Goal: Transaction & Acquisition: Purchase product/service

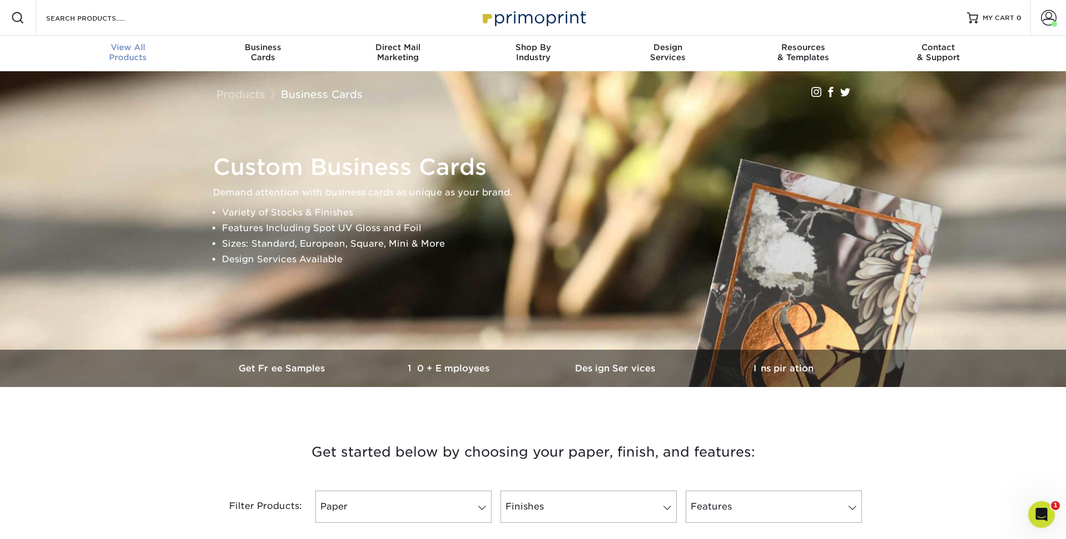
click at [113, 53] on div "View All Products" at bounding box center [128, 52] width 135 height 20
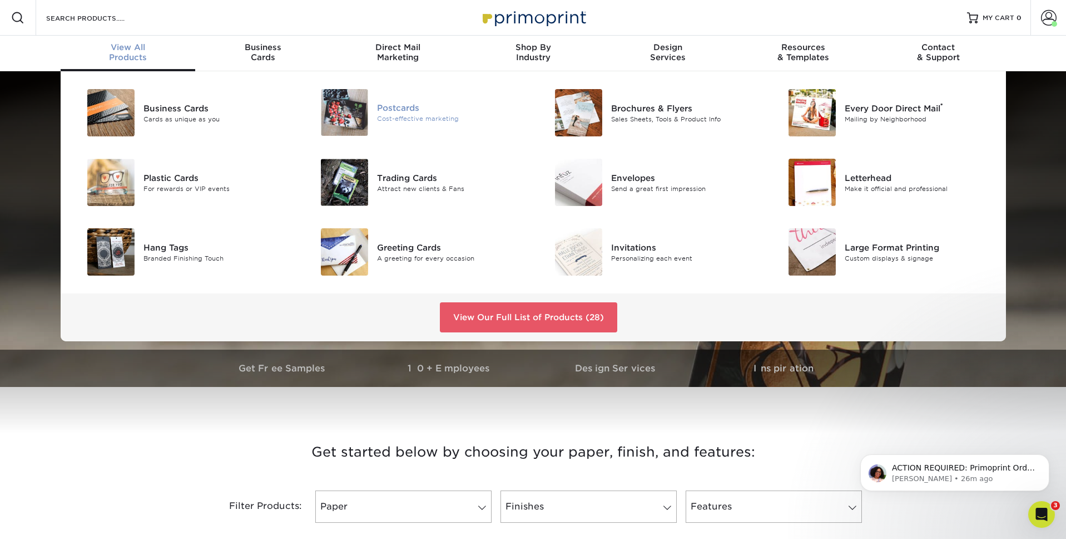
click at [412, 111] on div "Postcards" at bounding box center [450, 108] width 147 height 12
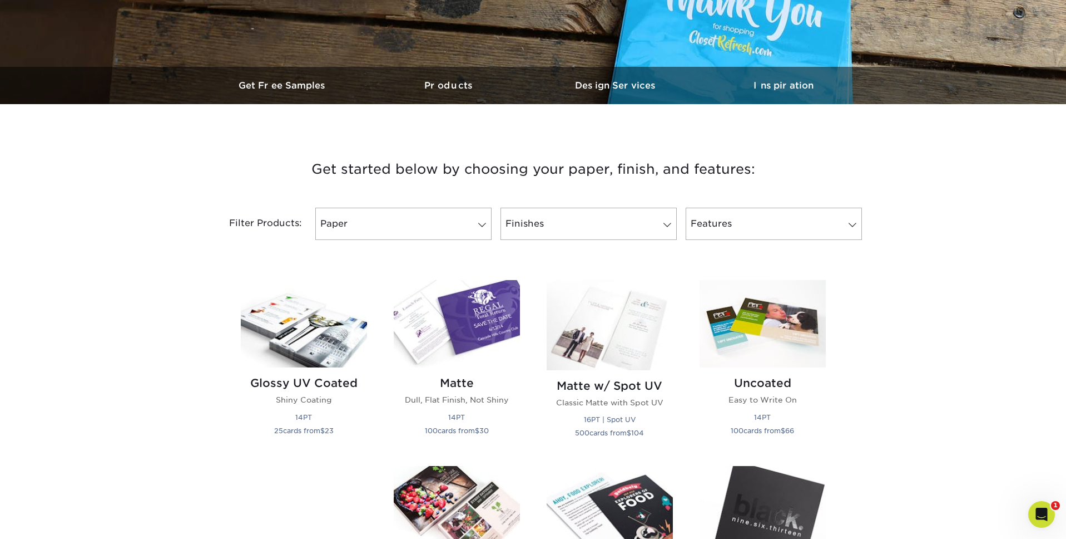
scroll to position [320, 0]
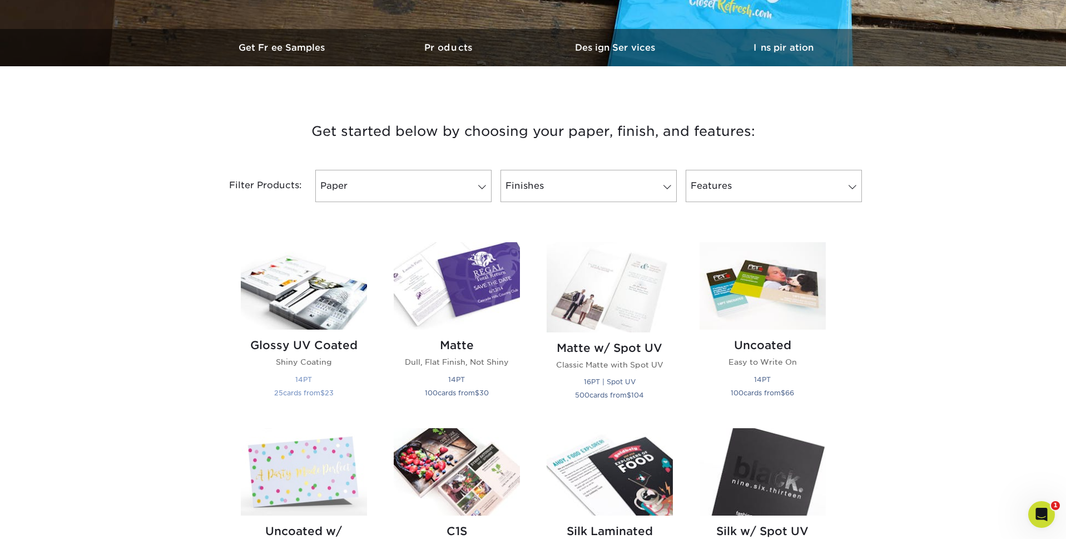
click at [309, 339] on h2 "Glossy UV Coated" at bounding box center [304, 344] width 126 height 13
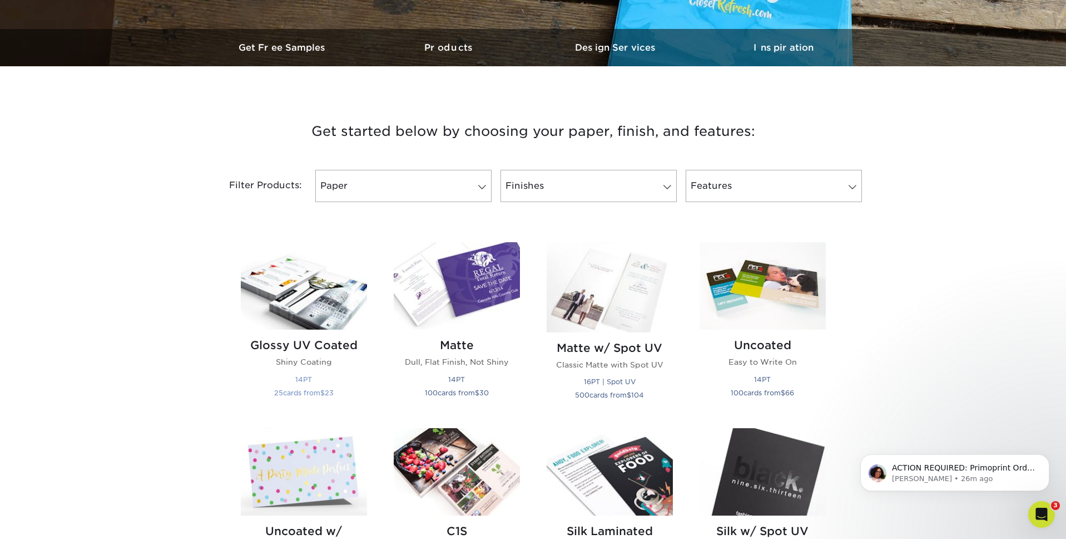
scroll to position [0, 0]
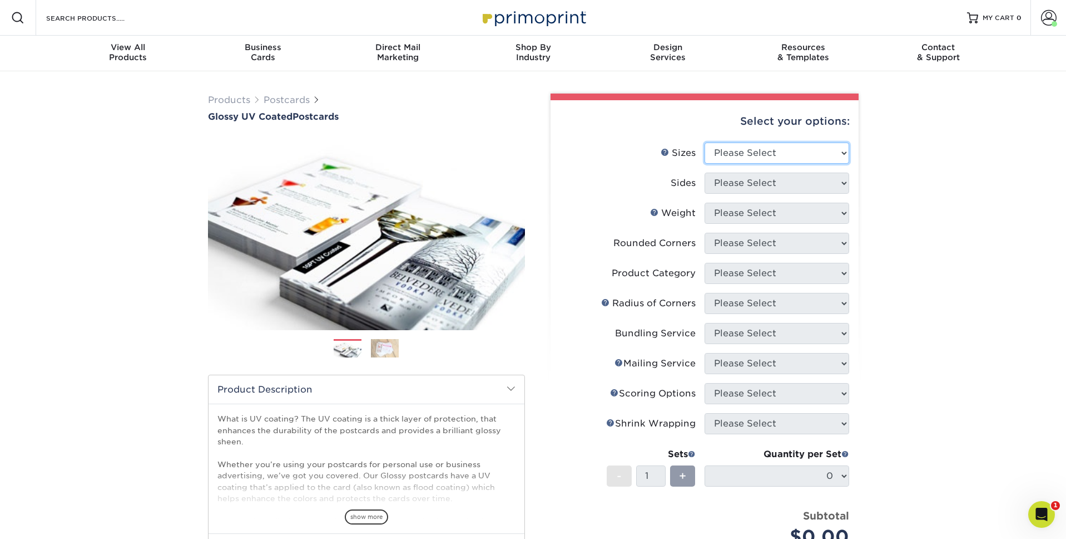
click at [795, 153] on select "Please Select 1.5" x 7" 2" x 4" 2" x 6" 2" x 7" 2" x 8" 2.12" x 5.5" 2.12" x 5.…" at bounding box center [777, 152] width 145 height 21
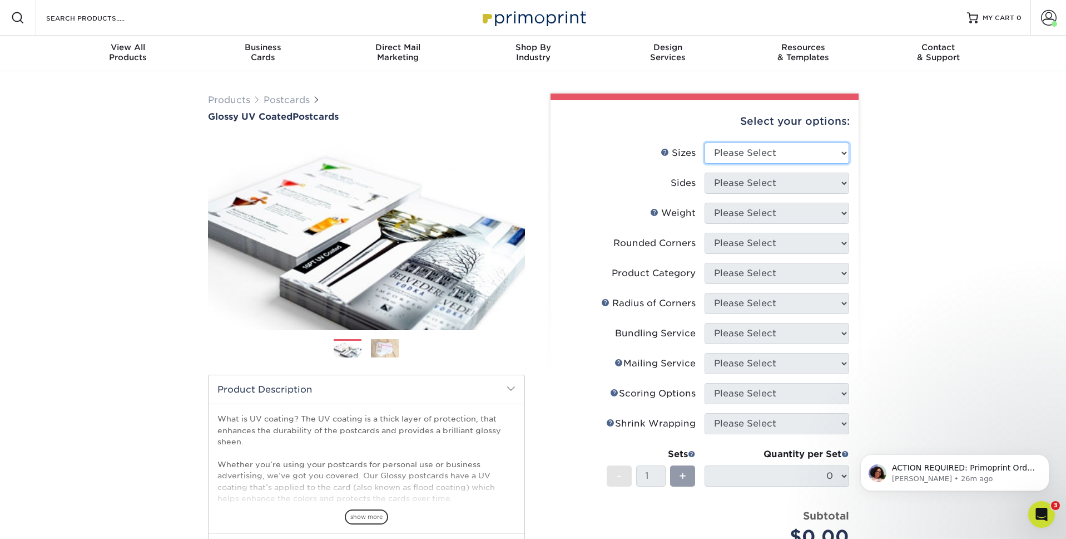
select select "3.50x3.50"
click at [705, 142] on select "Please Select 1.5" x 7" 2" x 4" 2" x 6" 2" x 7" 2" x 8" 2.12" x 5.5" 2.12" x 5.…" at bounding box center [777, 152] width 145 height 21
click at [741, 181] on select "Please Select Print Both Sides Print Front Only" at bounding box center [777, 182] width 145 height 21
select select "13abbda7-1d64-4f25-8bb2-c179b224825d"
click at [705, 172] on select "Please Select Print Both Sides Print Front Only" at bounding box center [777, 182] width 145 height 21
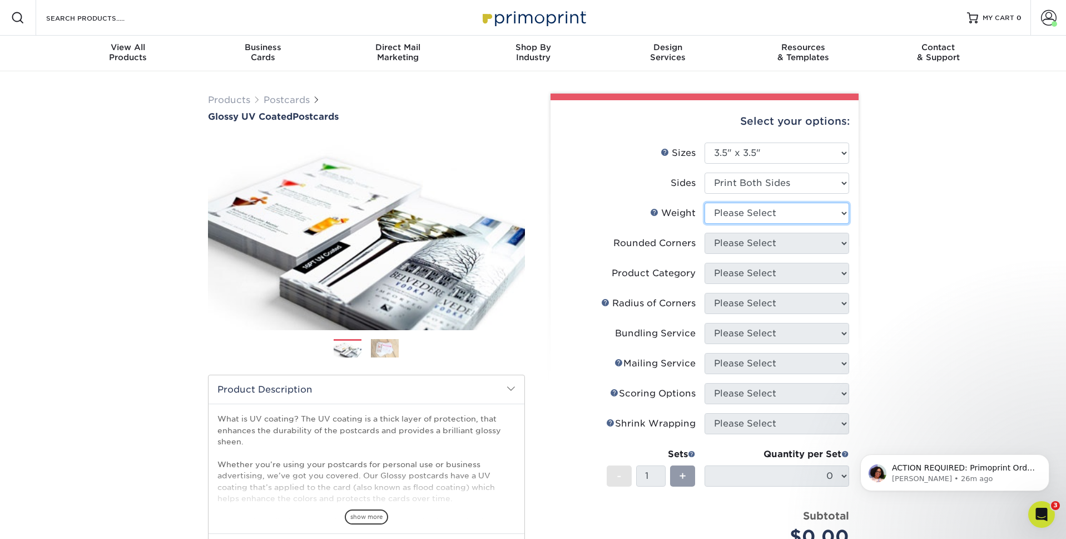
click at [755, 219] on select "Please Select 16PT 14PT" at bounding box center [777, 212] width 145 height 21
select select "16PT"
click at [705, 202] on select "Please Select 16PT 14PT" at bounding box center [777, 212] width 145 height 21
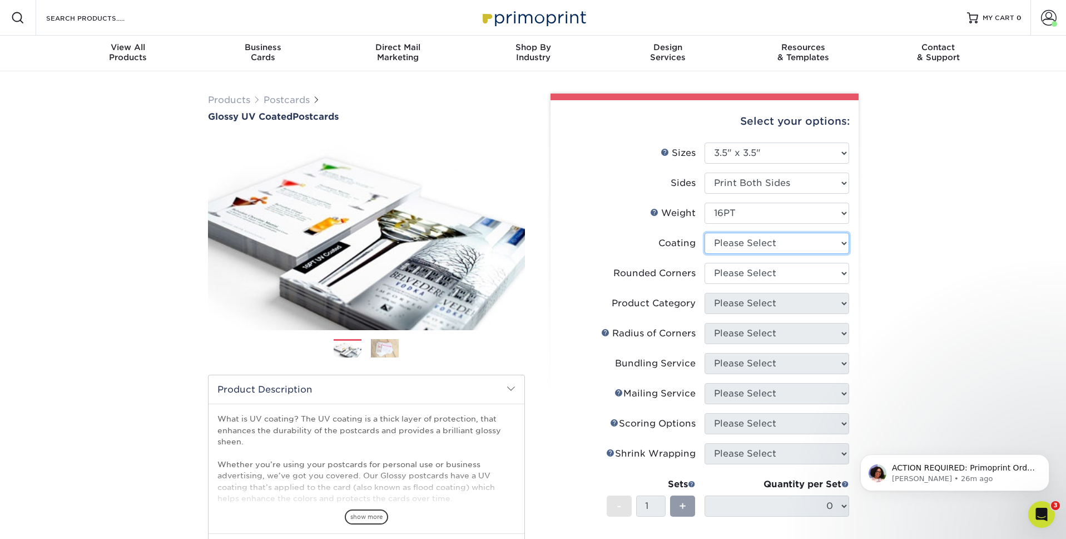
click at [759, 239] on select at bounding box center [777, 243] width 145 height 21
select select "ae367451-b2b8-45df-a344-0f05b6a12993"
click at [705, 233] on select at bounding box center [777, 243] width 145 height 21
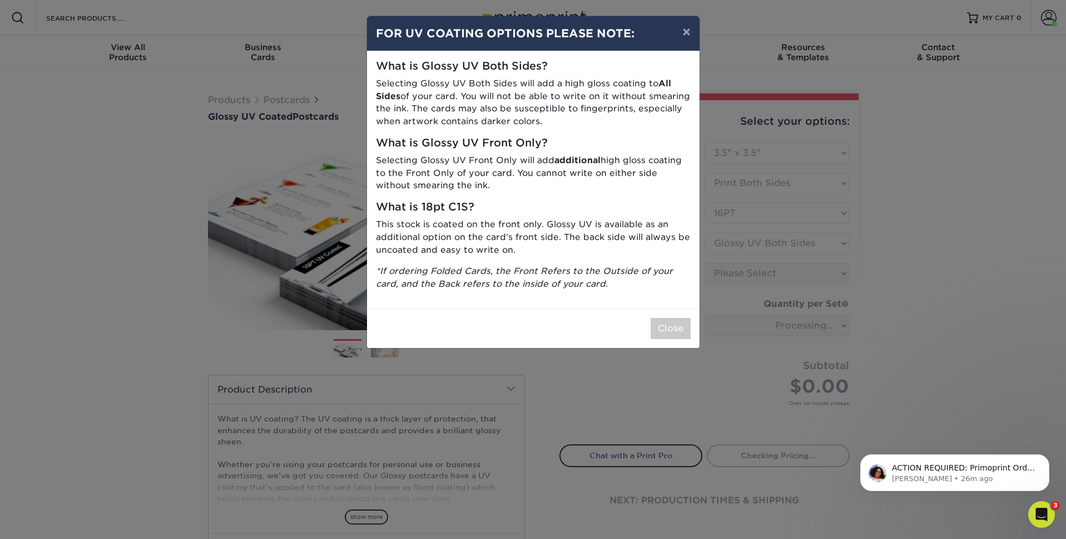
click at [889, 246] on div "× FOR UV COATING OPTIONS PLEASE NOTE: What is Glossy UV Both Sides? Selecting G…" at bounding box center [533, 269] width 1066 height 539
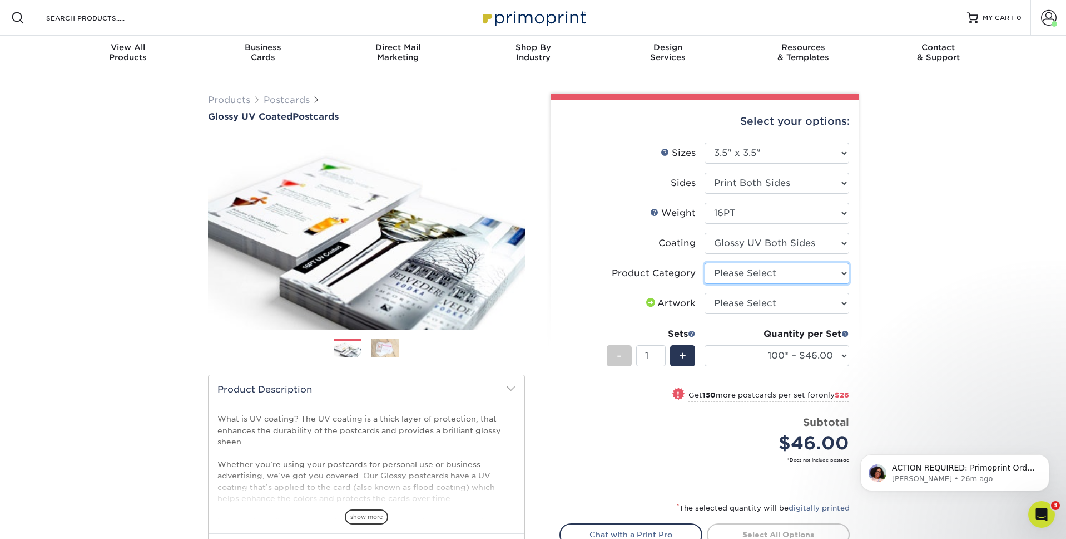
click at [781, 274] on select "Please Select Postcards" at bounding box center [777, 273] width 145 height 21
select select "9b7272e0-d6c8-4c3c-8e97-d3a1bcdab858"
click at [705, 263] on select "Please Select Postcards" at bounding box center [777, 273] width 145 height 21
click at [775, 299] on select "Please Select I will upload files I need a design - $150" at bounding box center [777, 303] width 145 height 21
select select "upload"
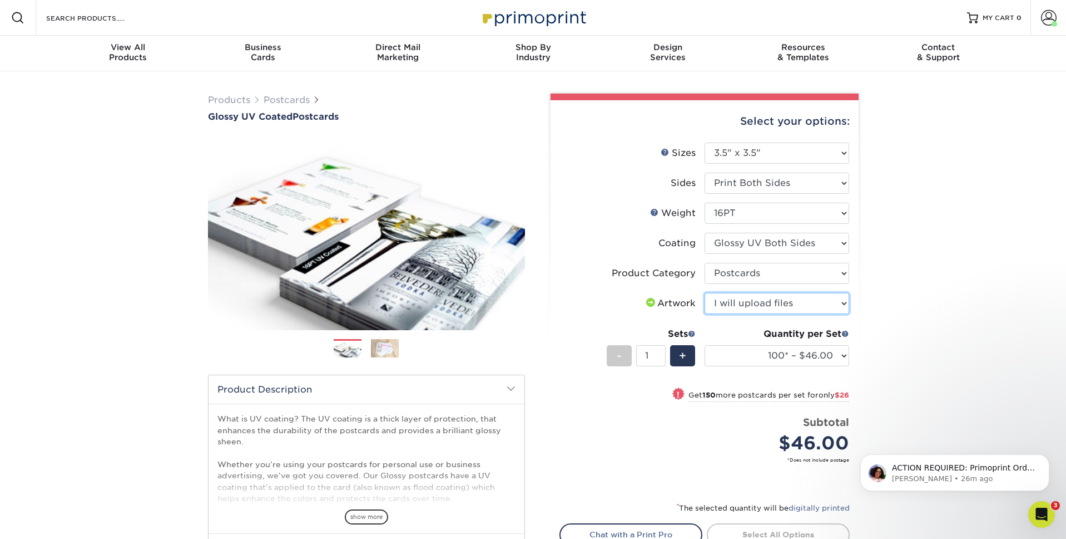
click at [705, 293] on select "Please Select I will upload files I need a design - $150" at bounding box center [777, 303] width 145 height 21
click at [910, 335] on div "Products Postcards Glossy UV Coated Postcards Previous Next show more 25" at bounding box center [533, 361] width 1066 height 581
click at [843, 360] on select "100* – $46.00 250* – $72.00 500 – $98.00 1000 – $112.00 2500 – $183.00 5000 – $…" at bounding box center [777, 355] width 145 height 21
click at [705, 345] on select "100* – $46.00 250* – $72.00 500 – $98.00 1000 – $112.00 2500 – $183.00 5000 – $…" at bounding box center [777, 355] width 145 height 21
click at [681, 358] on span "+" at bounding box center [682, 355] width 7 height 17
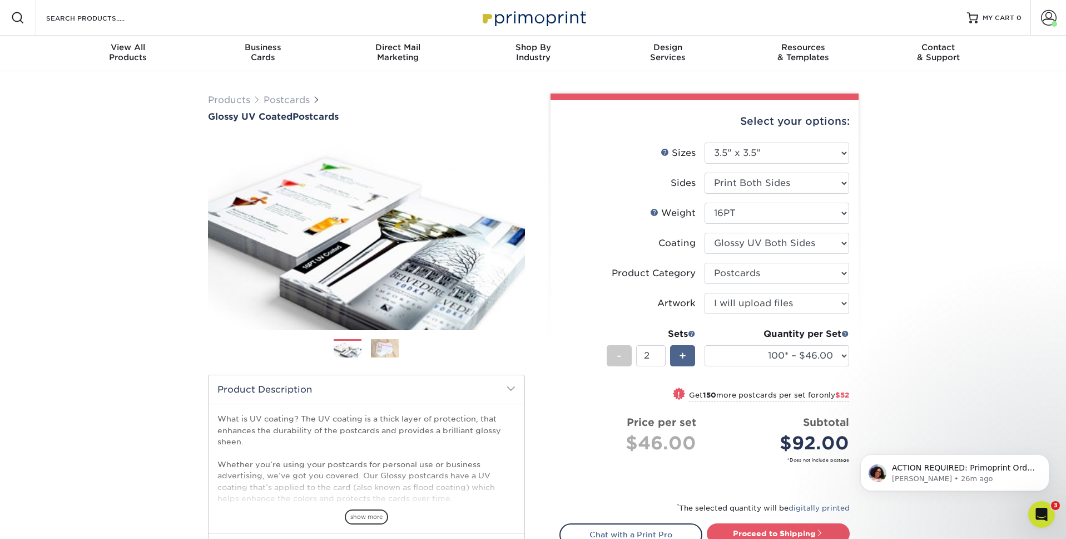
click at [681, 358] on span "+" at bounding box center [682, 355] width 7 height 17
type input "4"
click at [646, 352] on input "4" at bounding box center [650, 355] width 29 height 21
type input "13"
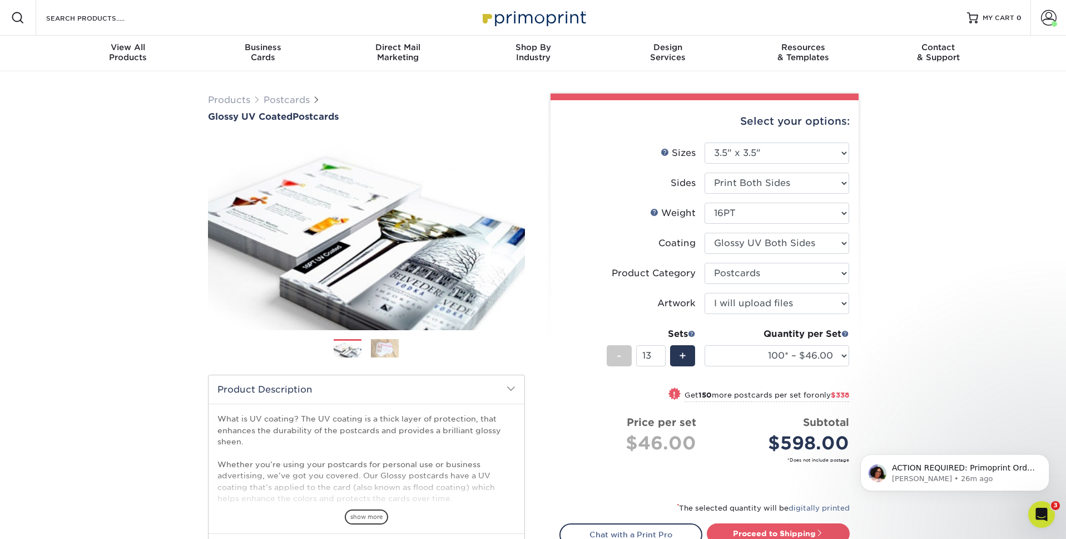
click at [910, 371] on div "Products Postcards Glossy UV Coated Postcards Previous Next show more 25" at bounding box center [533, 361] width 1066 height 581
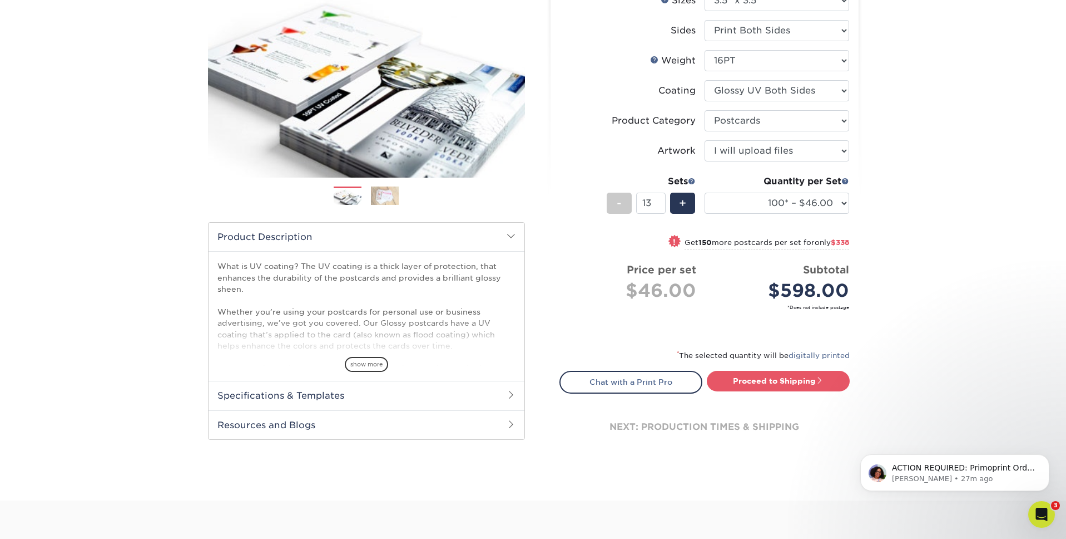
scroll to position [155, 0]
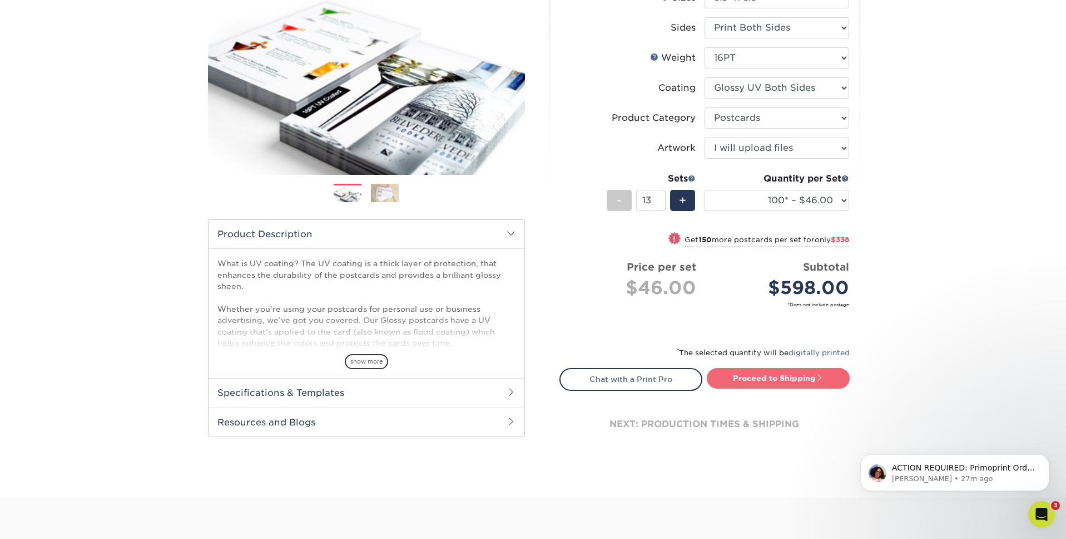
click at [789, 382] on link "Proceed to Shipping" at bounding box center [778, 378] width 143 height 20
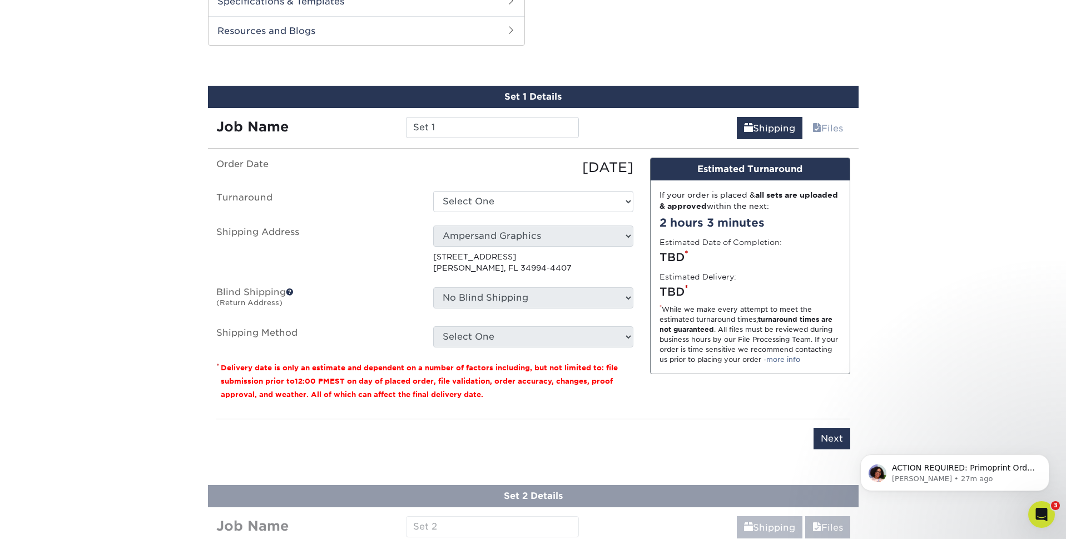
scroll to position [554, 0]
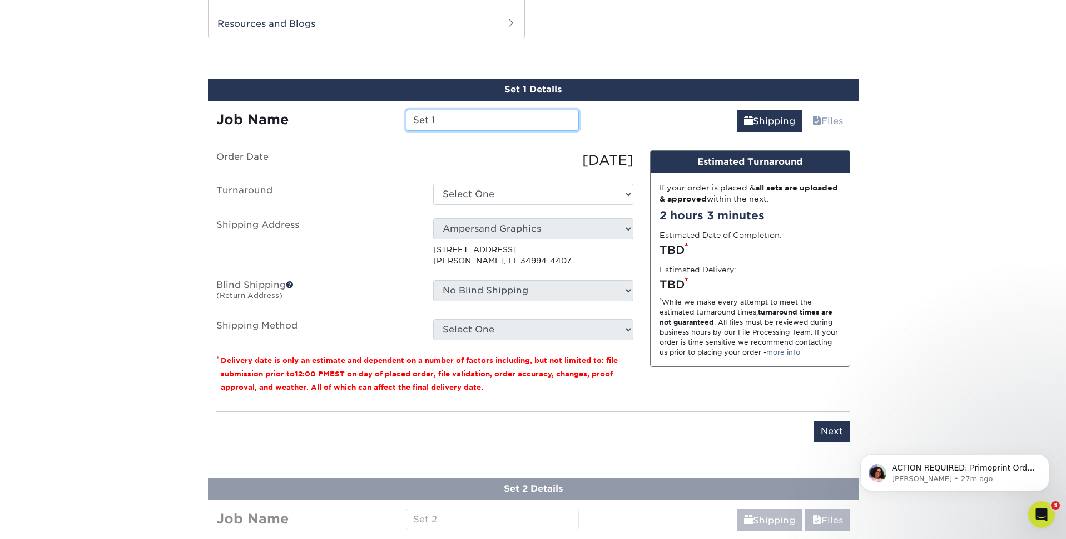
click at [481, 122] on input "Set 1" at bounding box center [492, 120] width 173 height 21
click at [458, 118] on input "Set 1" at bounding box center [492, 120] width 173 height 21
drag, startPoint x: 458, startPoint y: 118, endPoint x: 411, endPoint y: 118, distance: 47.3
click at [411, 118] on input "Set 1" at bounding box center [492, 120] width 173 height 21
type input "Blake Parzych"
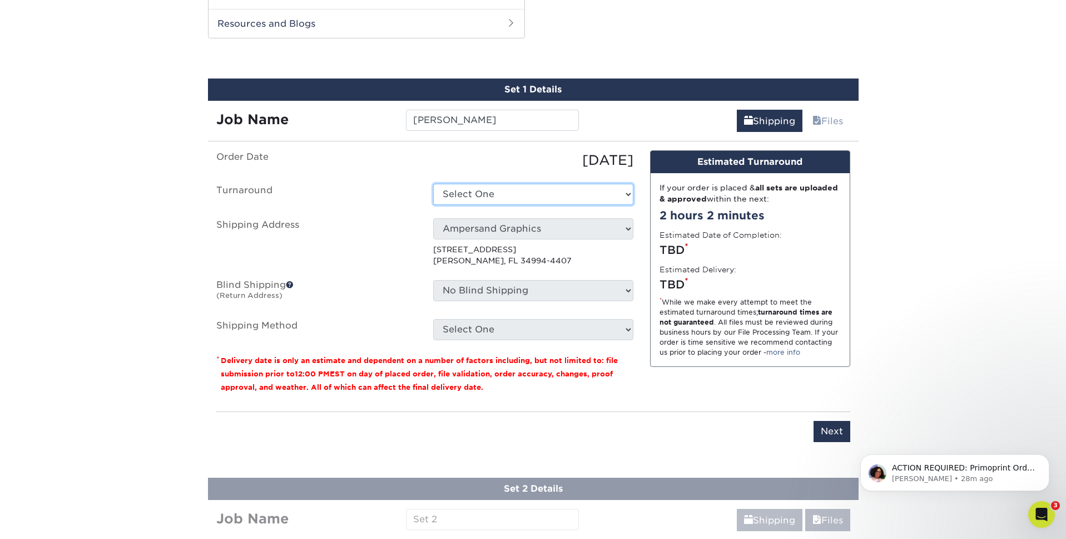
click at [461, 197] on select "Select One 2-4 Business Days 2 Day Next Business Day" at bounding box center [533, 194] width 200 height 21
select select "5c956e90-1440-4898-8fea-bd62c68f2352"
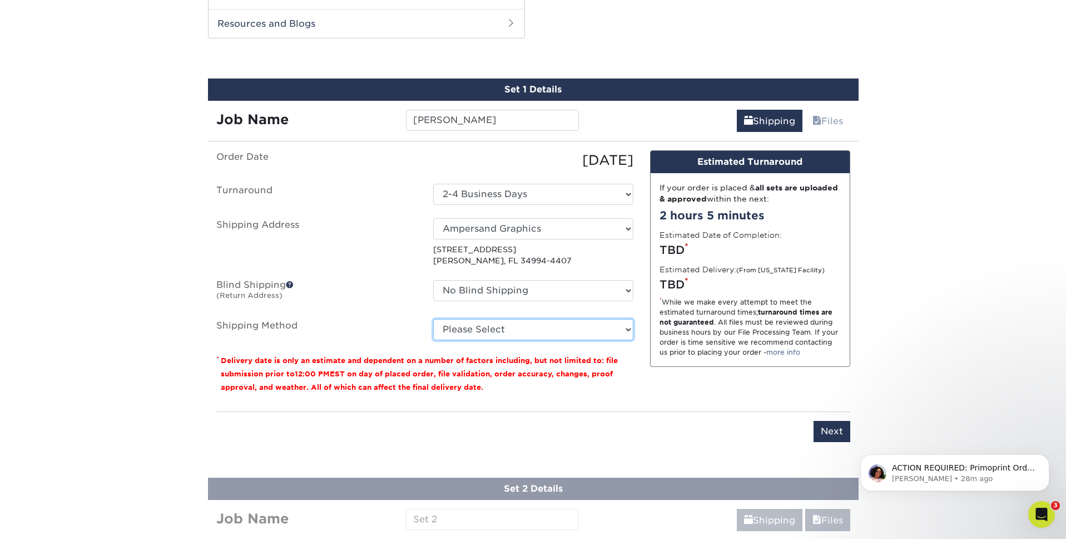
click at [512, 332] on select "Please Select Ground Shipping (+$16.21) 3 Day Shipping Service (+$19.95) 2 Day …" at bounding box center [533, 329] width 200 height 21
select select "03"
click at [433, 319] on select "Please Select Ground Shipping (+$16.21) 3 Day Shipping Service (+$19.95) 2 Day …" at bounding box center [533, 329] width 200 height 21
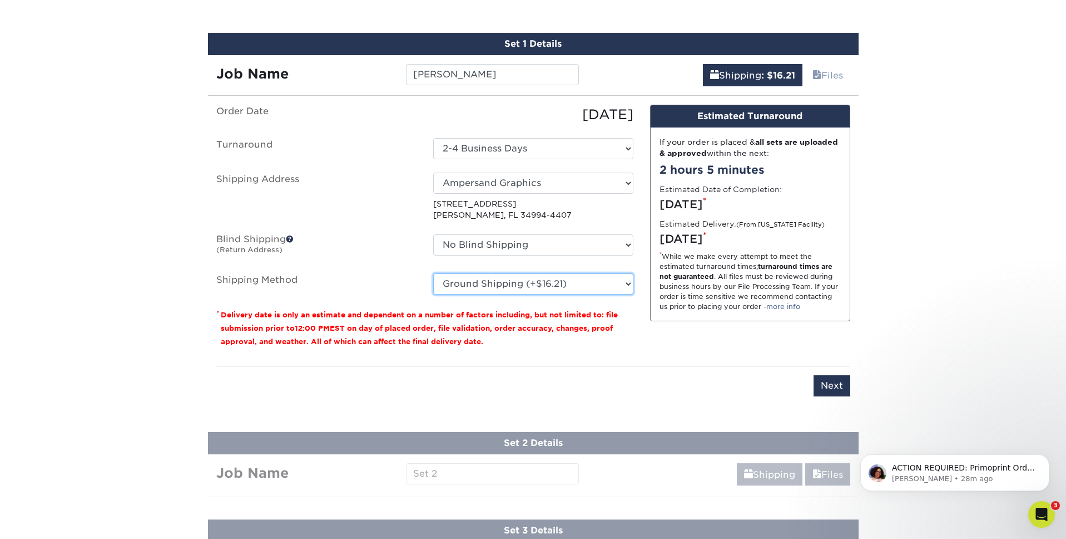
scroll to position [598, 0]
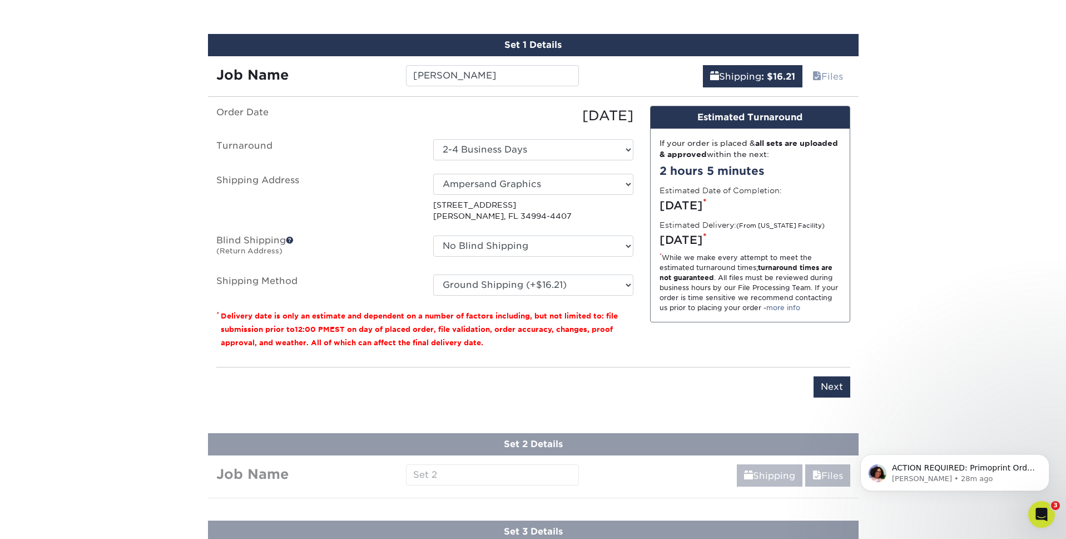
click at [517, 345] on p "* Delivery date is only an estimate and dependent on a number of factors includ…" at bounding box center [424, 329] width 417 height 40
click at [847, 384] on input "Next" at bounding box center [832, 386] width 37 height 21
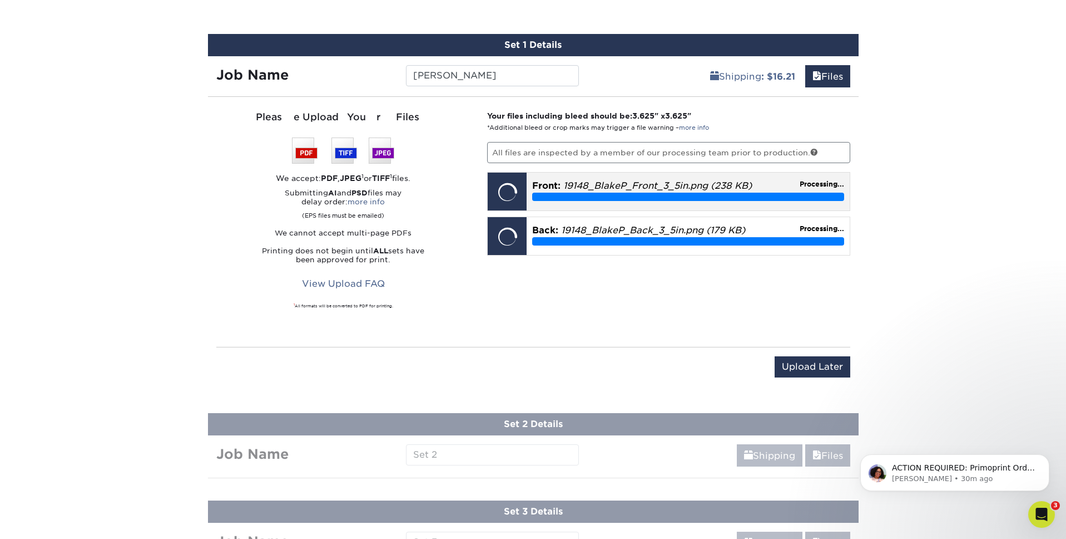
click at [717, 200] on div "Processing..." at bounding box center [688, 196] width 312 height 8
click at [720, 232] on em "19148_BlakeP_Back_3_5in.png (179 KB)" at bounding box center [653, 230] width 184 height 11
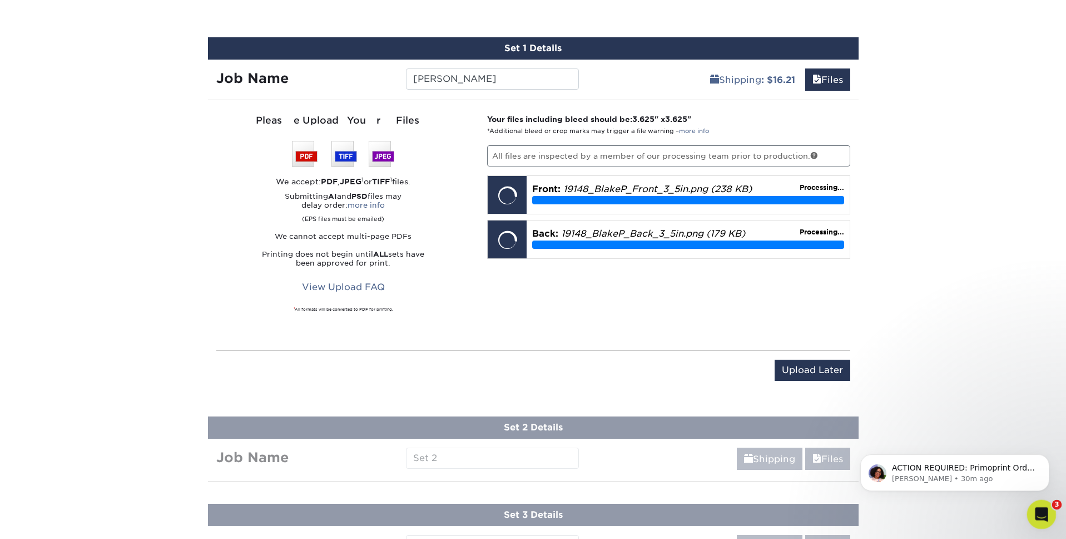
click at [1044, 517] on icon "Open Intercom Messenger" at bounding box center [1040, 512] width 18 height 18
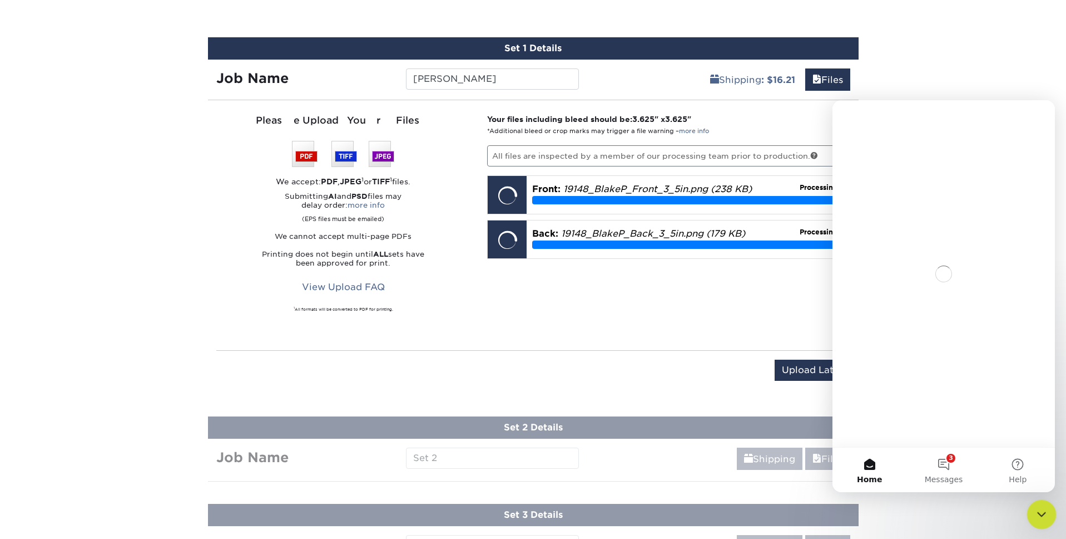
scroll to position [0, 0]
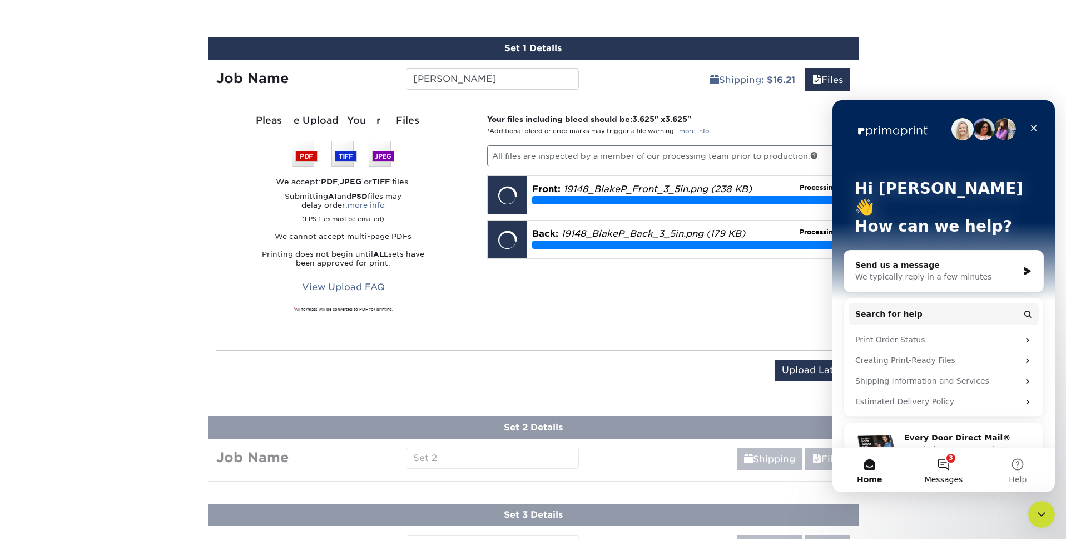
click at [946, 463] on button "3 Messages" at bounding box center [944, 469] width 74 height 45
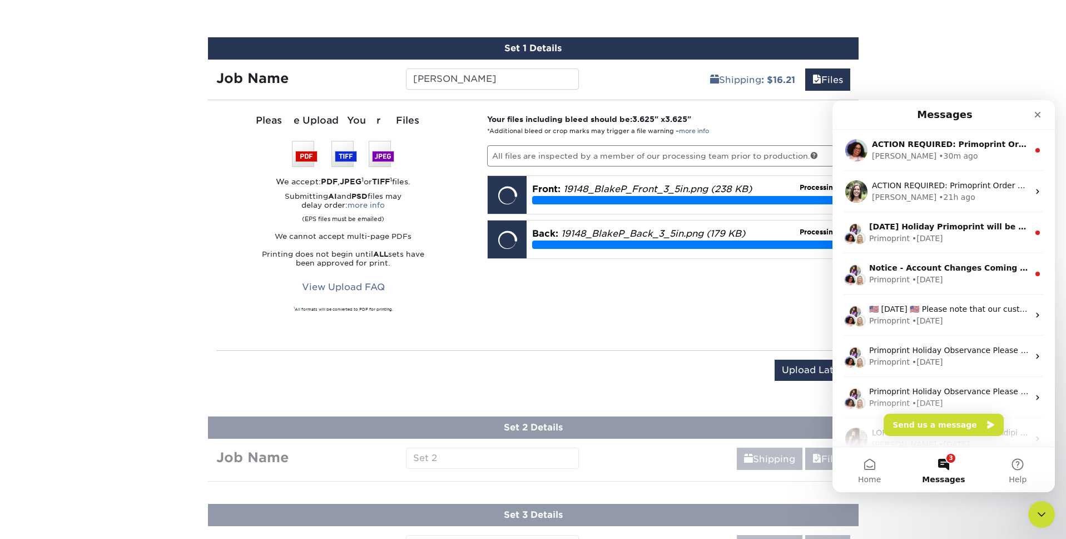
click at [946, 463] on button "3 Messages" at bounding box center [944, 469] width 74 height 45
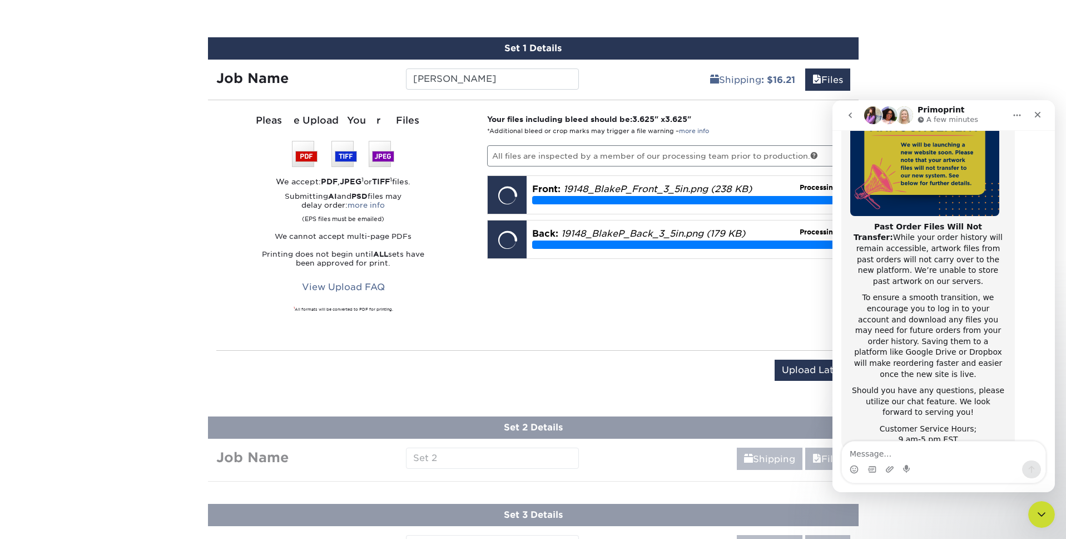
scroll to position [149, 0]
click at [848, 117] on icon "go back" at bounding box center [850, 115] width 9 height 9
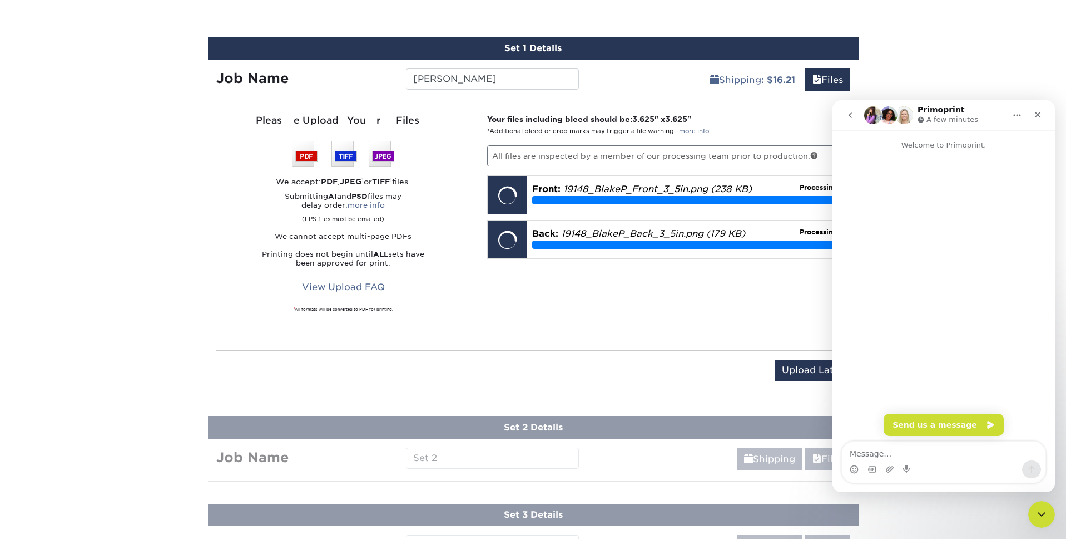
scroll to position [0, 0]
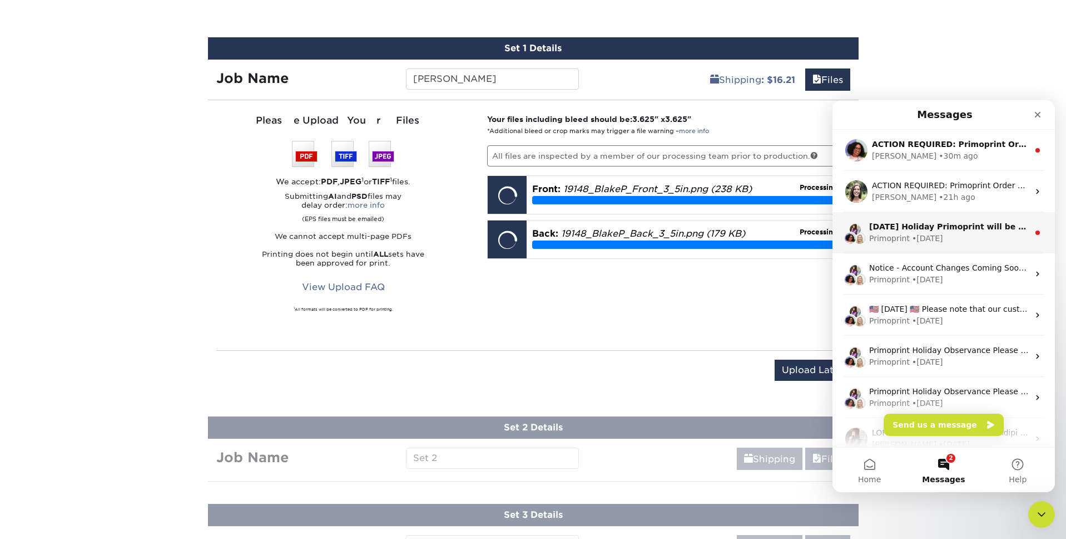
click at [940, 233] on div "• 3w ago" at bounding box center [927, 239] width 31 height 12
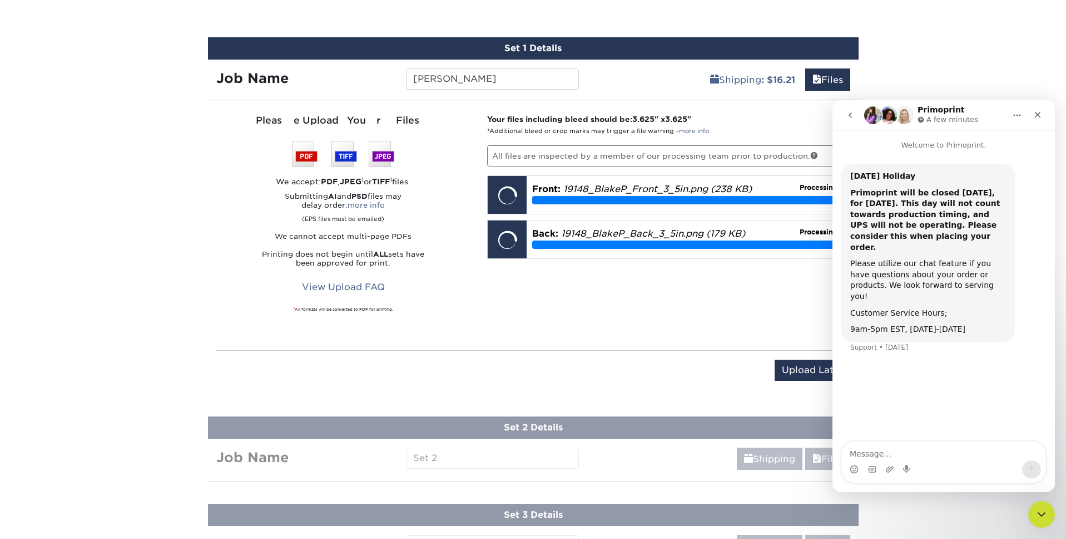
click at [847, 119] on icon "go back" at bounding box center [850, 115] width 9 height 9
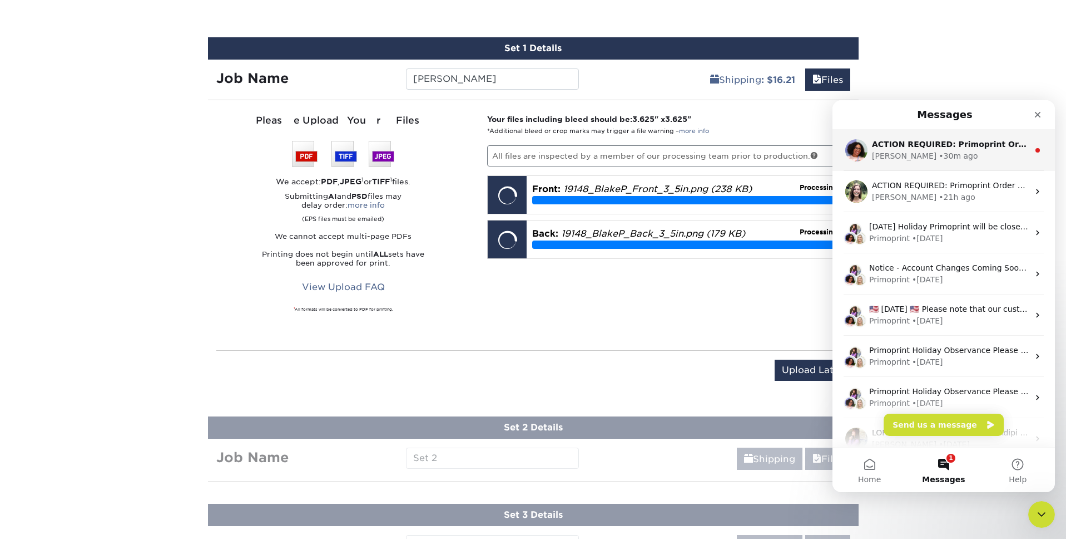
click at [893, 151] on div "Avery • 30m ago" at bounding box center [950, 156] width 157 height 12
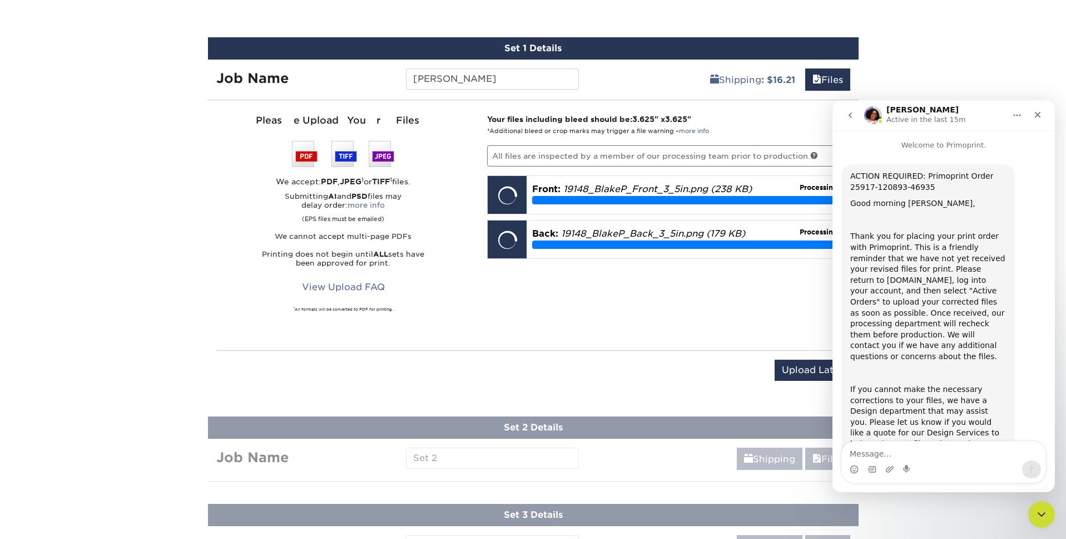
scroll to position [104, 0]
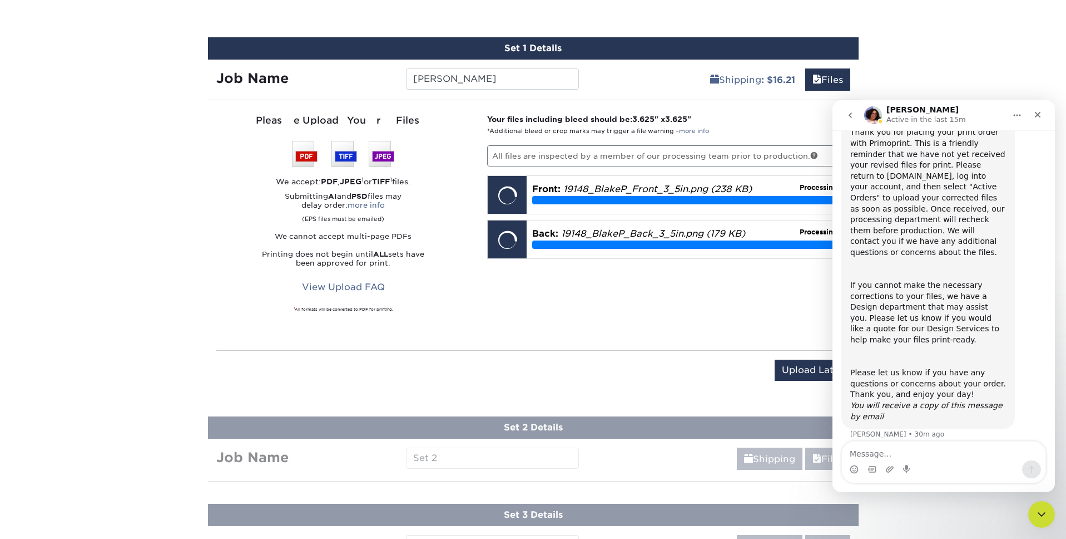
click at [845, 115] on button "go back" at bounding box center [850, 115] width 21 height 21
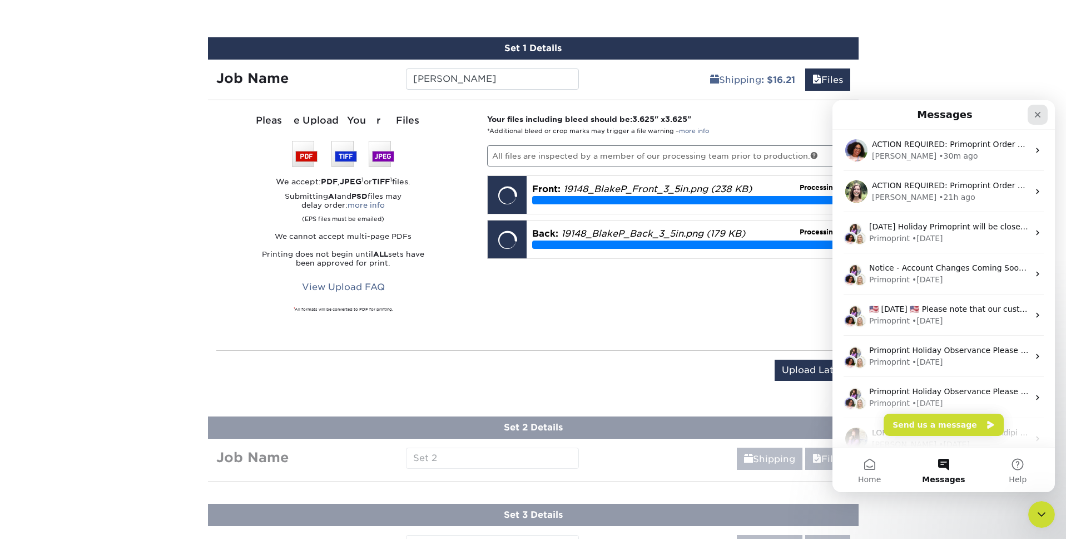
click at [1043, 118] on div "Close" at bounding box center [1038, 115] width 20 height 20
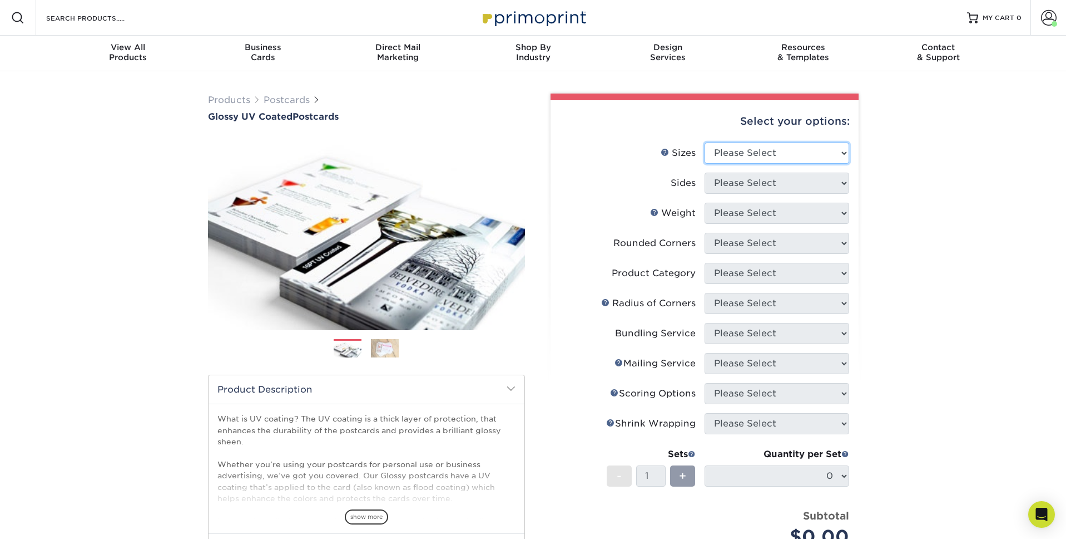
click at [711, 151] on select "Please Select 1.5" x 7" 2" x 4" 2" x 6" 2" x 7" 2" x 8" 2.12" x 5.5" 2.12" x 5.…" at bounding box center [777, 152] width 145 height 21
select select "3.50x3.50"
click at [705, 142] on select "Please Select 1.5" x 7" 2" x 4" 2" x 6" 2" x 7" 2" x 8" 2.12" x 5.5" 2.12" x 5.…" at bounding box center [777, 152] width 145 height 21
click at [719, 187] on select "Please Select Print Both Sides Print Front Only" at bounding box center [777, 182] width 145 height 21
select select "13abbda7-1d64-4f25-8bb2-c179b224825d"
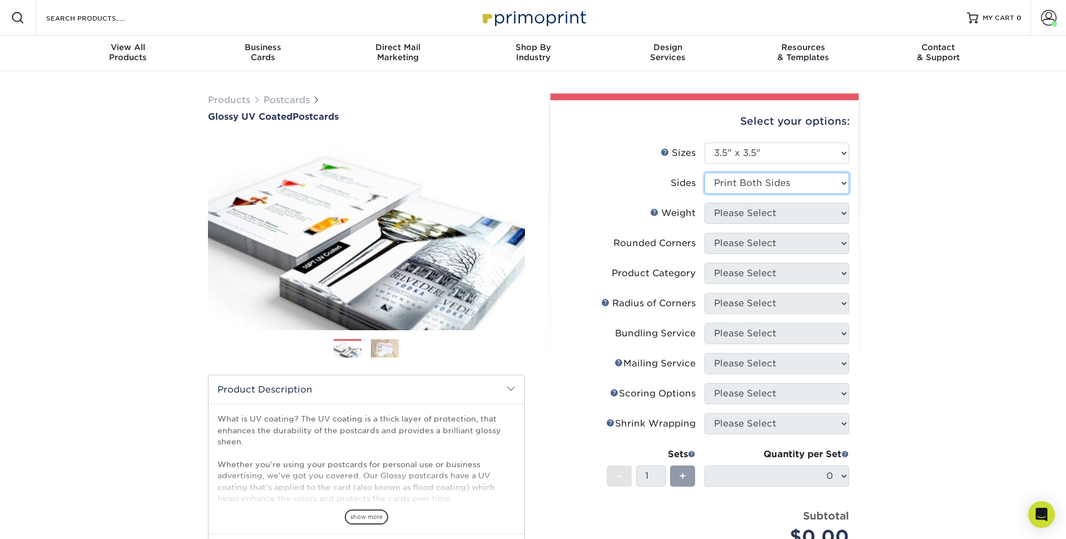
click at [705, 172] on select "Please Select Print Both Sides Print Front Only" at bounding box center [777, 182] width 145 height 21
click at [739, 212] on select "Please Select 16PT 14PT" at bounding box center [777, 212] width 145 height 21
select select "16PT"
click at [705, 202] on select "Please Select 16PT 14PT" at bounding box center [777, 212] width 145 height 21
click at [0, 0] on select at bounding box center [0, 0] width 0 height 0
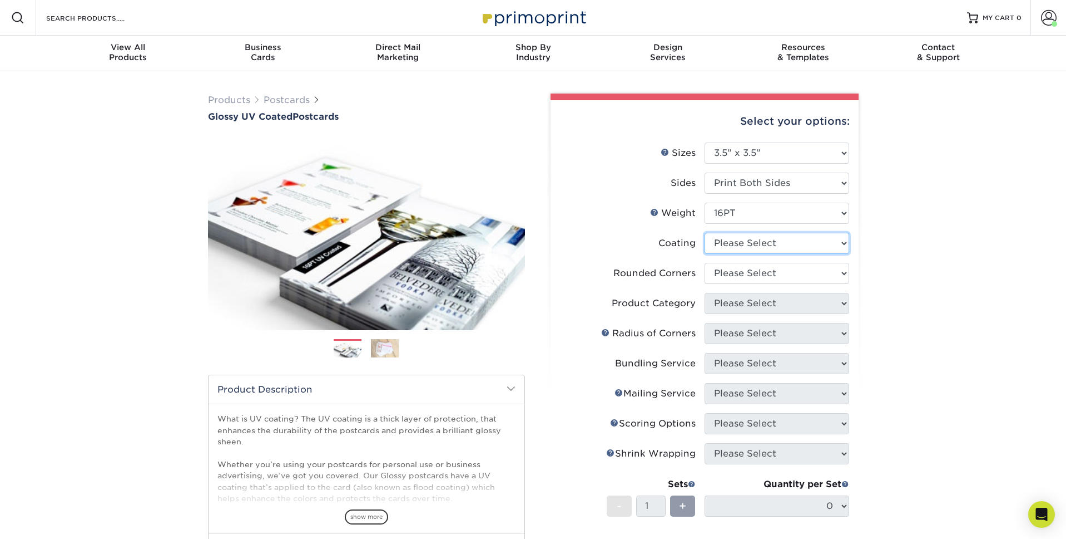
select select "ae367451-b2b8-45df-a344-0f05b6a12993"
click at [705, 233] on select at bounding box center [777, 243] width 145 height 21
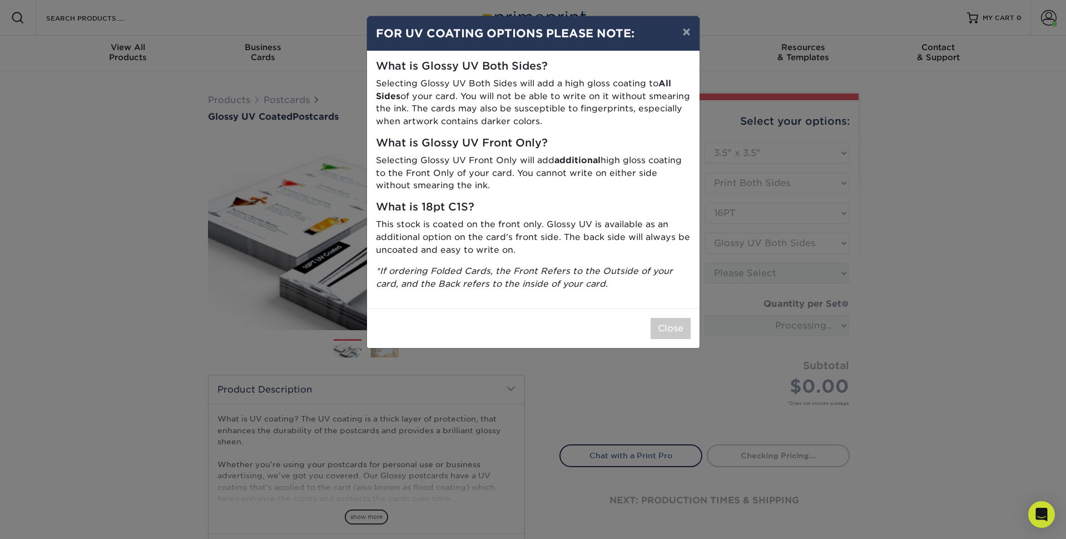
click at [980, 276] on div "× FOR UV COATING OPTIONS PLEASE NOTE: What is Glossy UV Both Sides? Selecting G…" at bounding box center [533, 269] width 1066 height 539
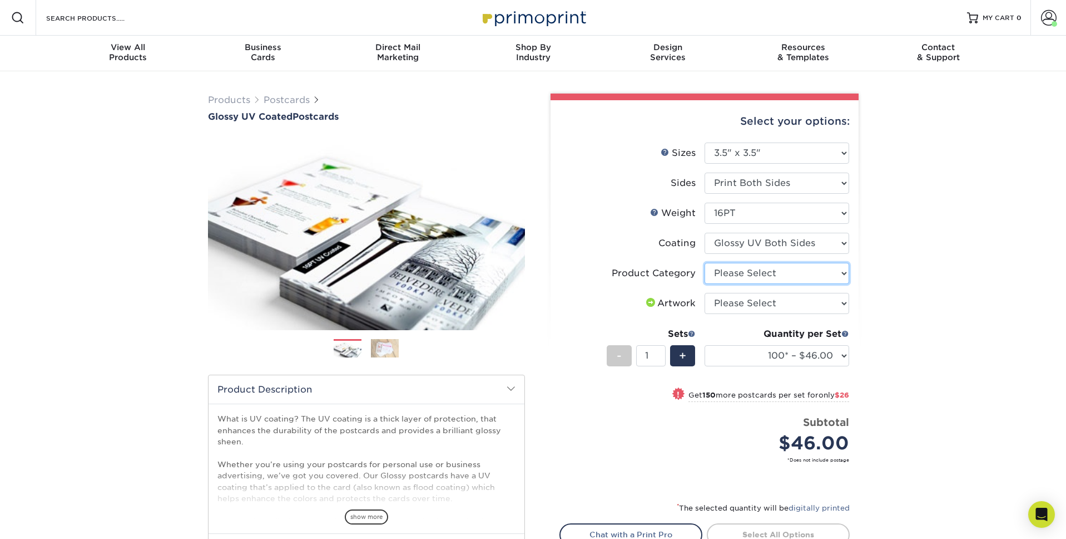
click at [806, 269] on select "Please Select Postcards" at bounding box center [777, 273] width 145 height 21
select select "9b7272e0-d6c8-4c3c-8e97-d3a1bcdab858"
click at [705, 263] on select "Please Select Postcards" at bounding box center [777, 273] width 145 height 21
click at [787, 293] on select "Please Select I will upload files I need a design - $150" at bounding box center [777, 303] width 145 height 21
select select "upload"
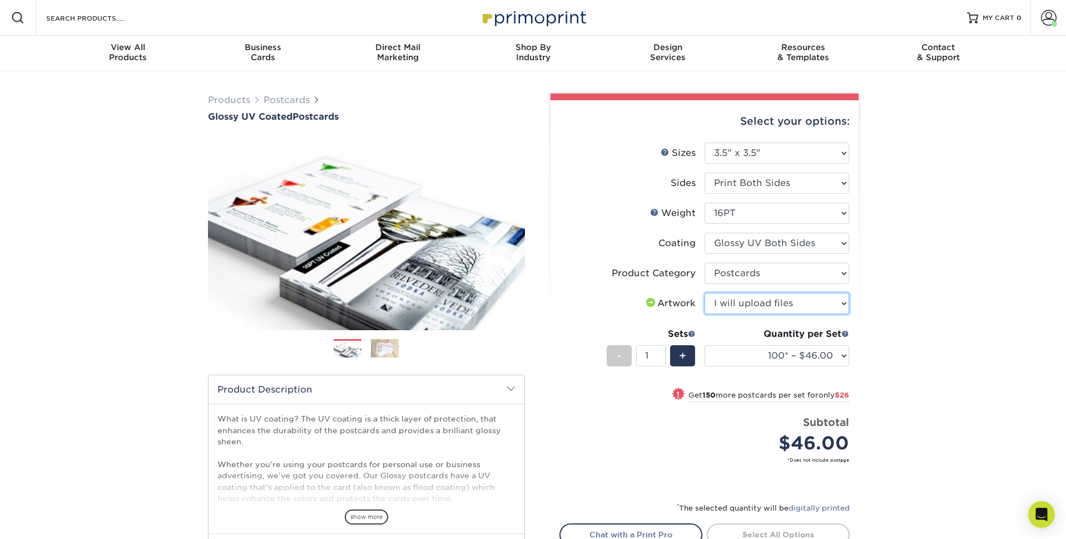
click at [705, 293] on select "Please Select I will upload files I need a design - $150" at bounding box center [777, 303] width 145 height 21
click at [651, 356] on input "1" at bounding box center [650, 355] width 29 height 21
type input "13"
click at [888, 395] on div "Products Postcards Glossy UV Coated Postcards Previous Next show more 25" at bounding box center [533, 361] width 1066 height 581
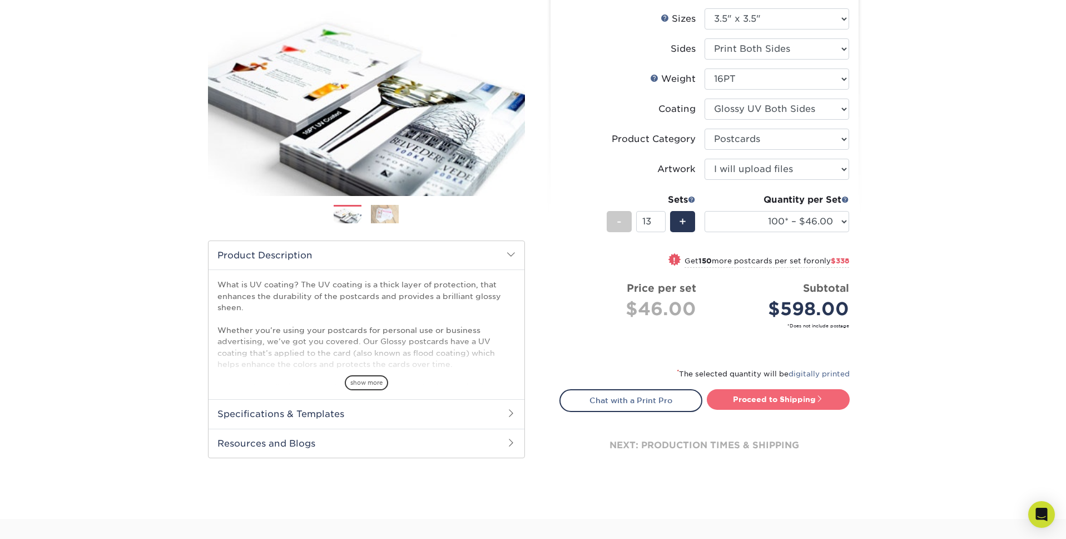
click at [777, 396] on link "Proceed to Shipping" at bounding box center [778, 399] width 143 height 20
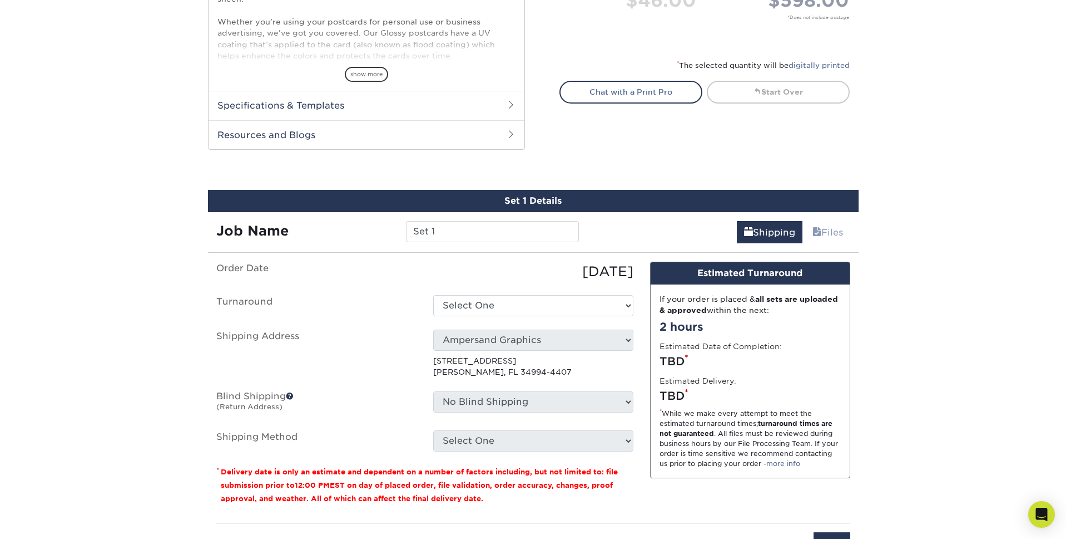
scroll to position [554, 0]
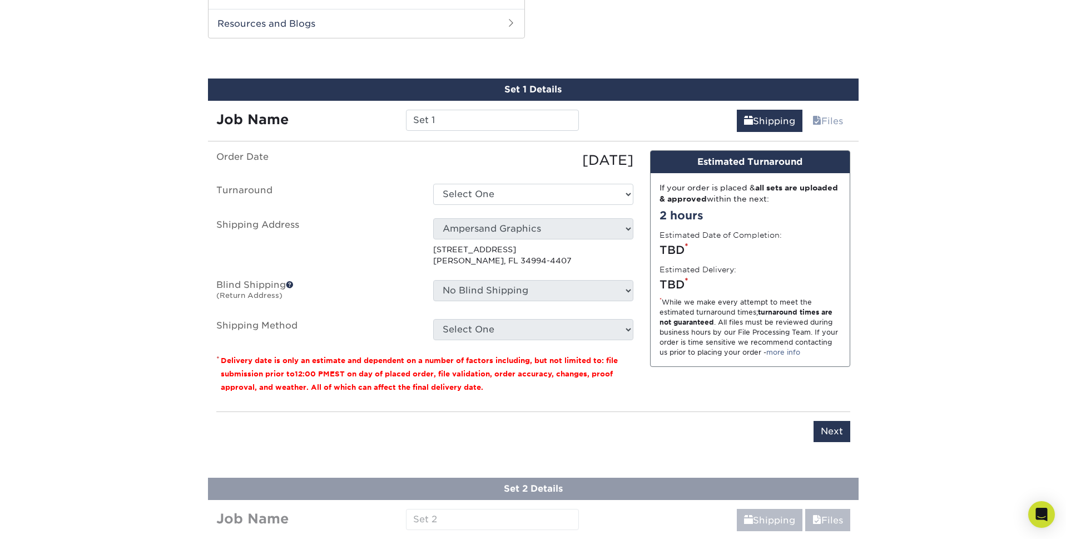
click at [448, 133] on div "Set 1 Details Job Name Set 1 Shipping Files You've choosen mailing services! If…" at bounding box center [533, 266] width 651 height 377
click at [446, 121] on input "Set 1" at bounding box center [492, 120] width 173 height 21
click at [443, 121] on input "Set 1" at bounding box center [492, 120] width 173 height 21
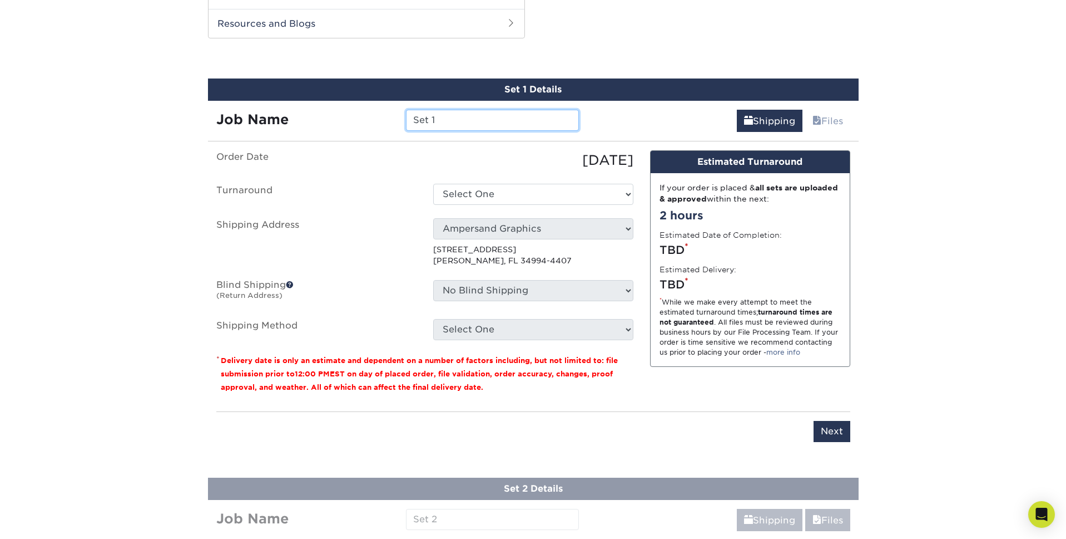
click at [443, 121] on input "Set 1" at bounding box center [492, 120] width 173 height 21
type input "Black Parzych"
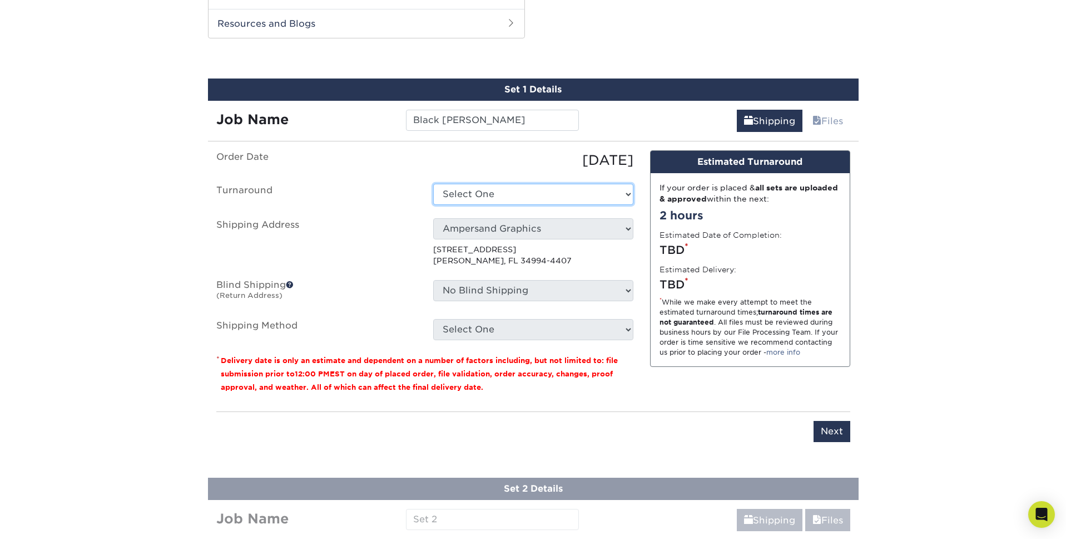
click at [543, 191] on select "Select One 2-4 Business Days 2 Day Next Business Day" at bounding box center [533, 194] width 200 height 21
select select "5c956e90-1440-4898-8fea-bd62c68f2352"
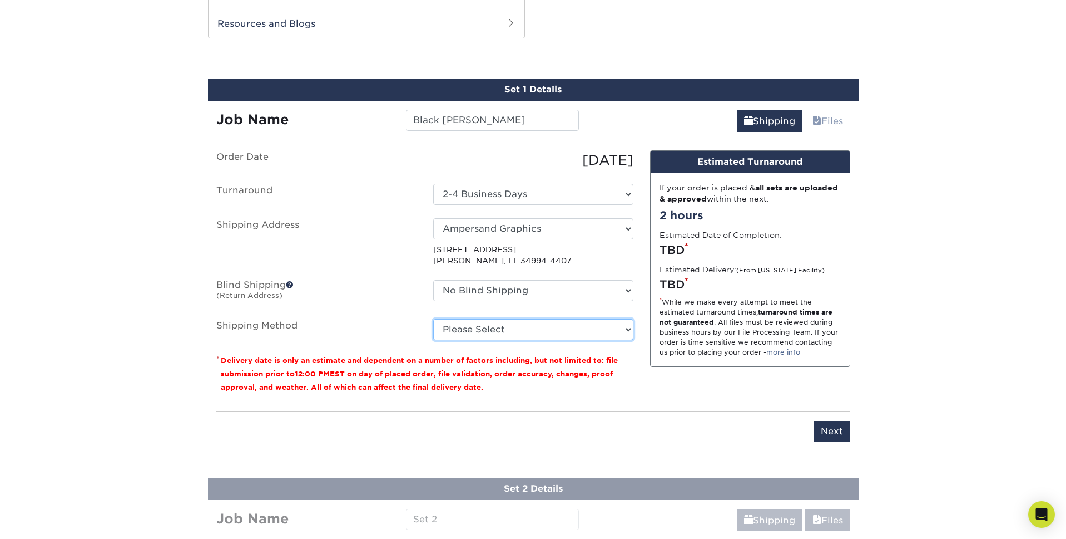
click at [527, 330] on select "Please Select Ground Shipping (+$16.21) 3 Day Shipping Service (+$19.95) 2 Day …" at bounding box center [533, 329] width 200 height 21
select select "03"
click at [433, 319] on select "Please Select Ground Shipping (+$16.21) 3 Day Shipping Service (+$19.95) 2 Day …" at bounding box center [533, 329] width 200 height 21
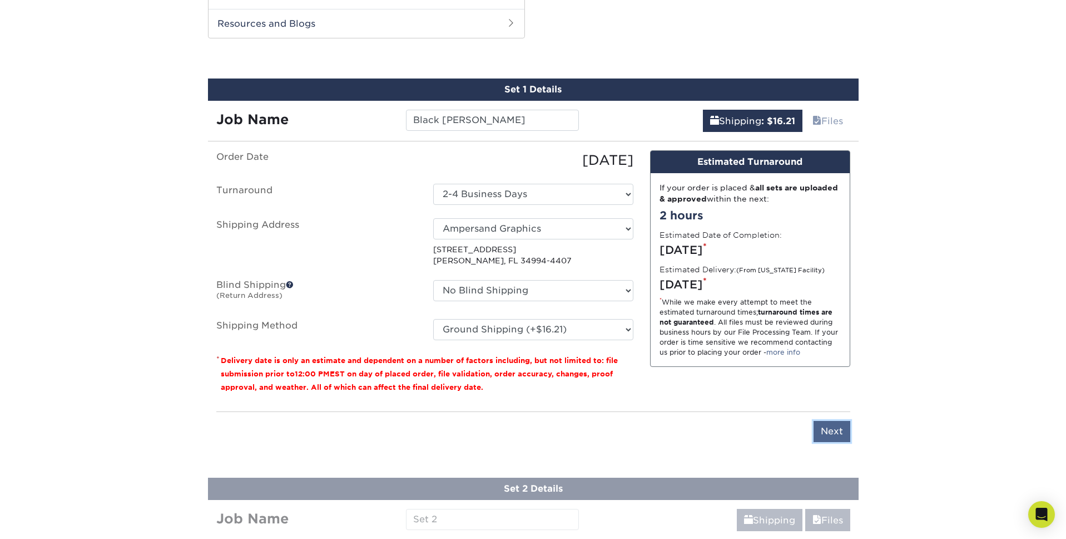
click at [821, 430] on input "Next" at bounding box center [832, 431] width 37 height 21
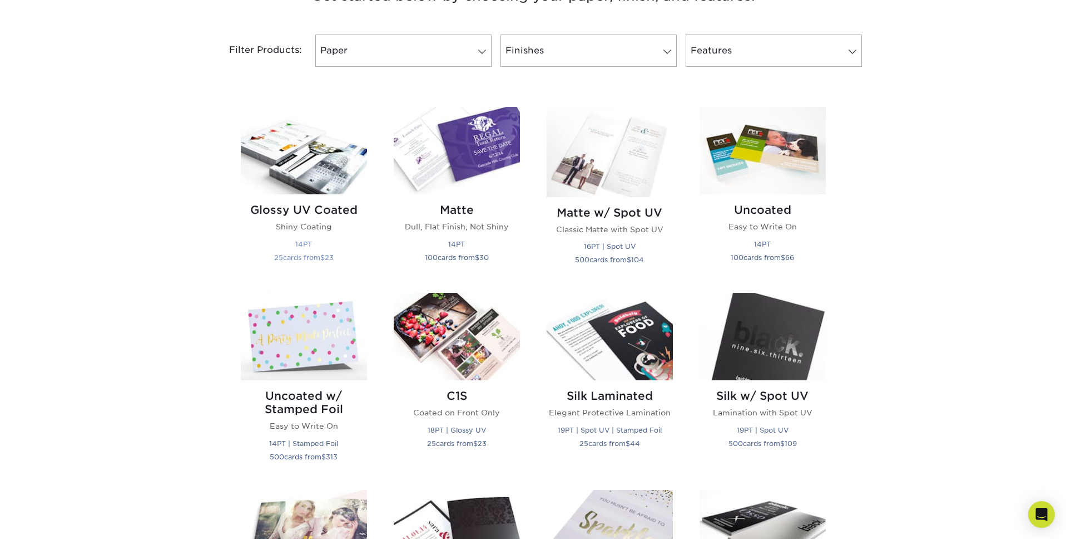
scroll to position [462, 0]
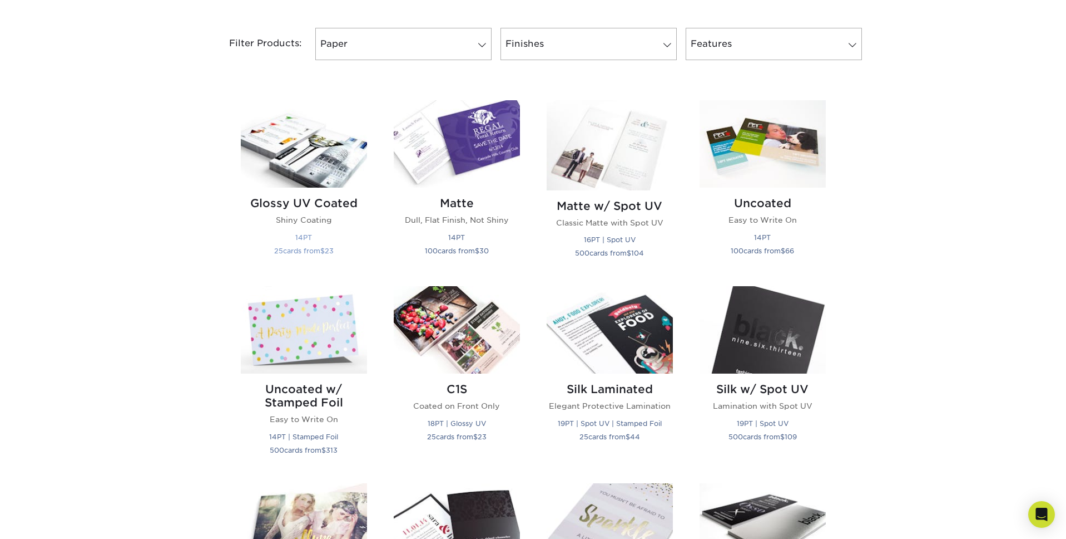
click at [300, 206] on h2 "Glossy UV Coated" at bounding box center [304, 202] width 126 height 13
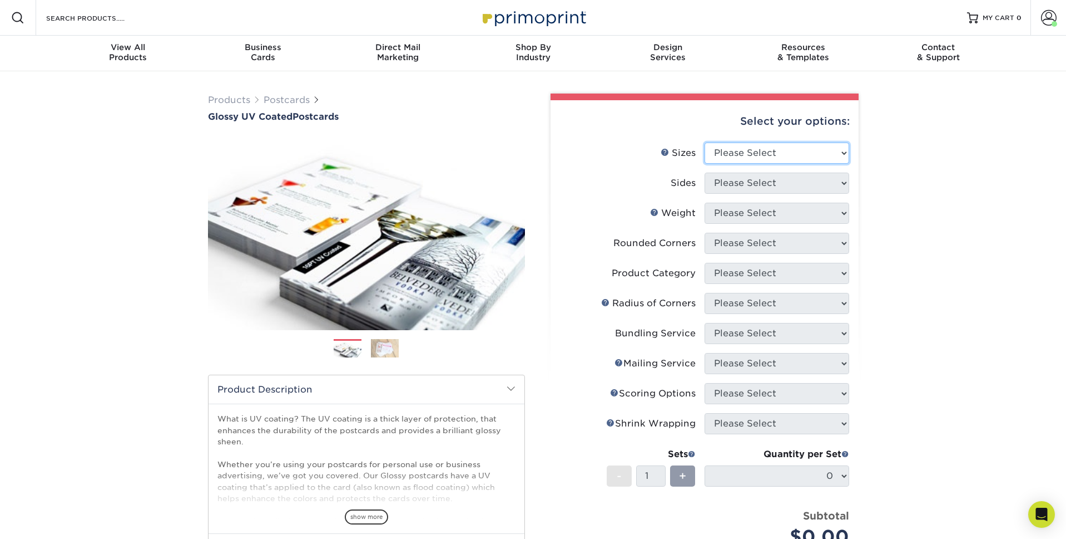
click at [716, 153] on select "Please Select 1.5" x 7" 2" x 4" 2" x 6" 2" x 7" 2" x 8" 2.12" x 5.5" 2.12" x 5.…" at bounding box center [777, 152] width 145 height 21
select select "3.50x3.50"
click at [705, 142] on select "Please Select 1.5" x 7" 2" x 4" 2" x 6" 2" x 7" 2" x 8" 2.12" x 5.5" 2.12" x 5.…" at bounding box center [777, 152] width 145 height 21
click at [739, 186] on select "Please Select Print Both Sides Print Front Only" at bounding box center [777, 182] width 145 height 21
select select "13abbda7-1d64-4f25-8bb2-c179b224825d"
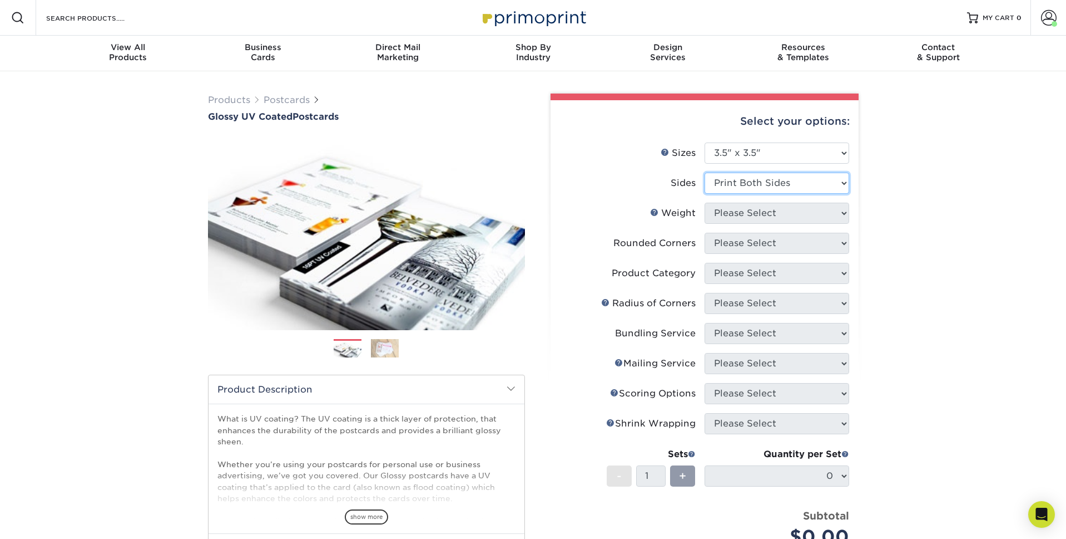
click at [705, 172] on select "Please Select Print Both Sides Print Front Only" at bounding box center [777, 182] width 145 height 21
click at [833, 217] on select "Please Select 16PT 14PT" at bounding box center [777, 212] width 145 height 21
select select "16PT"
click at [705, 202] on select "Please Select 16PT 14PT" at bounding box center [777, 212] width 145 height 21
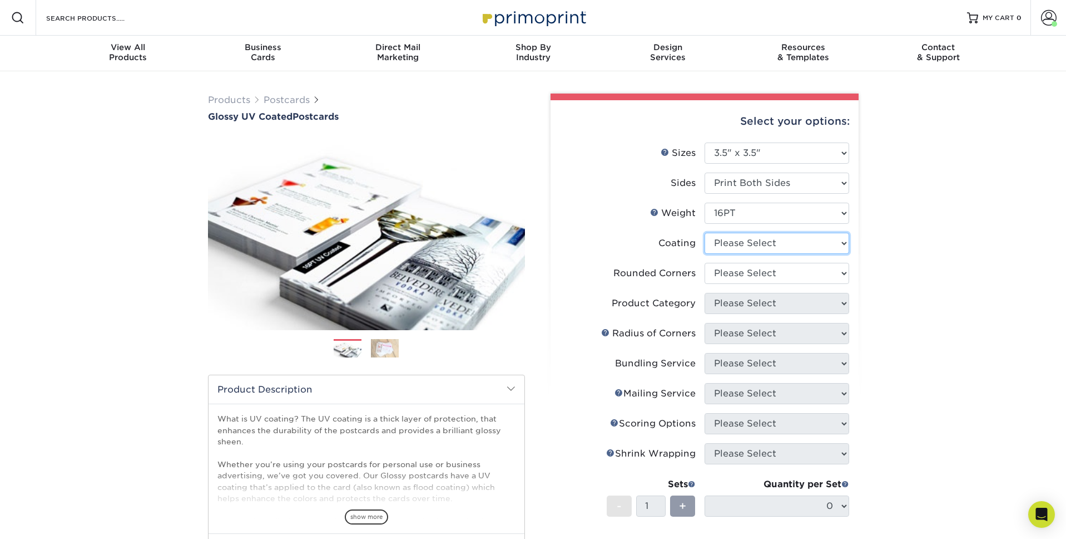
click at [825, 245] on select at bounding box center [777, 243] width 145 height 21
select select "ae367451-b2b8-45df-a344-0f05b6a12993"
click at [705, 233] on select at bounding box center [777, 243] width 145 height 21
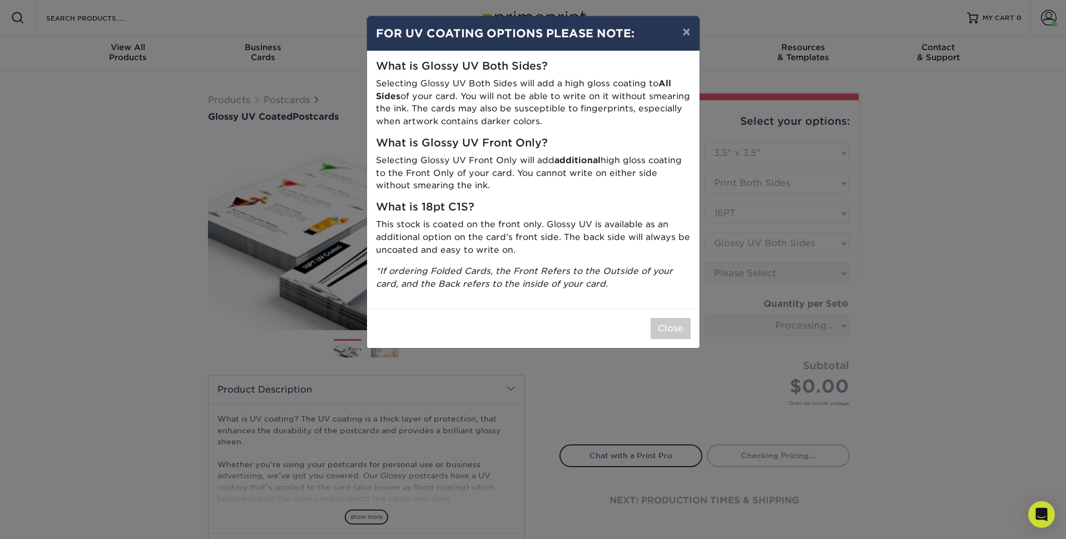
click at [965, 279] on div "× FOR UV COATING OPTIONS PLEASE NOTE: What is Glossy UV Both Sides? Selecting G…" at bounding box center [533, 269] width 1066 height 539
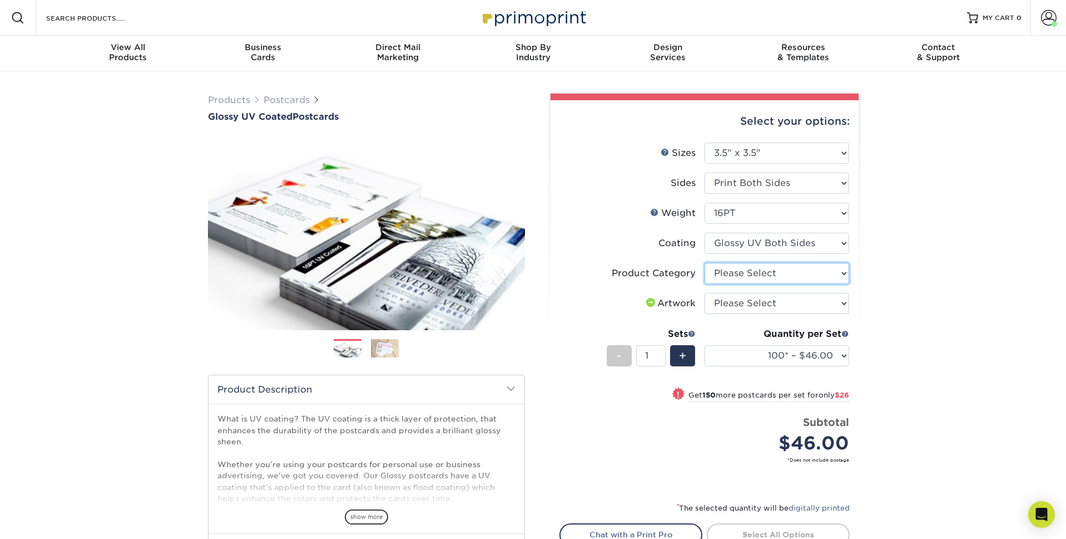
click at [783, 271] on select "Please Select Postcards" at bounding box center [777, 273] width 145 height 21
select select "9b7272e0-d6c8-4c3c-8e97-d3a1bcdab858"
click at [705, 263] on select "Please Select Postcards" at bounding box center [777, 273] width 145 height 21
click at [775, 307] on select "Please Select I will upload files I need a design - $150" at bounding box center [777, 303] width 145 height 21
select select "upload"
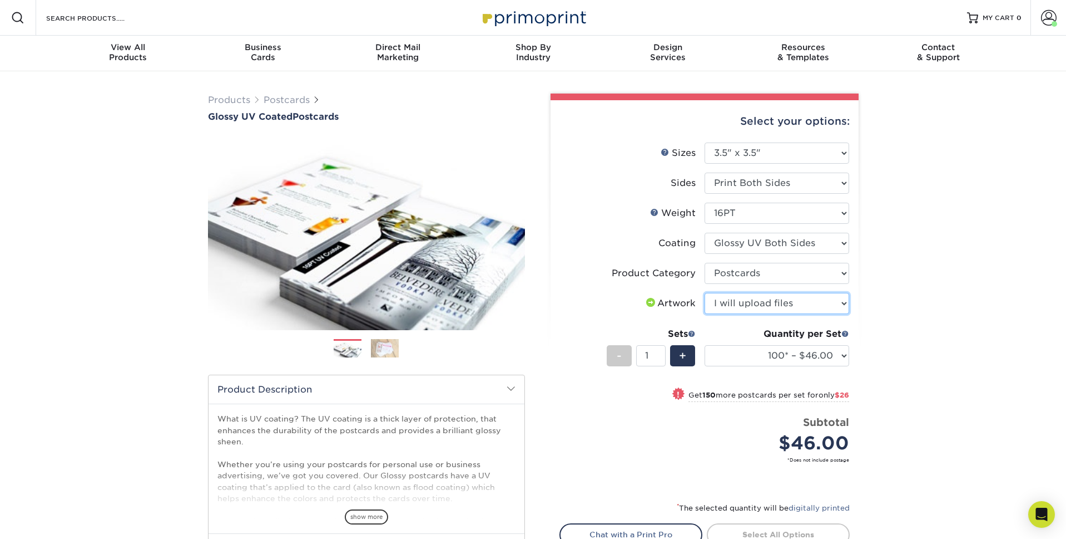
click at [705, 293] on select "Please Select I will upload files I need a design - $150" at bounding box center [777, 303] width 145 height 21
click at [649, 352] on input "1" at bounding box center [650, 355] width 29 height 21
type input "13"
click at [654, 391] on div "! Get 150 more postcards per set for only $26" at bounding box center [704, 401] width 289 height 27
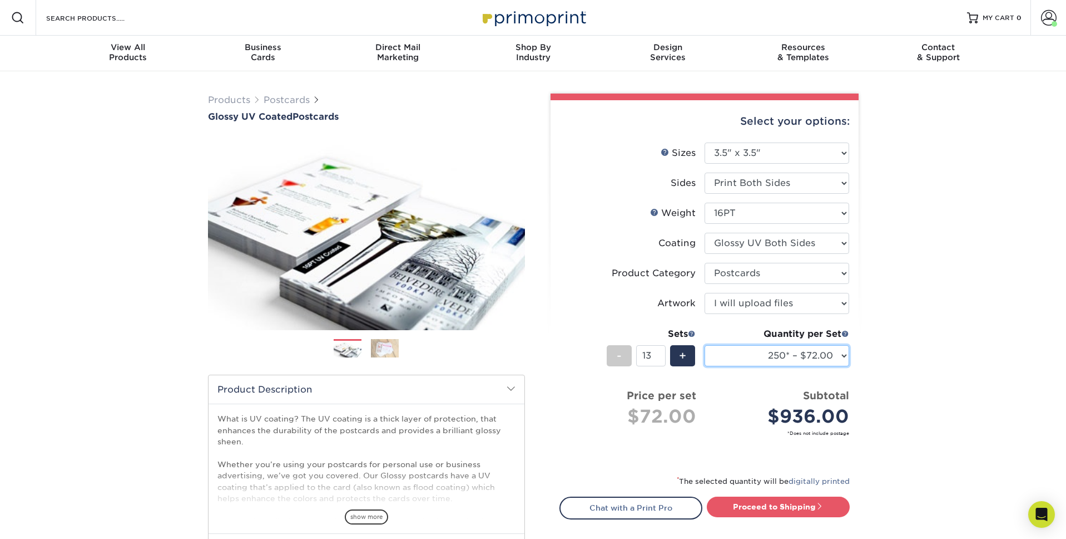
click at [802, 356] on select "100* – $46.00 250* – $72.00 500 – $98.00 1000 – $112.00 2500 – $183.00 5000 – $…" at bounding box center [777, 355] width 145 height 21
click at [705, 345] on select "100* – $46.00 250* – $72.00 500 – $98.00 1000 – $112.00 2500 – $183.00 5000 – $…" at bounding box center [777, 355] width 145 height 21
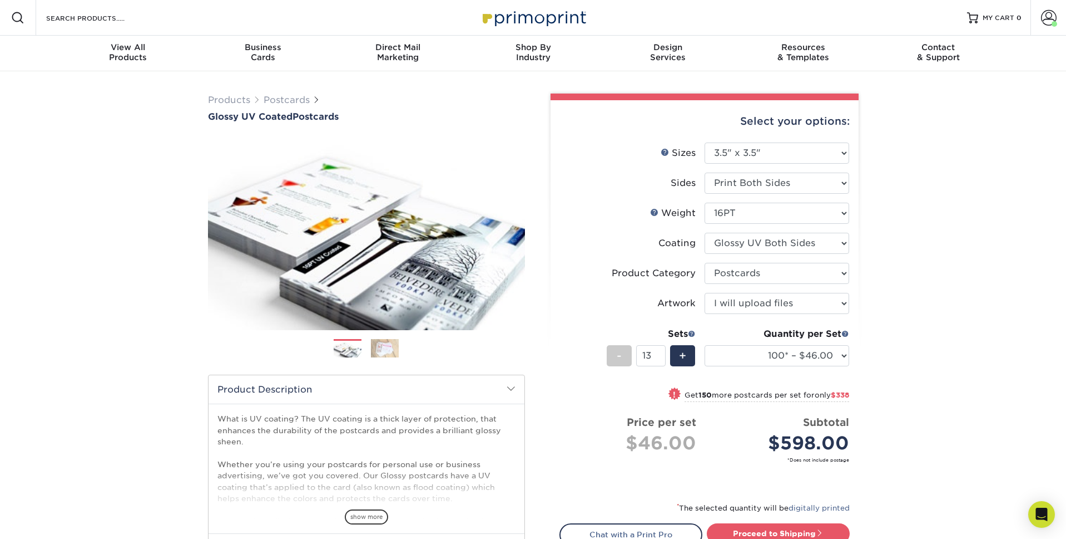
click at [754, 411] on div "! Get 150 more postcards per set for only $338" at bounding box center [704, 401] width 289 height 27
select select "250* – $72.00"
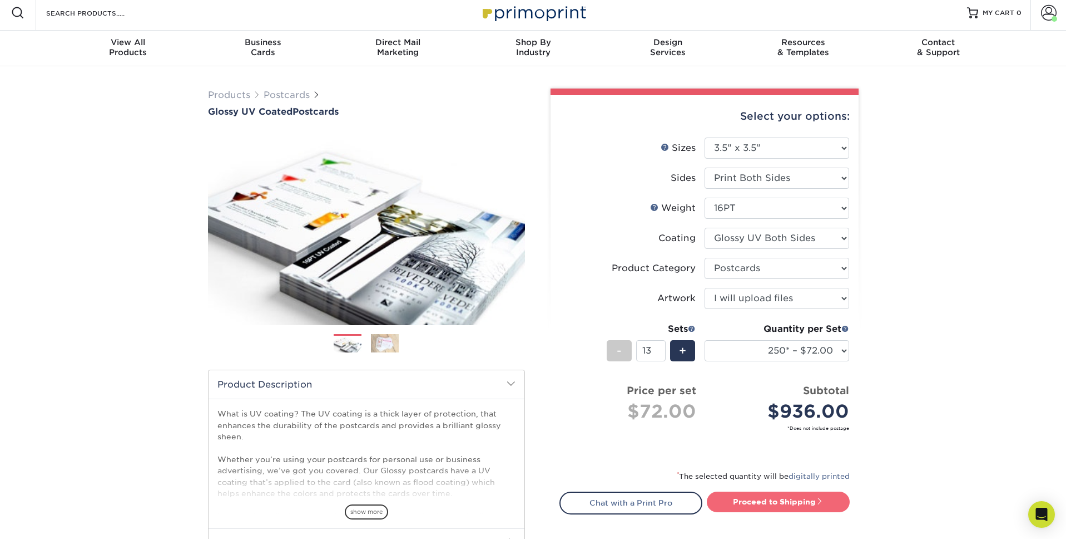
click at [778, 506] on link "Proceed to Shipping" at bounding box center [778, 501] width 143 height 20
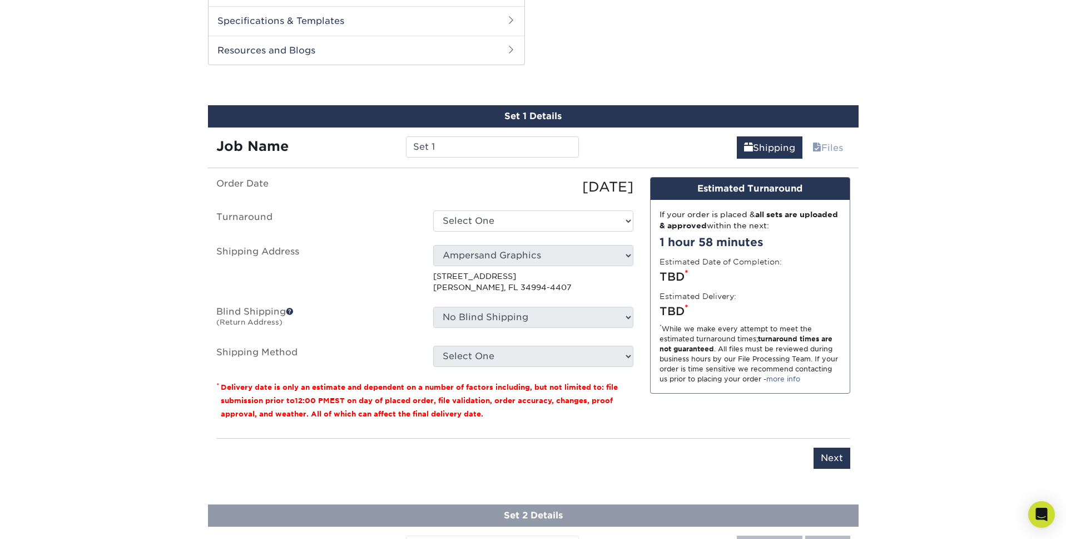
scroll to position [537, 0]
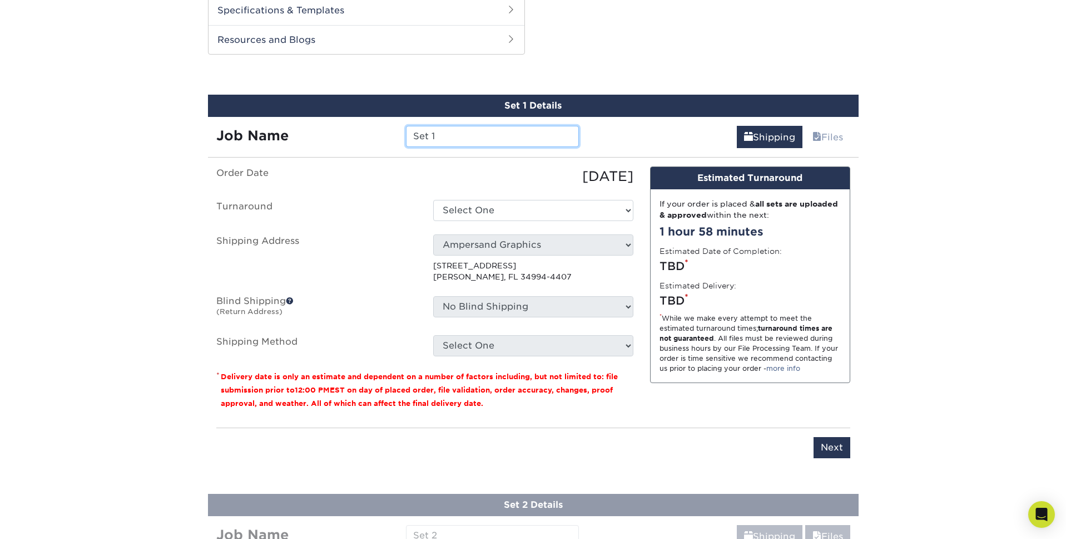
click at [445, 136] on input "Set 1" at bounding box center [492, 136] width 173 height 21
type input "Blake Parzych"
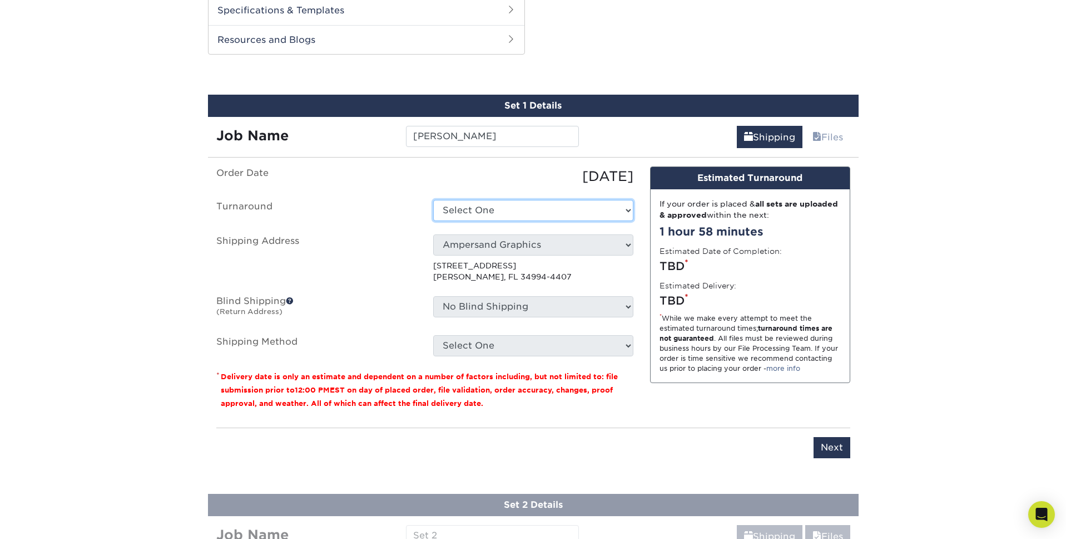
click at [493, 200] on select "Select One 2-4 Business Days 2 Day Next Business Day" at bounding box center [533, 210] width 200 height 21
select select "137552de-b2ee-4e12-b054-f0678130d67f"
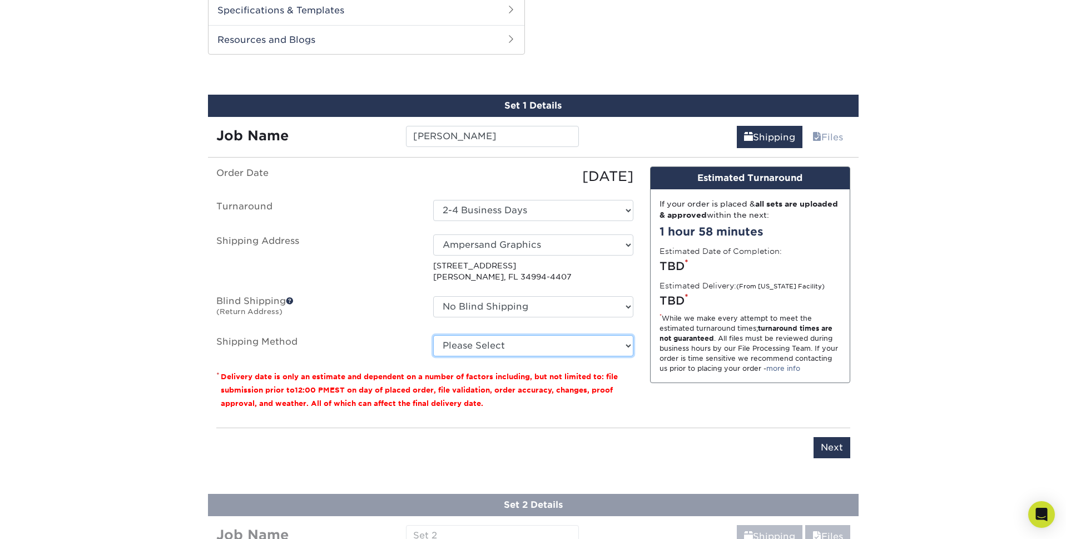
click at [486, 344] on select "Please Select Ground Shipping (+$16.21) 3 Day Shipping Service (+$19.95) 2 Day …" at bounding box center [533, 345] width 200 height 21
select select "03"
click at [433, 335] on select "Please Select Ground Shipping (+$16.21) 3 Day Shipping Service (+$19.95) 2 Day …" at bounding box center [533, 345] width 200 height 21
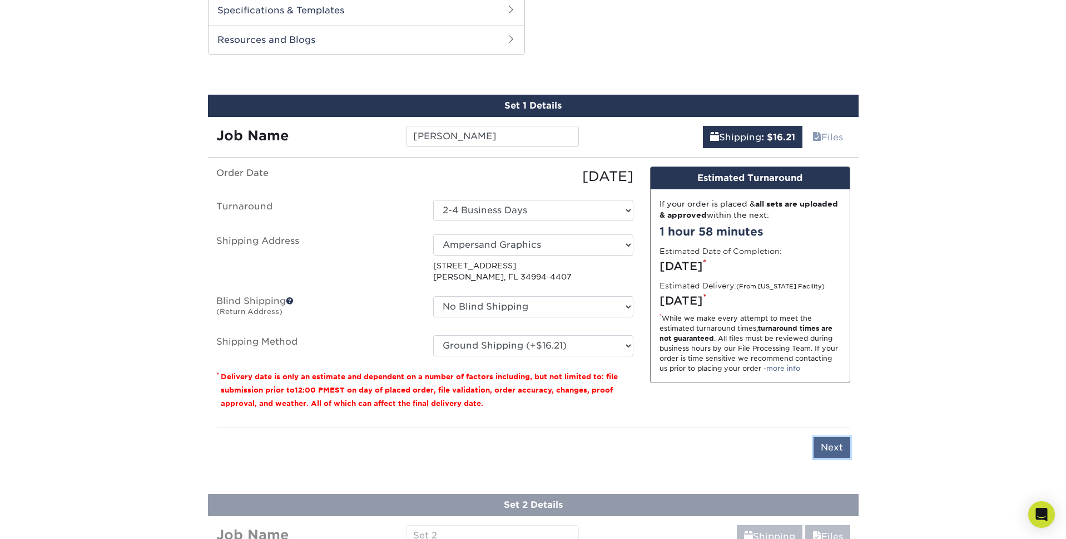
click at [821, 447] on input "Next" at bounding box center [832, 447] width 37 height 21
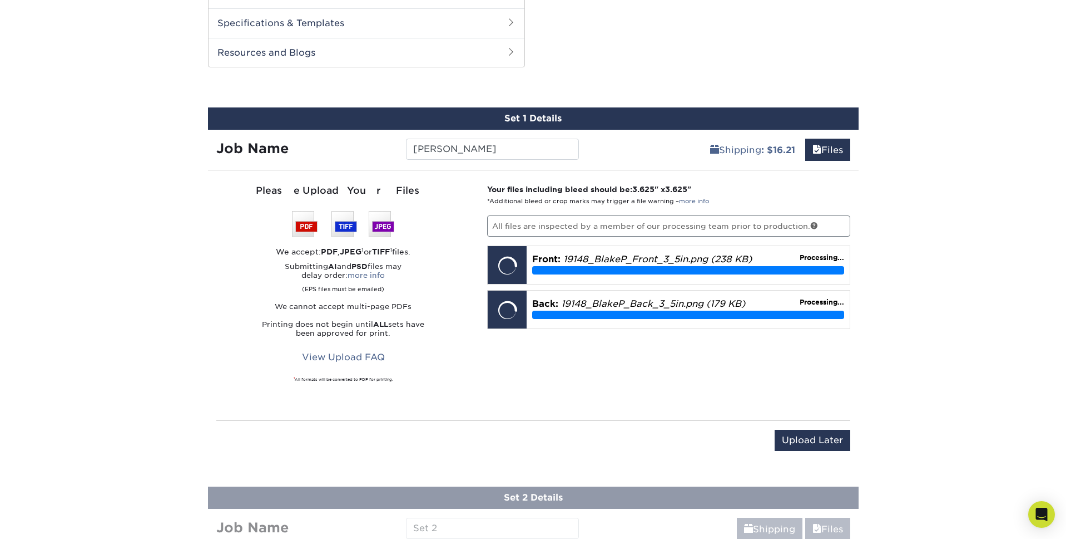
scroll to position [542, 0]
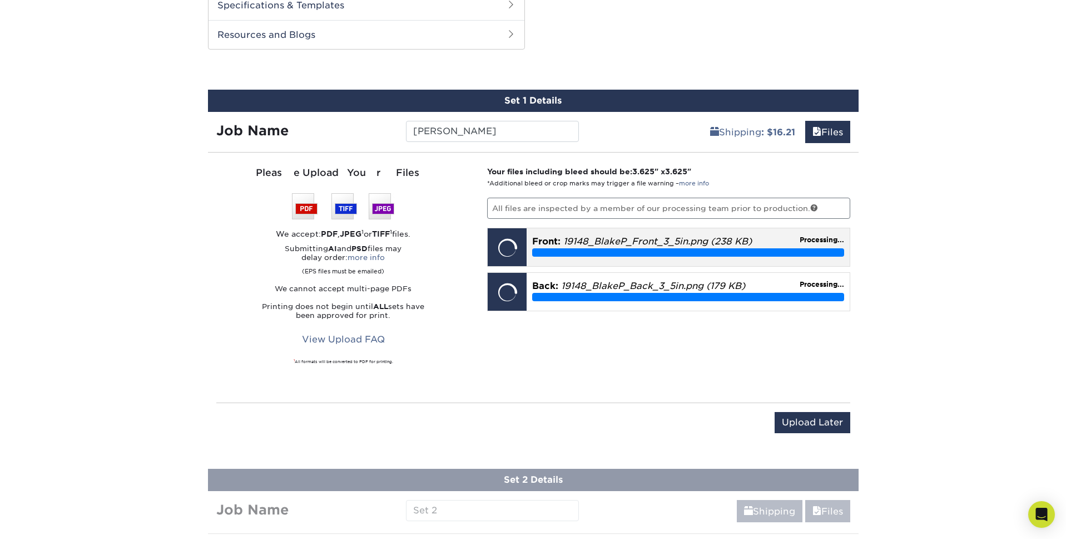
click at [549, 238] on span "Front:" at bounding box center [546, 241] width 28 height 11
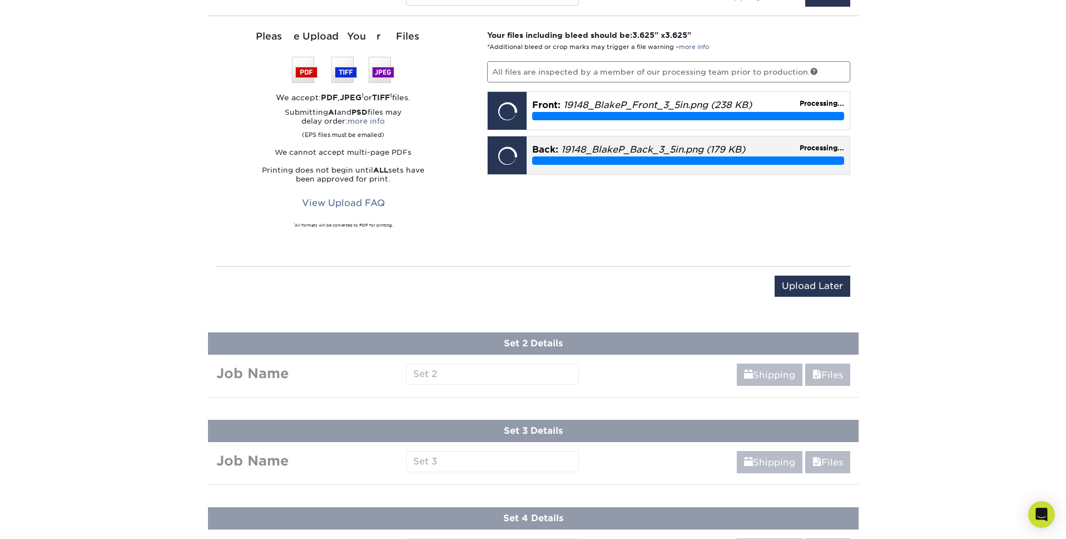
scroll to position [826, 0]
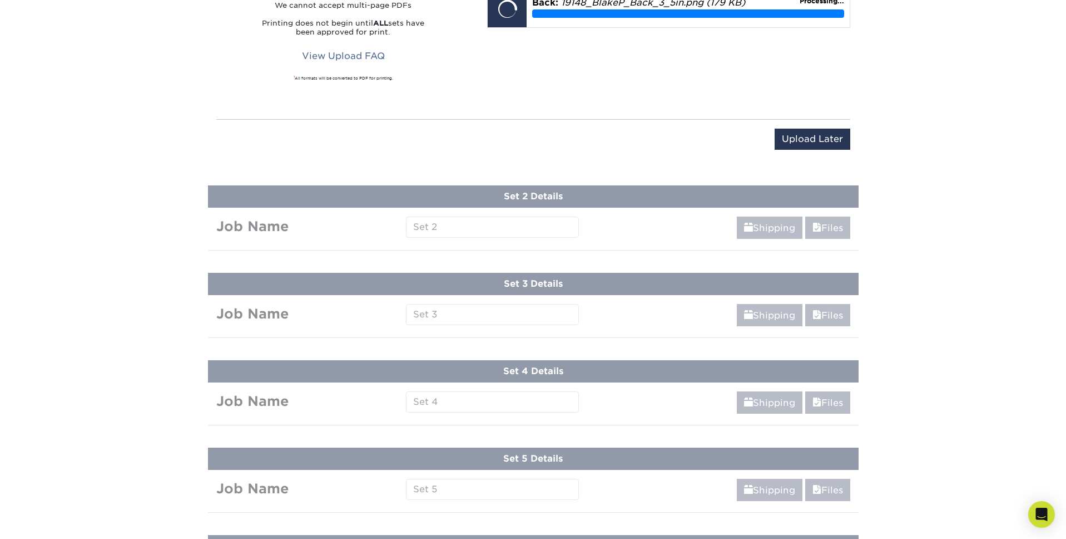
click at [521, 196] on div "Products Postcards Glossy UV Coated Postcards Previous Next show more 25" at bounding box center [533, 235] width 1066 height 1979
click at [493, 224] on div "Products Postcards Glossy UV Coated Postcards Previous Next show more 25" at bounding box center [533, 235] width 1066 height 1979
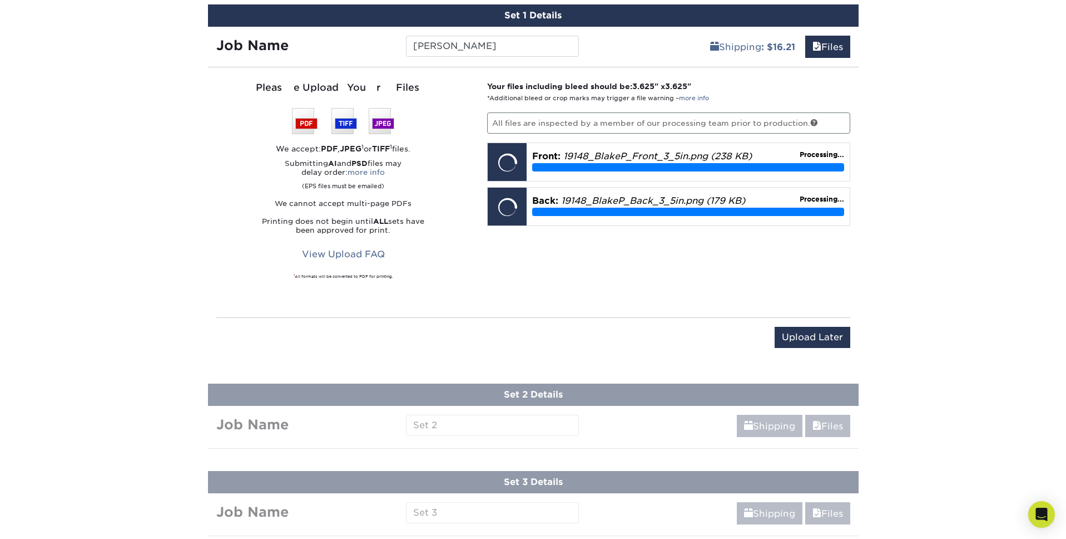
scroll to position [623, 0]
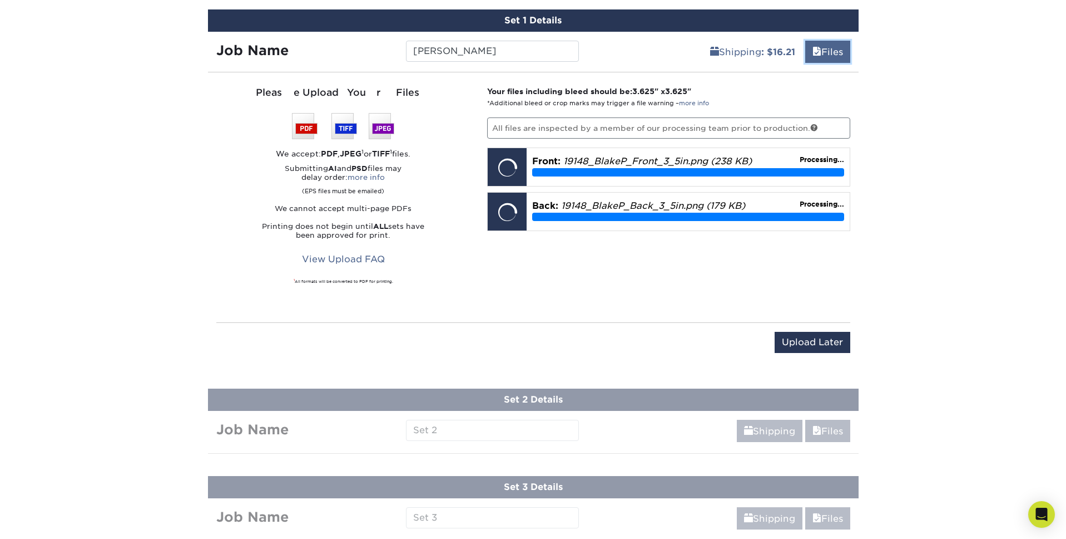
click at [838, 51] on link "Files" at bounding box center [828, 52] width 45 height 22
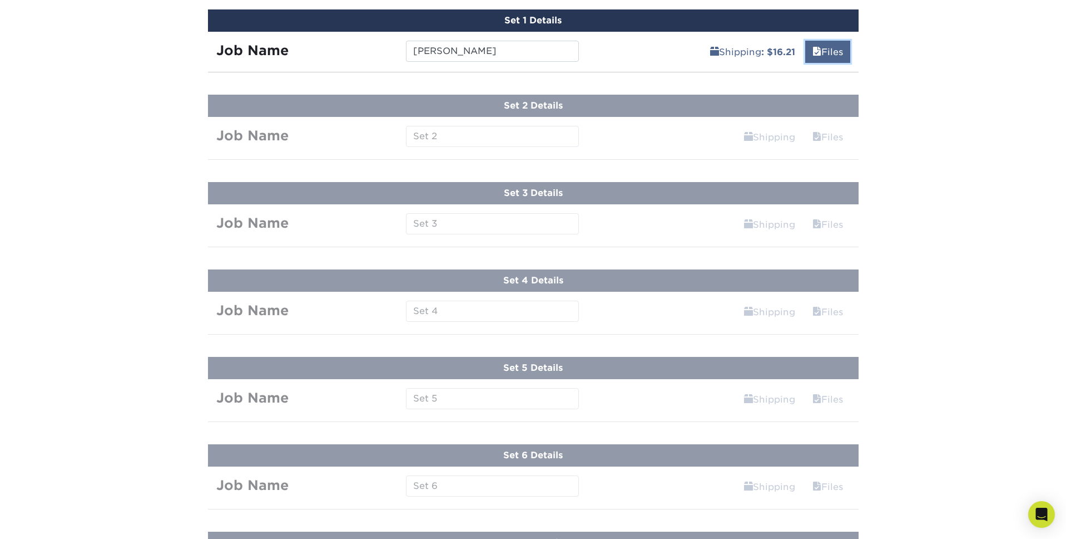
click at [838, 51] on link "Files" at bounding box center [828, 52] width 45 height 22
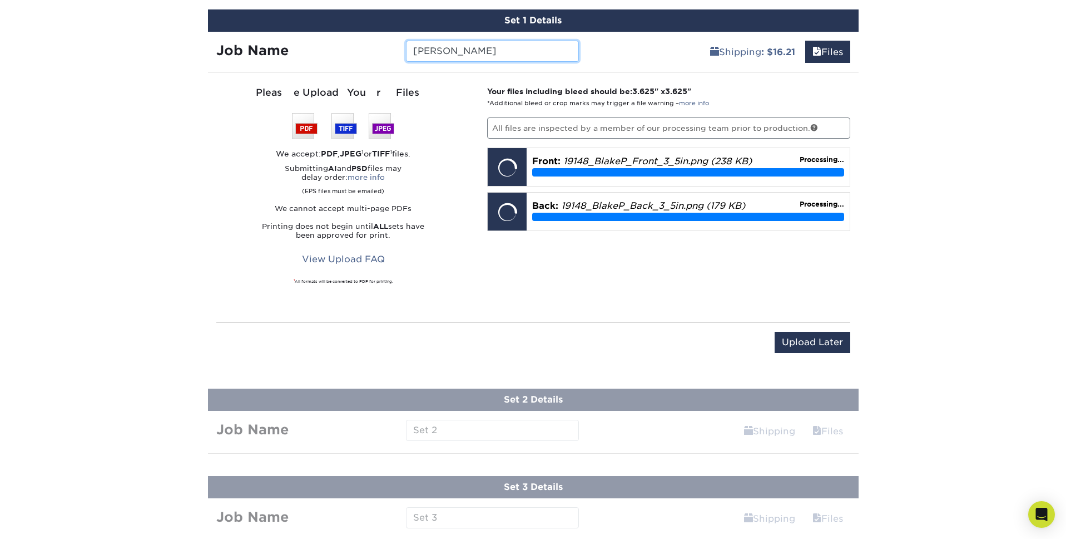
drag, startPoint x: 508, startPoint y: 47, endPoint x: 449, endPoint y: 49, distance: 59.6
click at [449, 49] on input "Blake Parzych" at bounding box center [492, 51] width 173 height 21
type input "Blake P."
click at [502, 312] on div "Please Upload Your Files We accept: PDF , JPEG 1 or TIFF 1 files. Submitting AI…" at bounding box center [533, 197] width 651 height 232
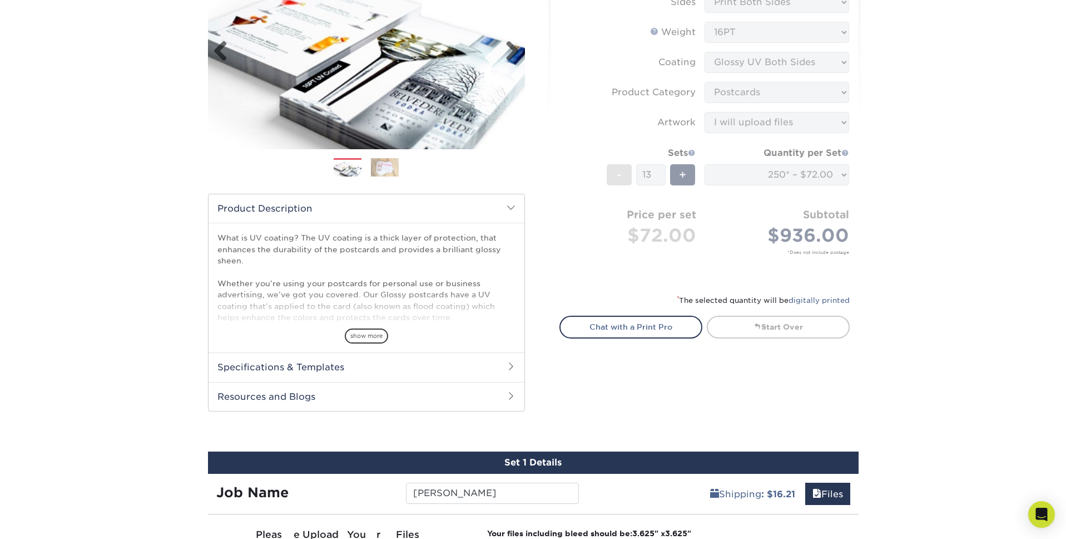
scroll to position [0, 0]
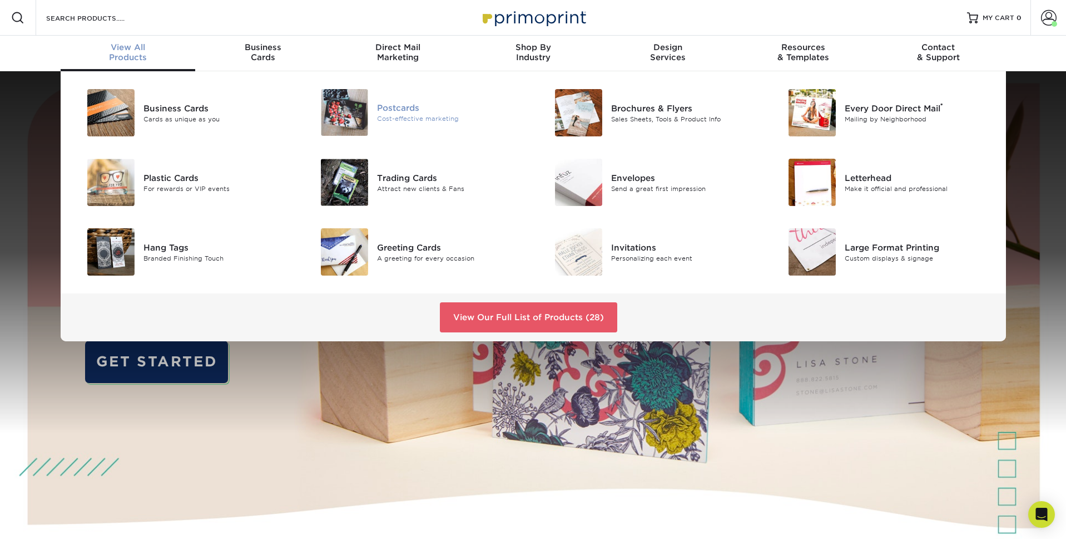
click at [363, 100] on img at bounding box center [344, 112] width 47 height 47
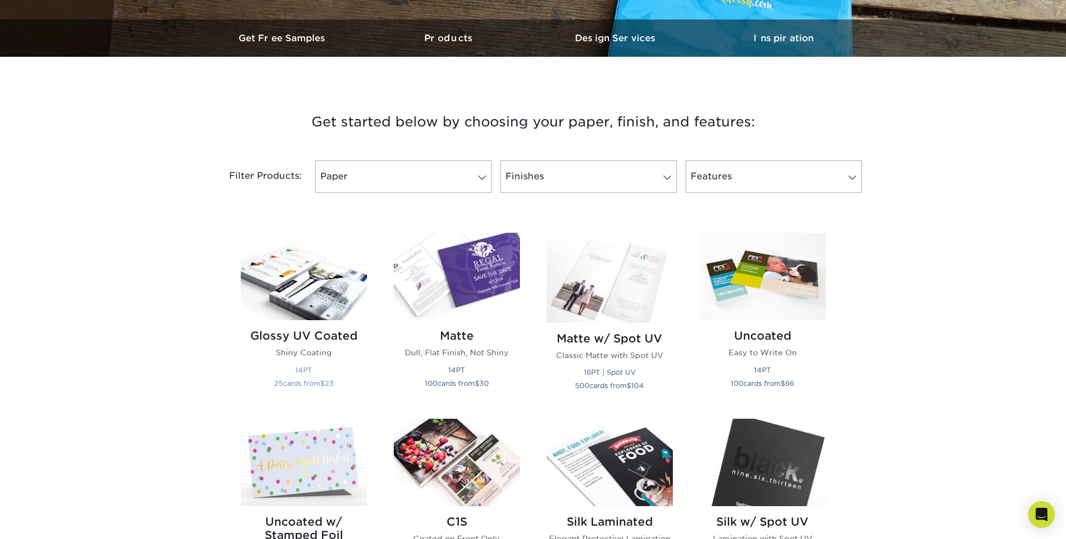
scroll to position [340, 0]
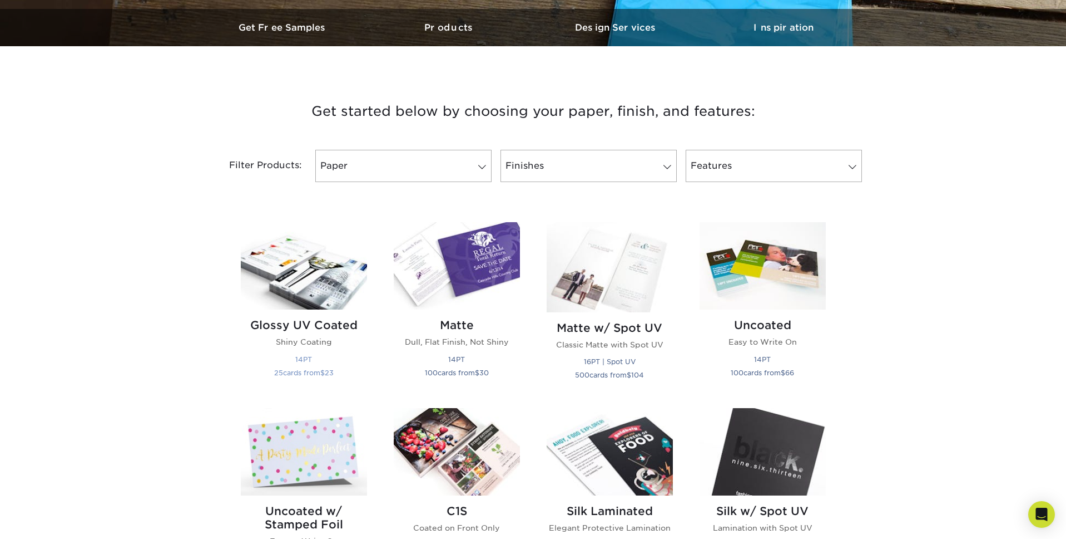
click at [276, 332] on div "Glossy UV Coated Shiny Coating 14PT 25 cards from $ 23" at bounding box center [304, 350] width 126 height 82
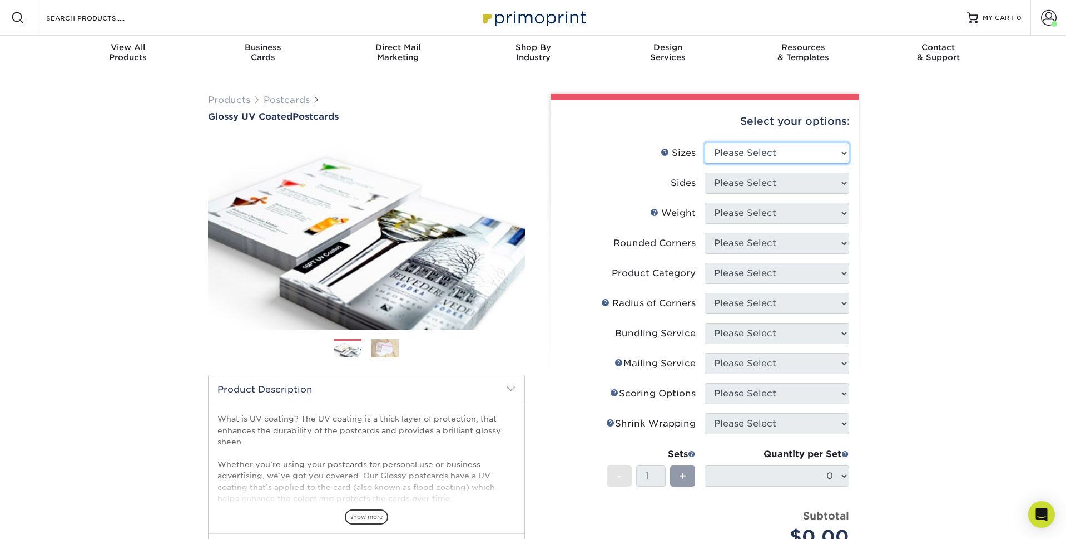
click at [839, 150] on select "Please Select 1.5" x 7" 2" x 4" 2" x 6" 2" x 7" 2" x 8" 2.12" x 5.5" 2.12" x 5.…" at bounding box center [777, 152] width 145 height 21
select select "3.50x3.50"
click at [705, 142] on select "Please Select 1.5" x 7" 2" x 4" 2" x 6" 2" x 7" 2" x 8" 2.12" x 5.5" 2.12" x 5.…" at bounding box center [777, 152] width 145 height 21
click at [737, 186] on select "Please Select Print Both Sides Print Front Only" at bounding box center [777, 182] width 145 height 21
select select "13abbda7-1d64-4f25-8bb2-c179b224825d"
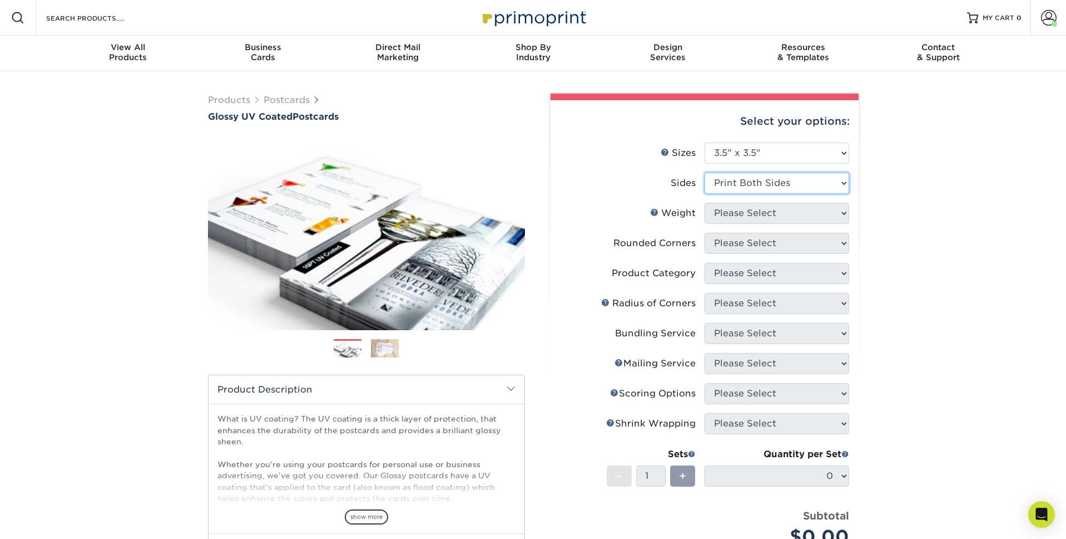
click at [705, 172] on select "Please Select Print Both Sides Print Front Only" at bounding box center [777, 182] width 145 height 21
click at [817, 219] on select "Please Select 16PT 14PT" at bounding box center [777, 212] width 145 height 21
select select "16PT"
click at [705, 202] on select "Please Select 16PT 14PT" at bounding box center [777, 212] width 145 height 21
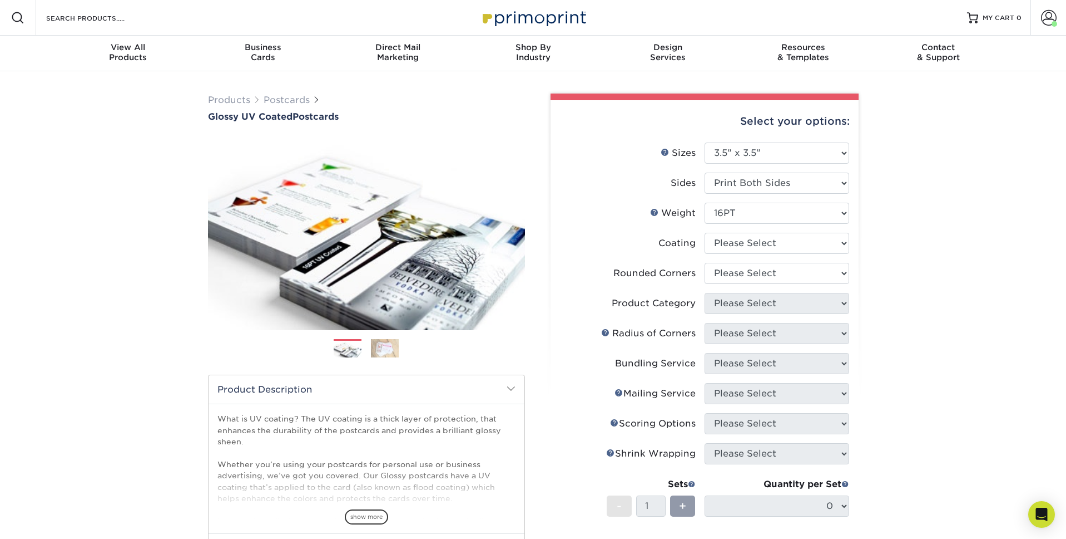
click at [896, 228] on div "Products Postcards Glossy UV Coated Postcards Previous Next show more 25" at bounding box center [533, 412] width 1066 height 683
click at [833, 249] on select at bounding box center [777, 243] width 145 height 21
select select "1e8116af-acfc-44b1-83dc-8181aa338834"
click at [705, 233] on select at bounding box center [777, 243] width 145 height 21
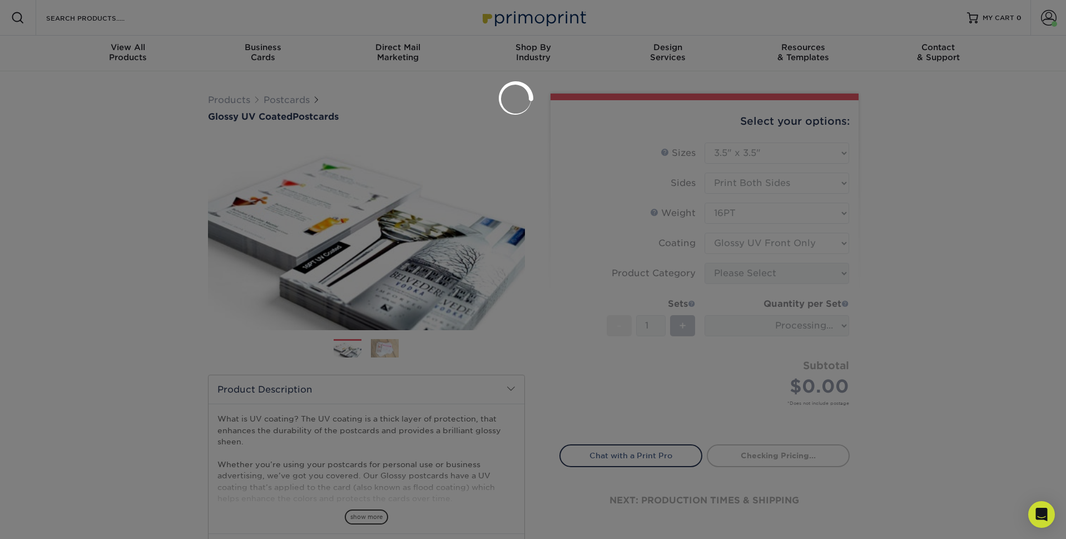
click at [943, 259] on div at bounding box center [533, 269] width 1066 height 539
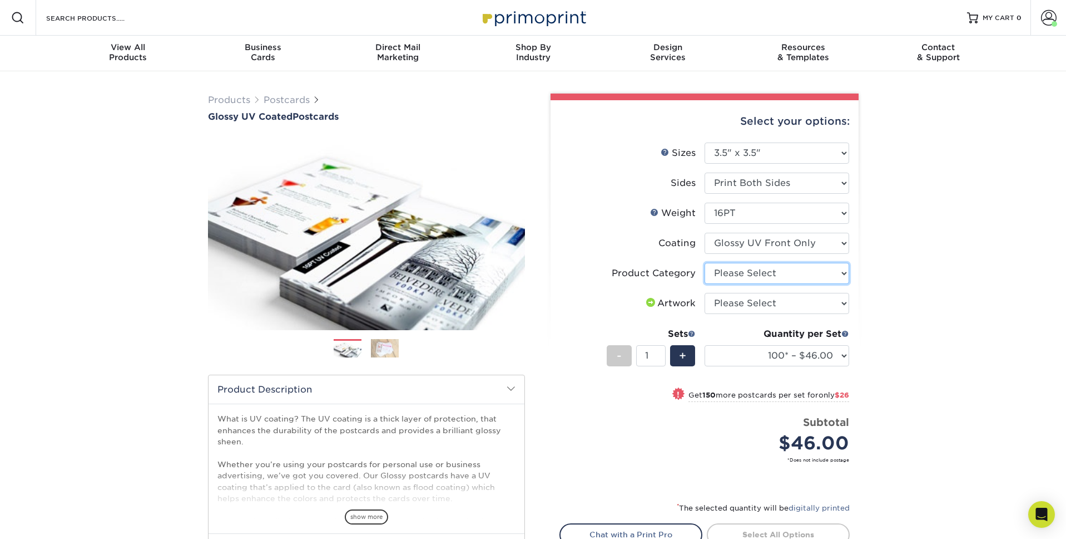
click at [817, 277] on select "Please Select Postcards" at bounding box center [777, 273] width 145 height 21
select select "9b7272e0-d6c8-4c3c-8e97-d3a1bcdab858"
click at [705, 263] on select "Please Select Postcards" at bounding box center [777, 273] width 145 height 21
click at [808, 297] on select "Please Select I will upload files I need a design - $150" at bounding box center [777, 303] width 145 height 21
select select "upload"
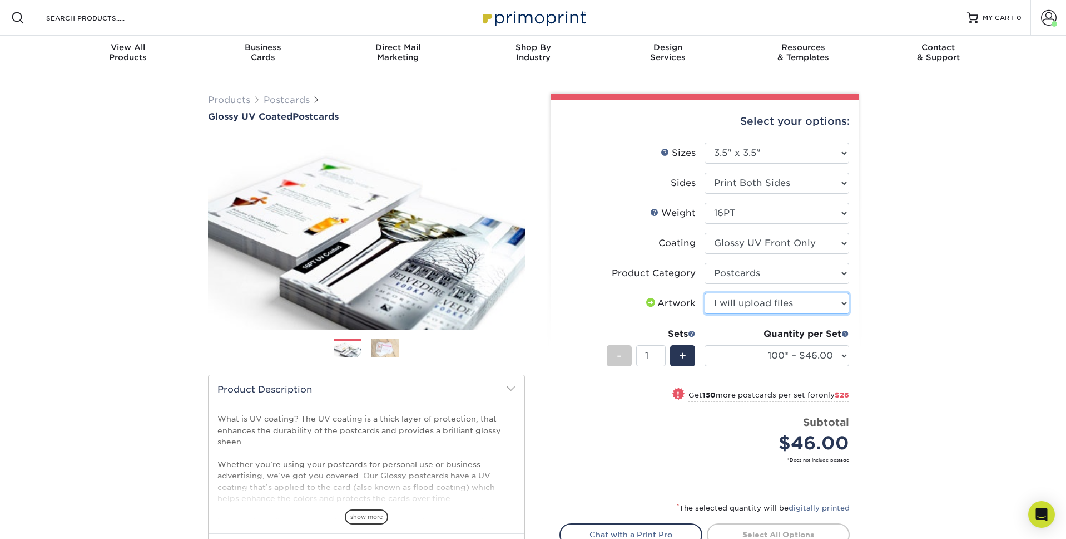
click at [705, 293] on select "Please Select I will upload files I need a design - $150" at bounding box center [777, 303] width 145 height 21
click at [650, 357] on input "1" at bounding box center [650, 355] width 29 height 21
type input "13"
click at [920, 379] on div "Products Postcards Glossy UV Coated Postcards Previous Next show more 25" at bounding box center [533, 361] width 1066 height 581
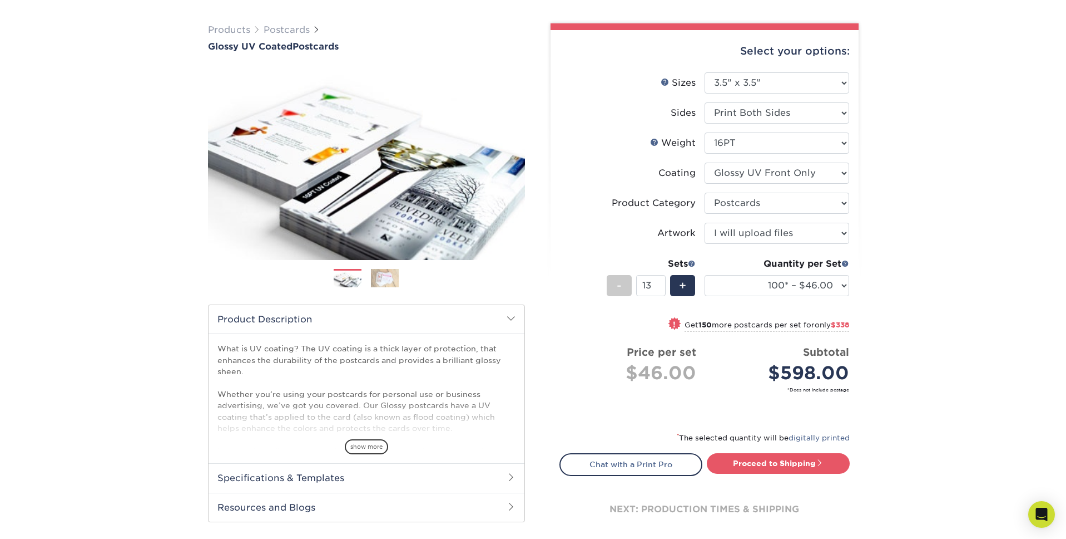
scroll to position [83, 0]
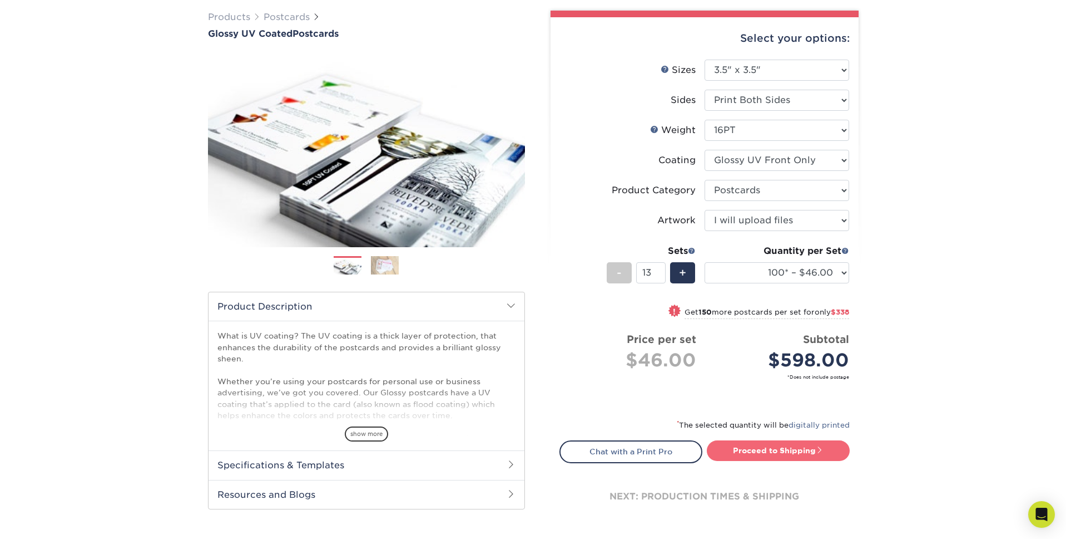
click at [804, 453] on link "Proceed to Shipping" at bounding box center [778, 450] width 143 height 20
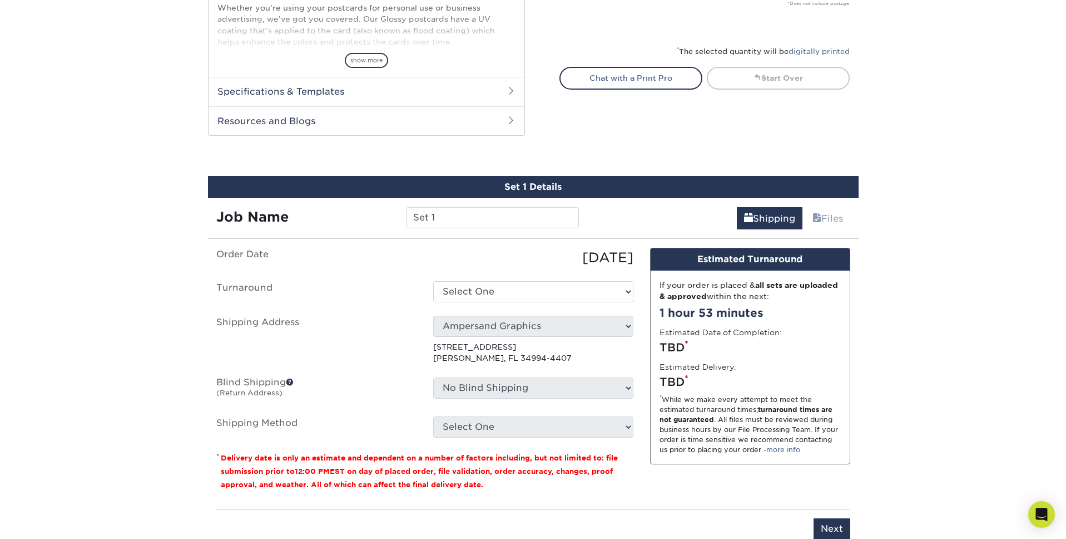
scroll to position [554, 0]
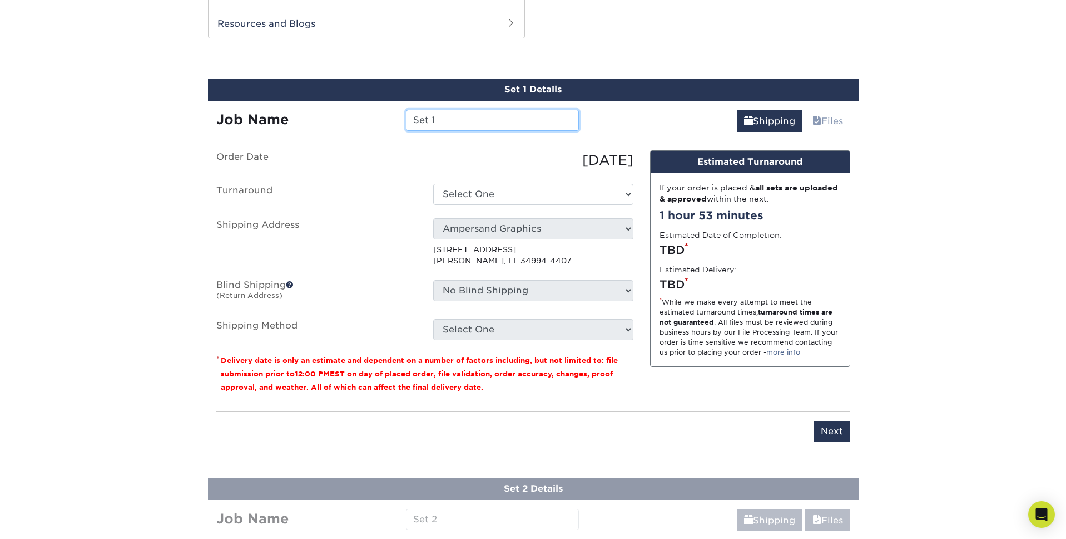
click at [480, 120] on input "Set 1" at bounding box center [492, 120] width 173 height 21
click at [652, 157] on div "Design Estimated Turnaround" at bounding box center [750, 162] width 199 height 22
click at [441, 118] on input "Set 1" at bounding box center [492, 120] width 173 height 21
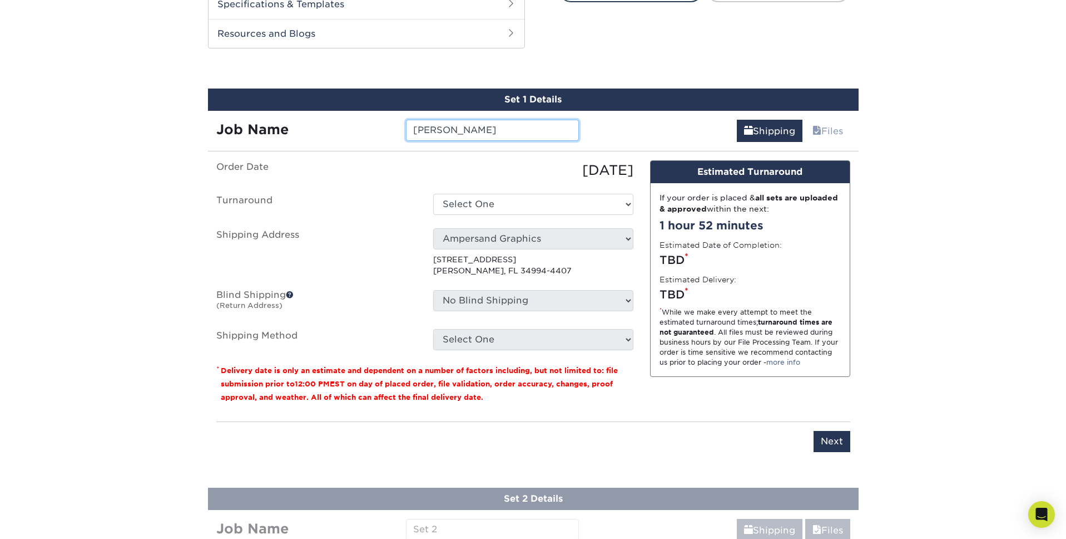
type input "Scott Bogan"
click at [457, 200] on select "Select One 2-4 Business Days 2 Day Next Business Day" at bounding box center [533, 204] width 200 height 21
select select "ccbdd0c9-6d4d-4fa8-b1e8-4b83cf7af498"
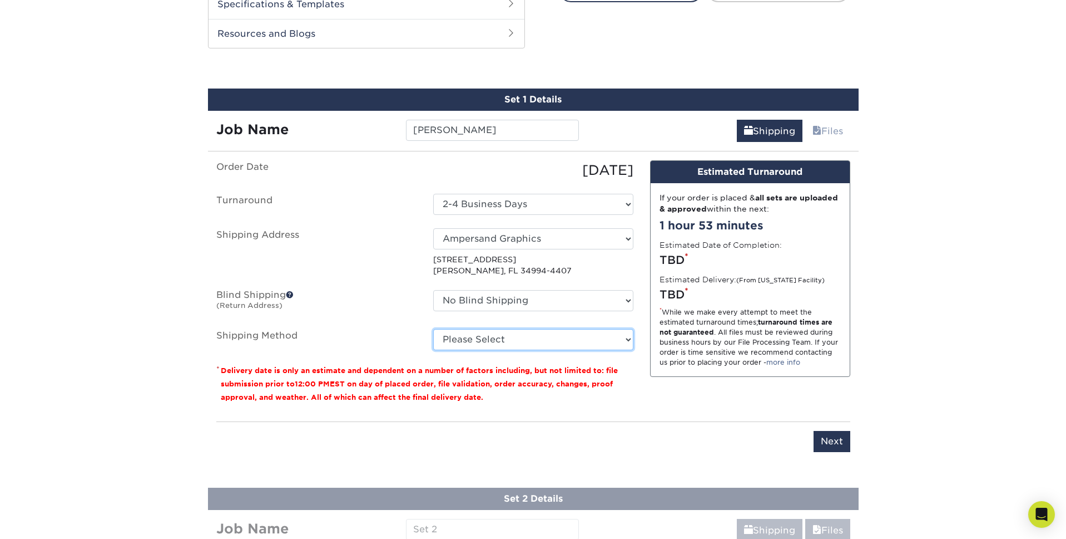
click at [555, 347] on select "Please Select Ground Shipping (+$16.21) 3 Day Shipping Service (+$19.95) 2 Day …" at bounding box center [533, 339] width 200 height 21
select select "03"
click at [433, 329] on select "Please Select Ground Shipping (+$16.21) 3 Day Shipping Service (+$19.95) 2 Day …" at bounding box center [533, 339] width 200 height 21
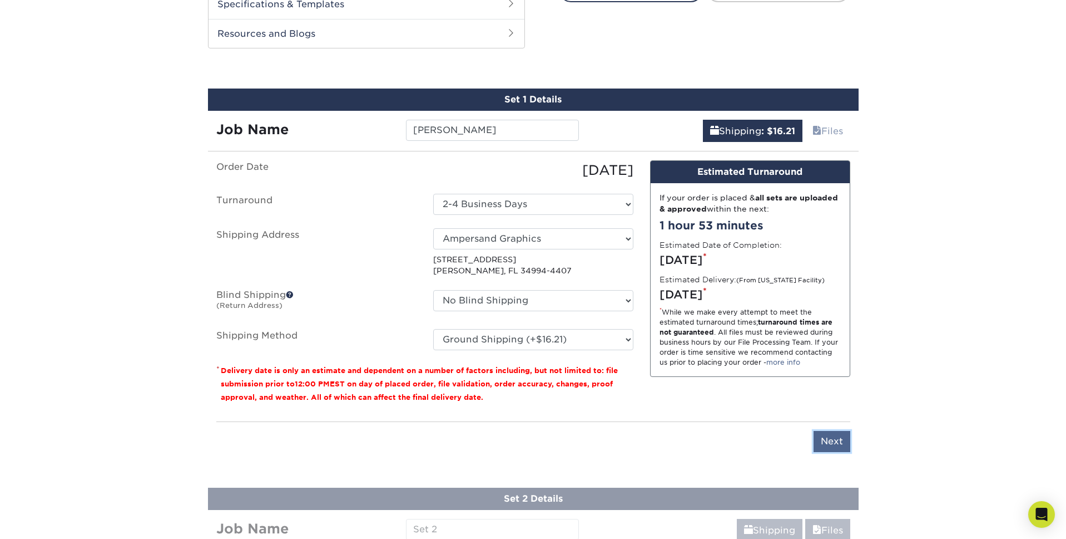
click at [840, 443] on input "Next" at bounding box center [832, 441] width 37 height 21
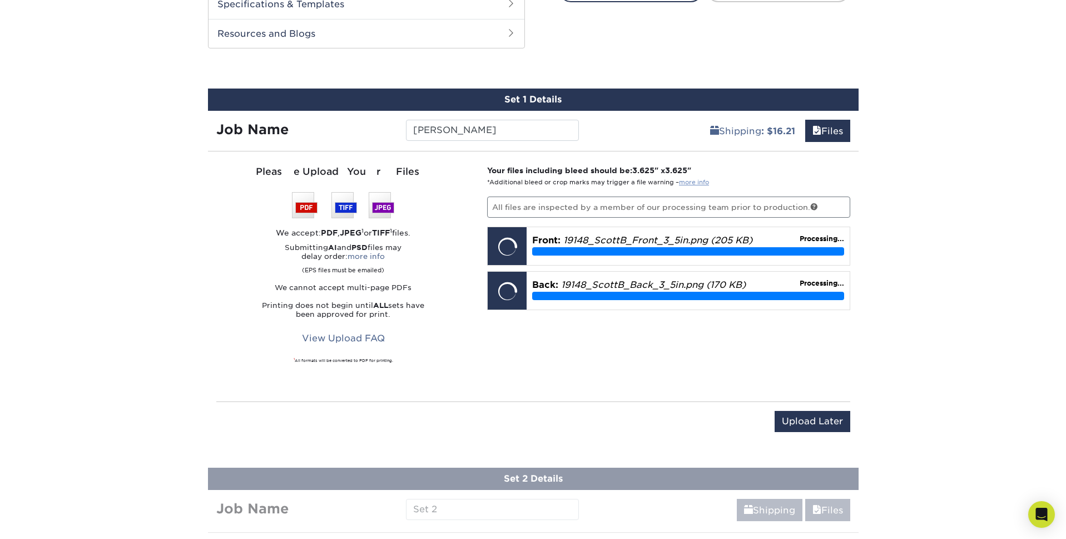
click at [689, 181] on link "more info" at bounding box center [694, 182] width 30 height 7
click at [357, 333] on link "View Upload FAQ" at bounding box center [343, 338] width 97 height 21
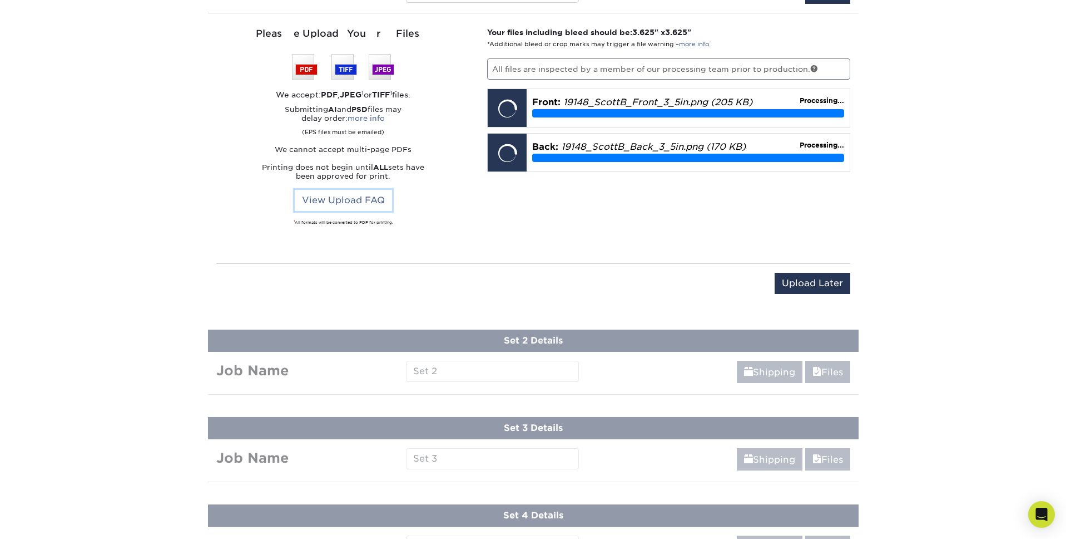
scroll to position [686, 0]
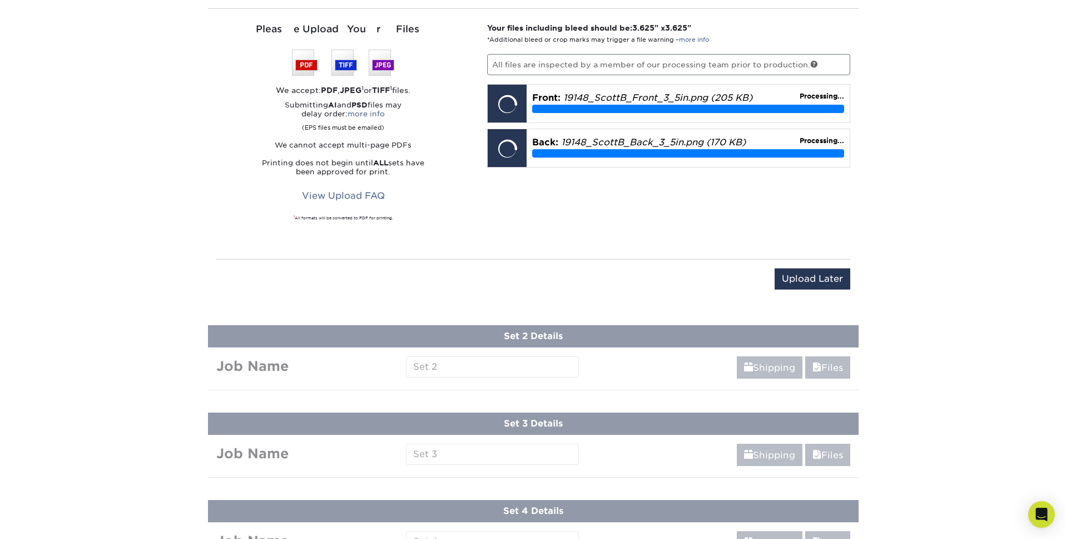
click at [487, 275] on div "Upload Later Save & Continue Continue" at bounding box center [533, 285] width 634 height 34
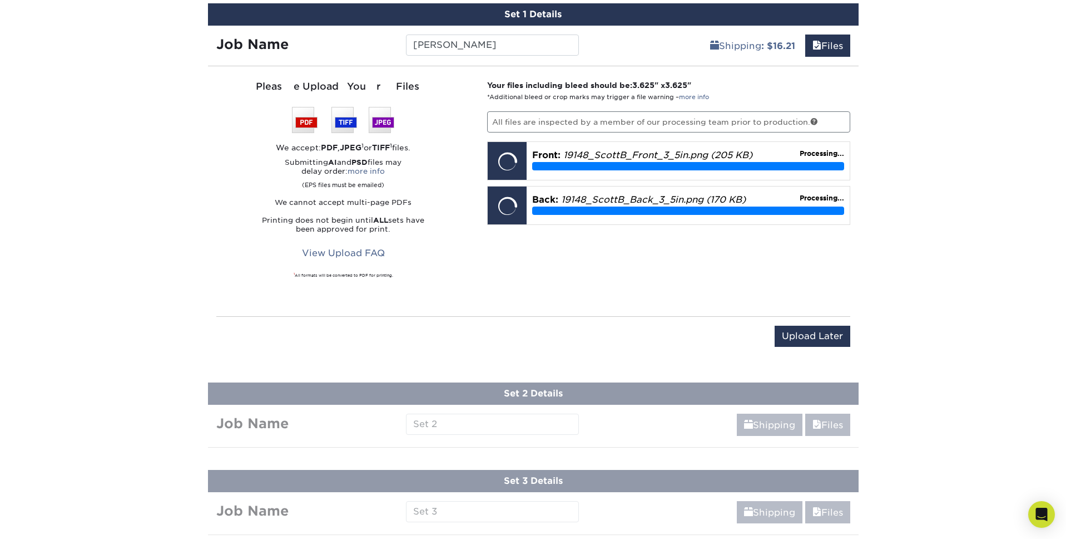
scroll to position [626, 0]
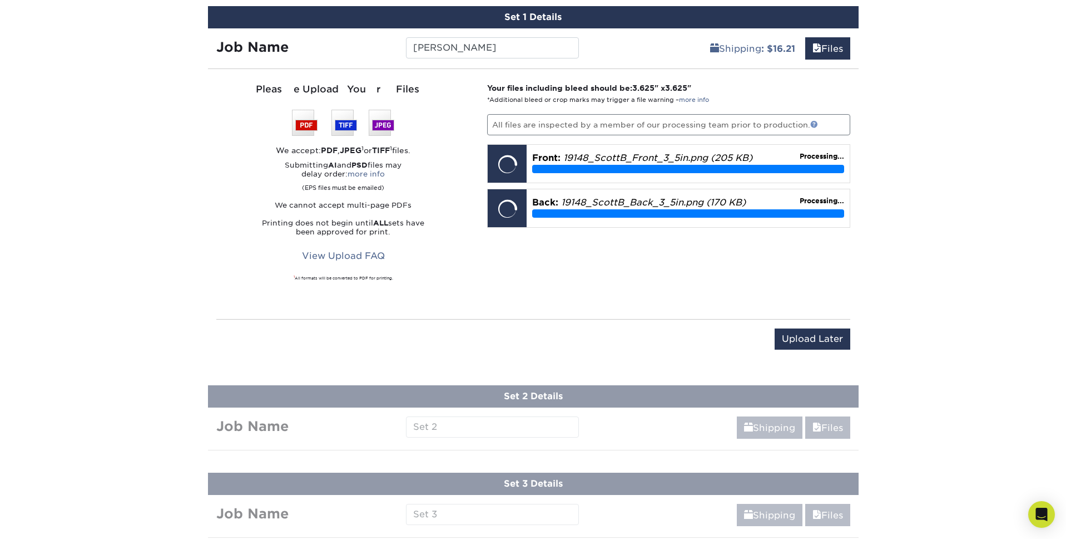
click at [813, 122] on link at bounding box center [815, 124] width 8 height 8
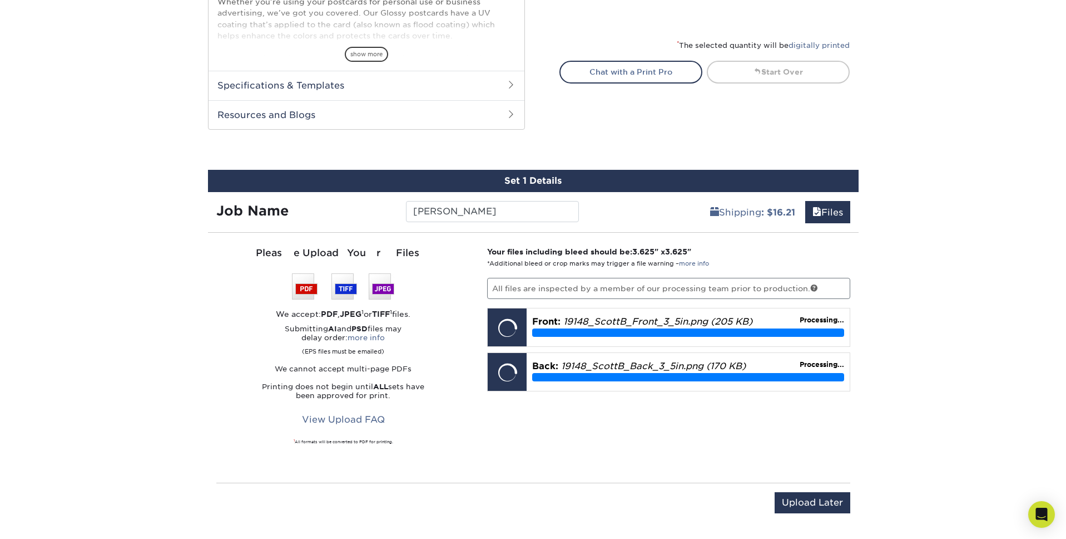
scroll to position [461, 0]
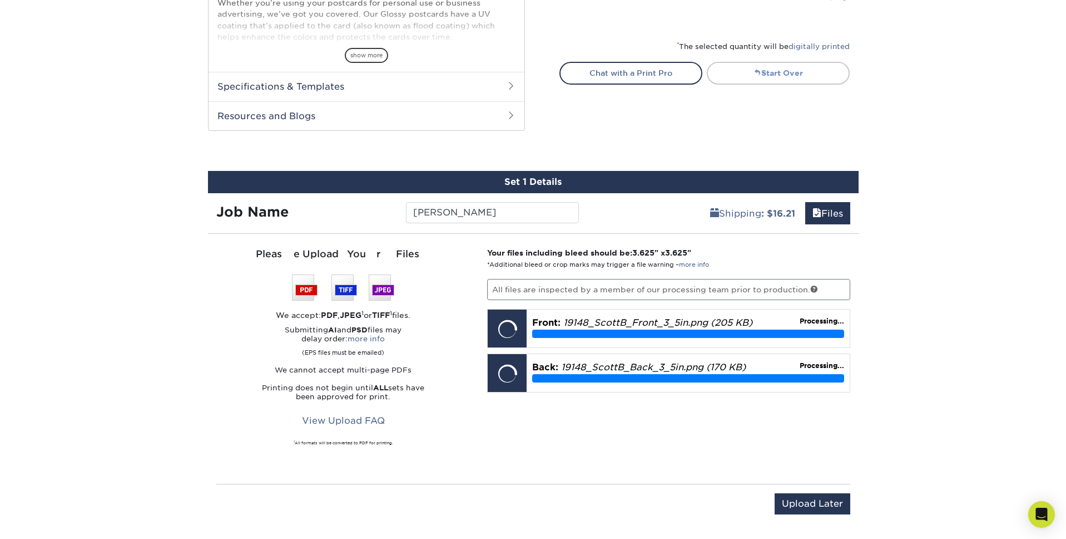
click at [774, 76] on link "Start Over" at bounding box center [778, 73] width 143 height 22
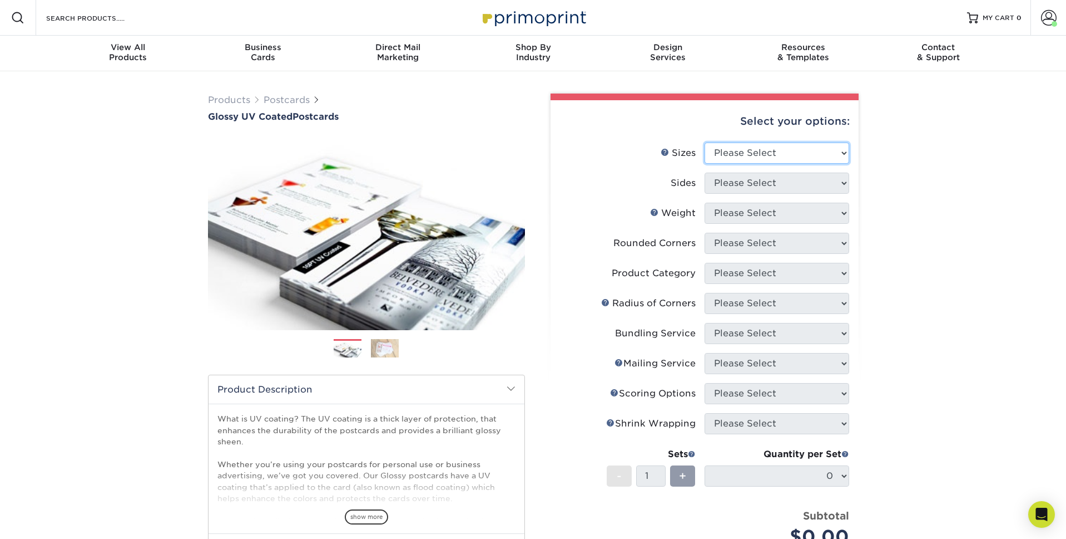
click at [767, 154] on select "Please Select 1.5" x 7" 2" x 4" 2" x 6" 2" x 7" 2" x 8" 2.12" x 5.5" 2.12" x 5.…" at bounding box center [777, 152] width 145 height 21
select select "3.50x3.50"
click at [705, 142] on select "Please Select 1.5" x 7" 2" x 4" 2" x 6" 2" x 7" 2" x 8" 2.12" x 5.5" 2.12" x 5.…" at bounding box center [777, 152] width 145 height 21
click at [754, 190] on select "Please Select Print Both Sides Print Front Only" at bounding box center [777, 182] width 145 height 21
select select "13abbda7-1d64-4f25-8bb2-c179b224825d"
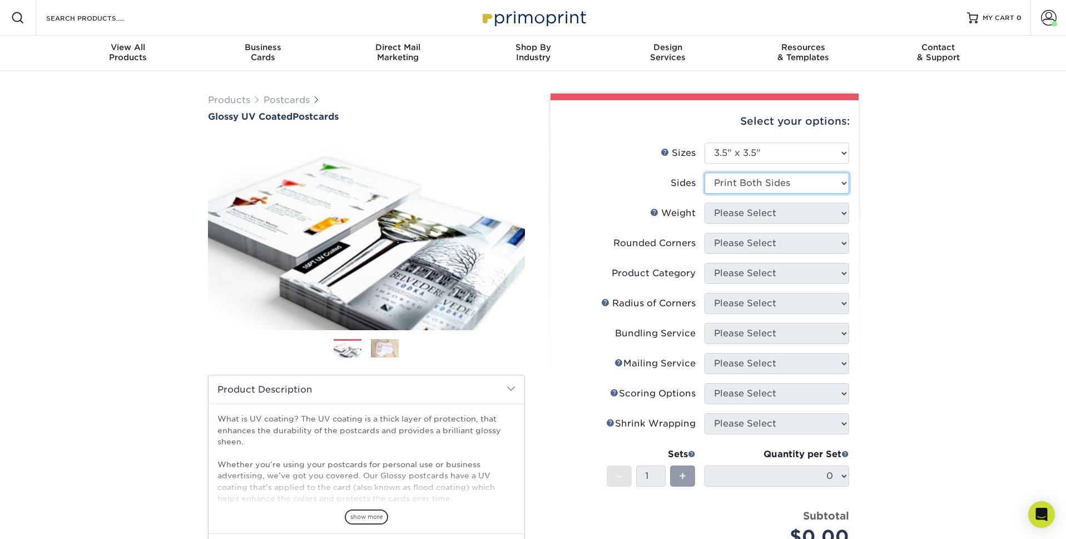
click at [705, 172] on select "Please Select Print Both Sides Print Front Only" at bounding box center [777, 182] width 145 height 21
click at [956, 223] on div "Products Postcards Glossy UV Coated Postcards Previous Next show more 25" at bounding box center [533, 397] width 1066 height 653
click at [824, 223] on select "Please Select 16PT 14PT" at bounding box center [777, 212] width 145 height 21
select select "16PT"
click at [705, 202] on select "Please Select 16PT 14PT" at bounding box center [777, 212] width 145 height 21
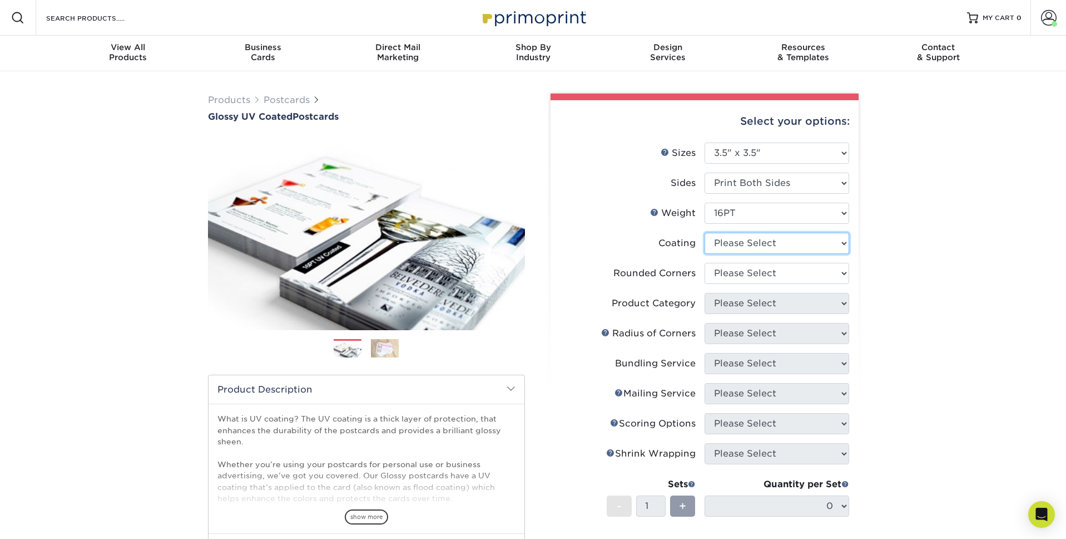
click at [787, 238] on select at bounding box center [777, 243] width 145 height 21
click at [705, 233] on select at bounding box center [777, 243] width 145 height 21
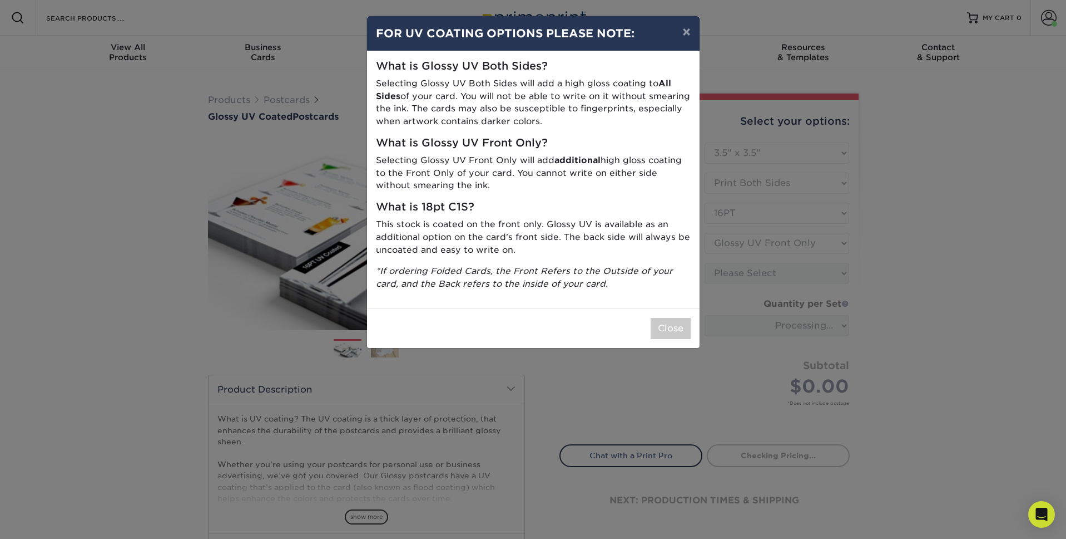
click at [829, 234] on div "× FOR UV COATING OPTIONS PLEASE NOTE: What is Glossy UV Both Sides? Selecting G…" at bounding box center [533, 269] width 1066 height 539
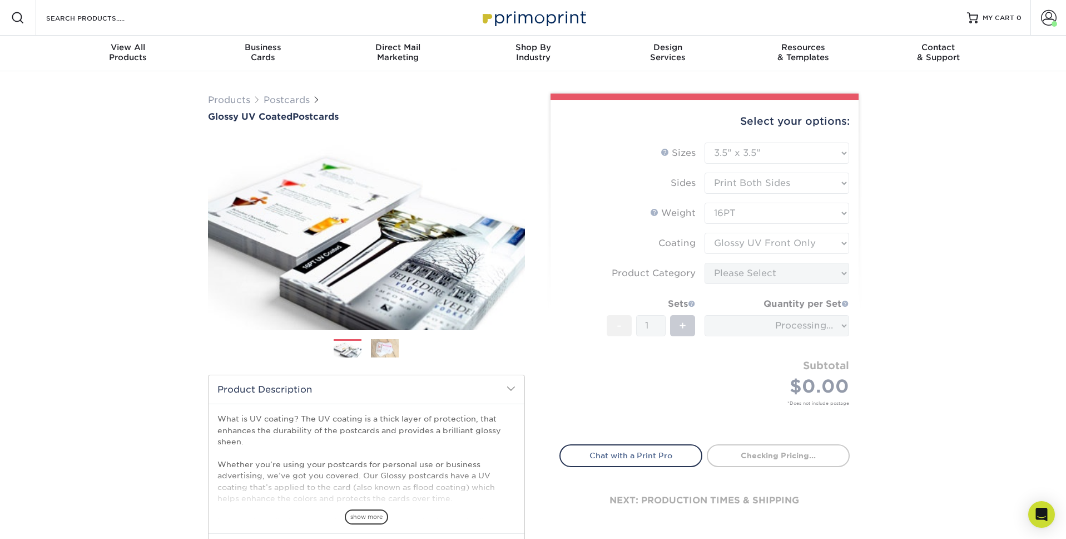
click at [821, 243] on form "Sizes Help Sizes Please Select 1.5" x 7" 2" x 4" 2" x 6" 2" x 7" 2" x 8" 2.12" …" at bounding box center [705, 286] width 290 height 289
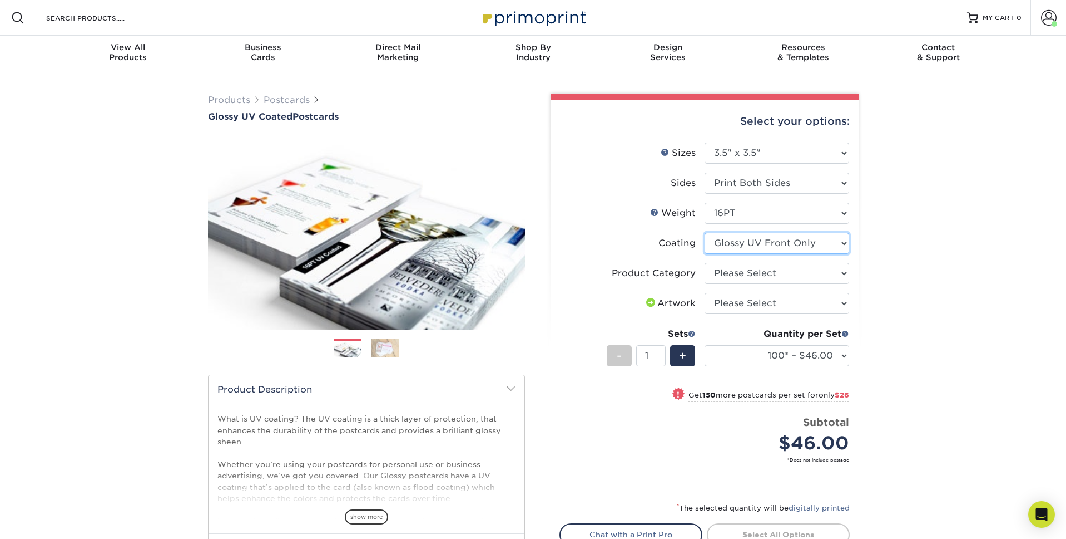
click at [807, 246] on select at bounding box center [777, 243] width 145 height 21
select select "ae367451-b2b8-45df-a344-0f05b6a12993"
click at [705, 233] on select at bounding box center [777, 243] width 145 height 21
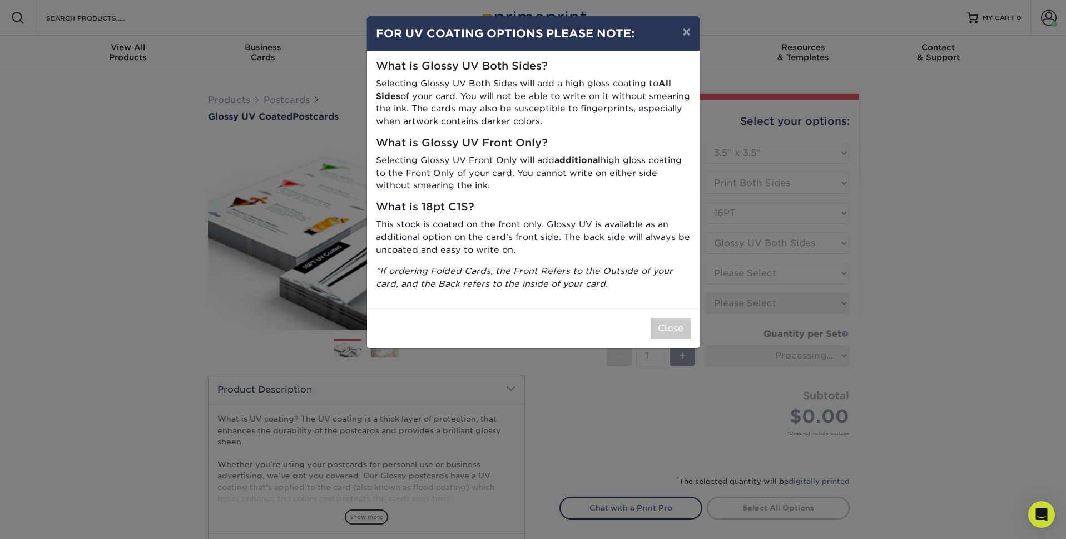
drag, startPoint x: 883, startPoint y: 257, endPoint x: 784, endPoint y: 265, distance: 99.3
click at [882, 257] on div "× FOR UV COATING OPTIONS PLEASE NOTE: What is Glossy UV Both Sides? Selecting G…" at bounding box center [533, 269] width 1066 height 539
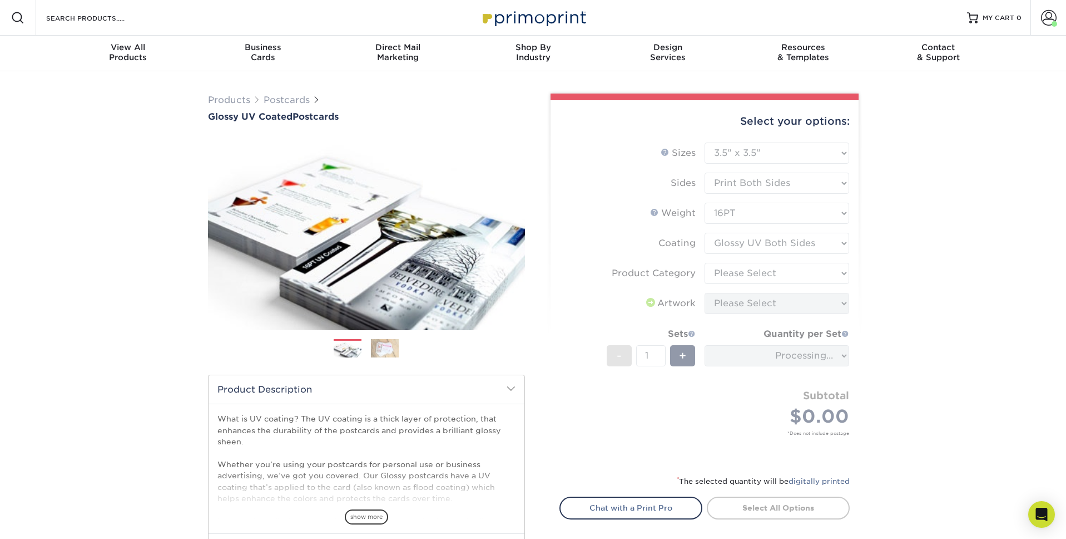
click at [765, 266] on form "Sizes Help Sizes Please Select 1.5" x 7" 2" x 4" 2" x 6" 2" x 7" 2" x 8" 2.12" …" at bounding box center [705, 301] width 290 height 319
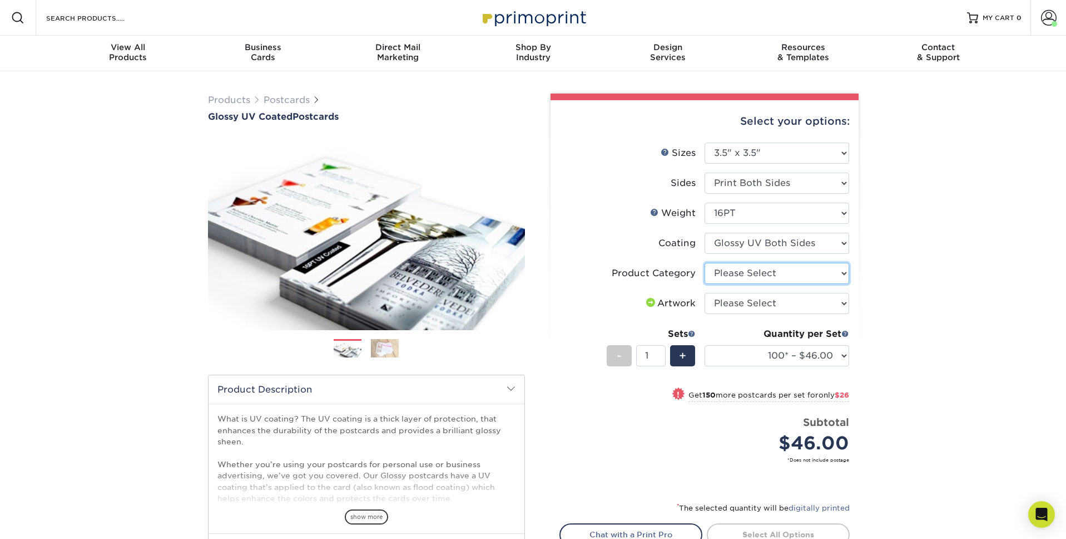
click at [769, 275] on select "Please Select Postcards" at bounding box center [777, 273] width 145 height 21
select select "9b7272e0-d6c8-4c3c-8e97-d3a1bcdab858"
click at [705, 263] on select "Please Select Postcards" at bounding box center [777, 273] width 145 height 21
click at [772, 303] on select "Please Select I will upload files I need a design - $150" at bounding box center [777, 303] width 145 height 21
select select "upload"
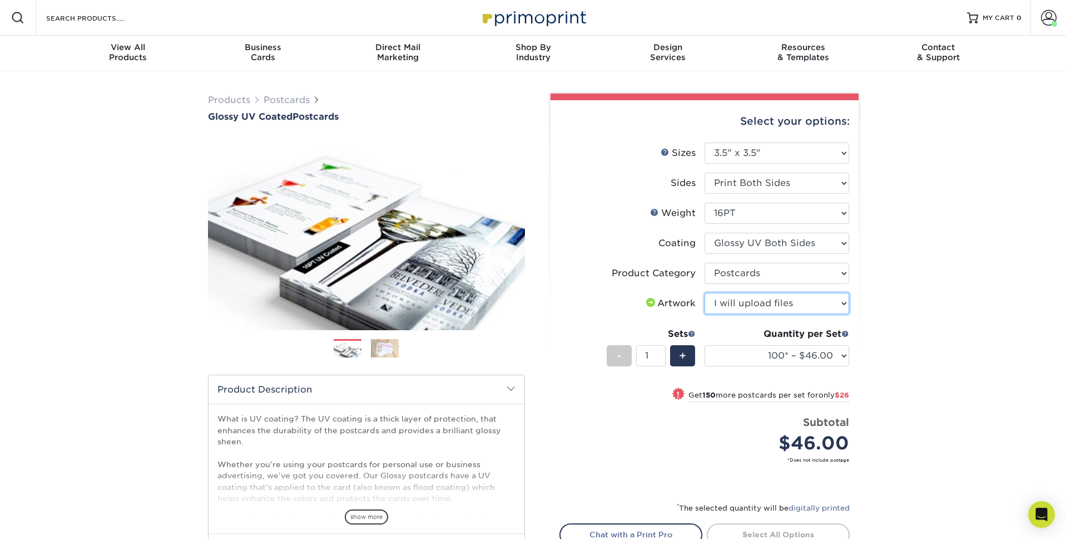
click at [705, 293] on select "Please Select I will upload files I need a design - $150" at bounding box center [777, 303] width 145 height 21
click at [656, 354] on input "1" at bounding box center [650, 355] width 29 height 21
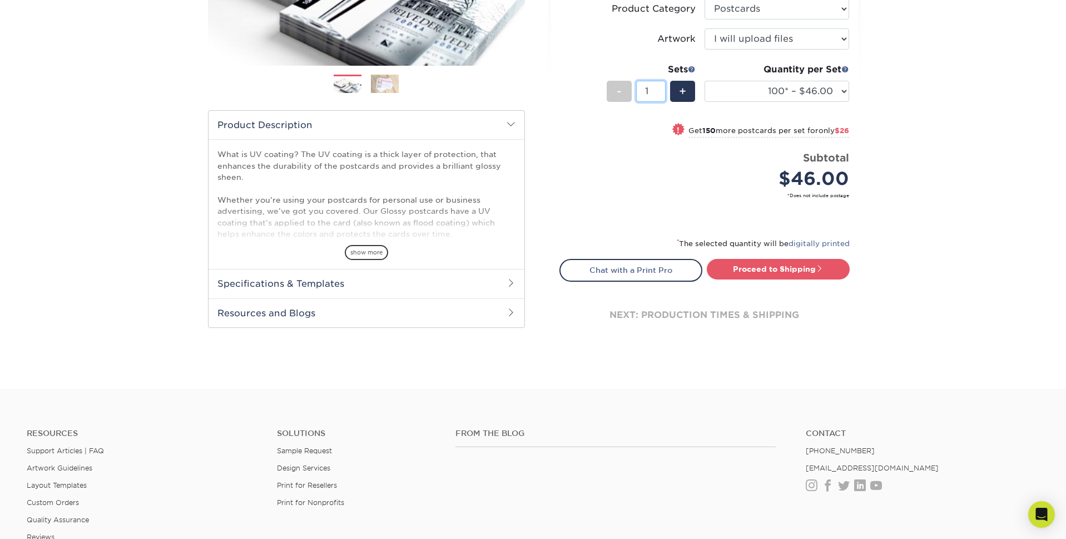
scroll to position [269, 0]
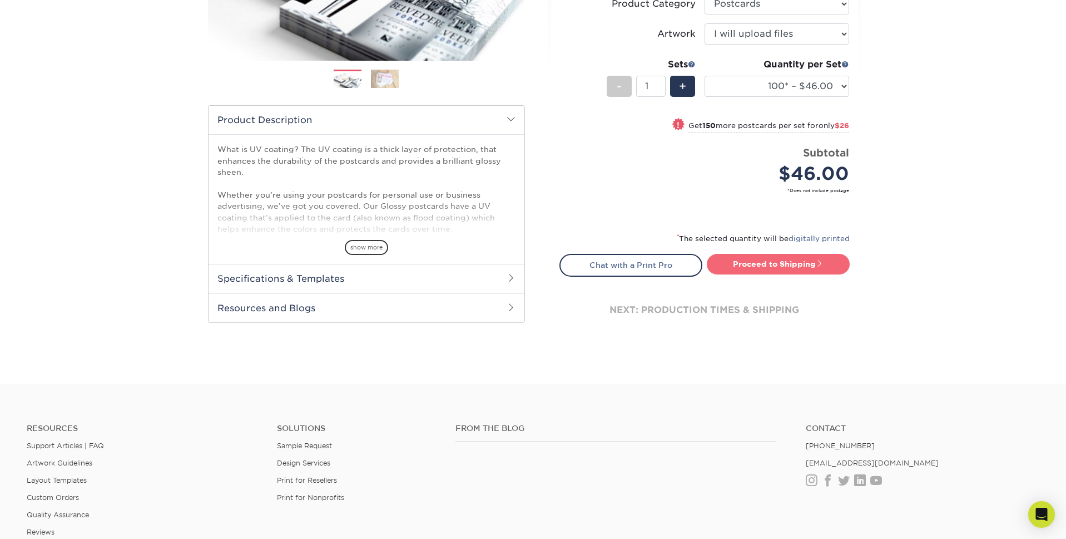
click at [799, 258] on link "Proceed to Shipping" at bounding box center [778, 264] width 143 height 20
type input "Set 1"
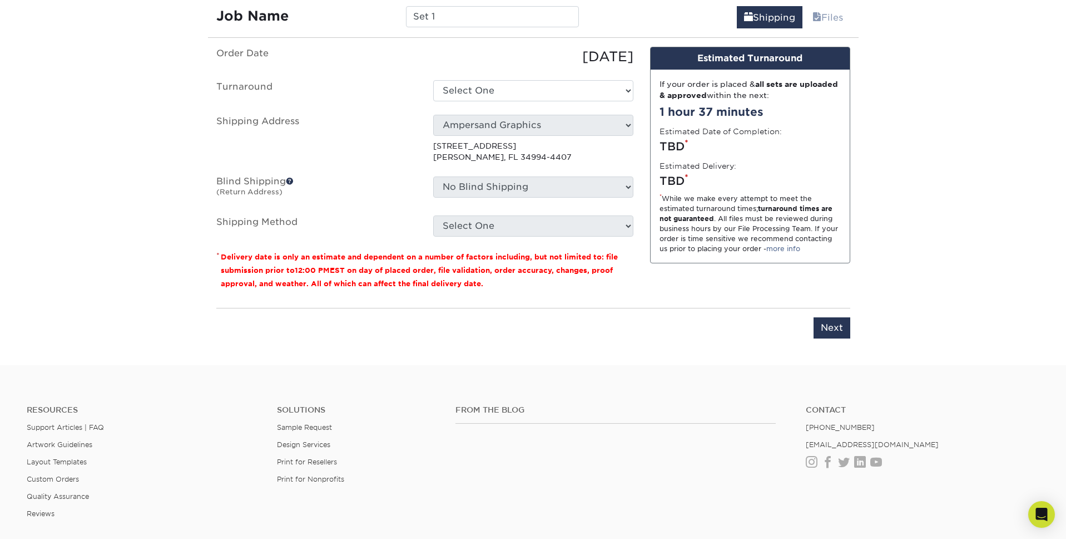
scroll to position [658, 0]
click at [472, 85] on select "Select One 2-4 Business Days 2 Day Next Business Day" at bounding box center [533, 89] width 200 height 21
select select "5c956e90-1440-4898-8fea-bd62c68f2352"
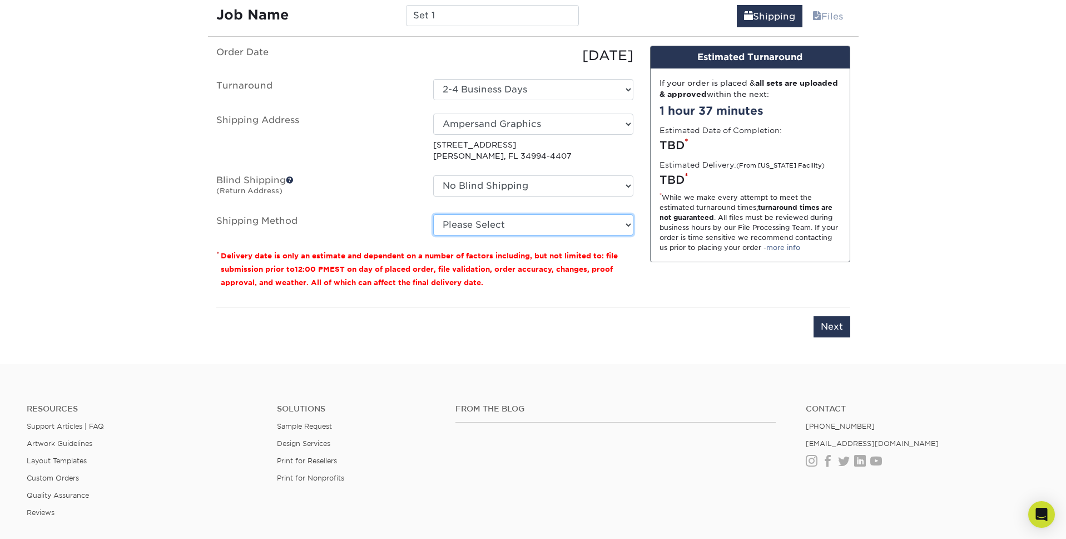
click at [513, 224] on select "Please Select Ground Shipping (+$16.21) 3 Day Shipping Service (+$19.95) 2 Day …" at bounding box center [533, 224] width 200 height 21
select select "03"
click at [433, 214] on select "Please Select Ground Shipping (+$16.21) 3 Day Shipping Service (+$19.95) 2 Day …" at bounding box center [533, 224] width 200 height 21
click at [828, 325] on input "Next" at bounding box center [832, 326] width 37 height 21
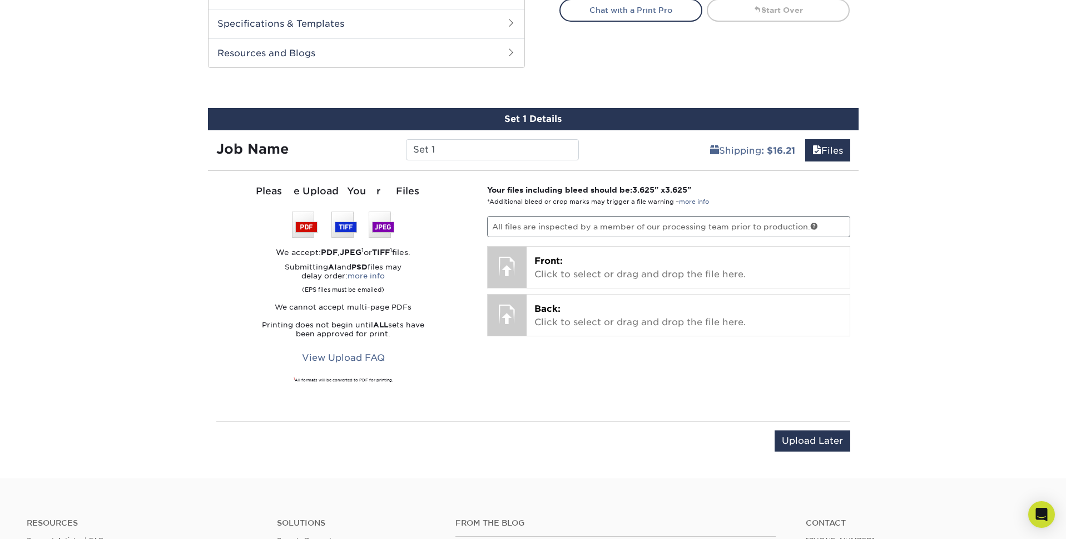
scroll to position [522, 0]
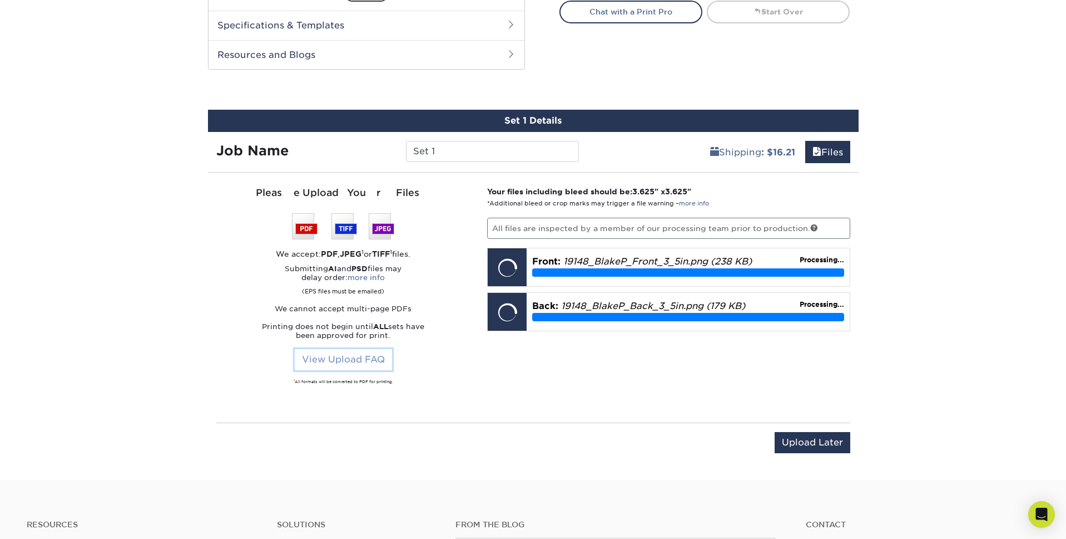
click at [363, 363] on link "View Upload FAQ" at bounding box center [343, 359] width 97 height 21
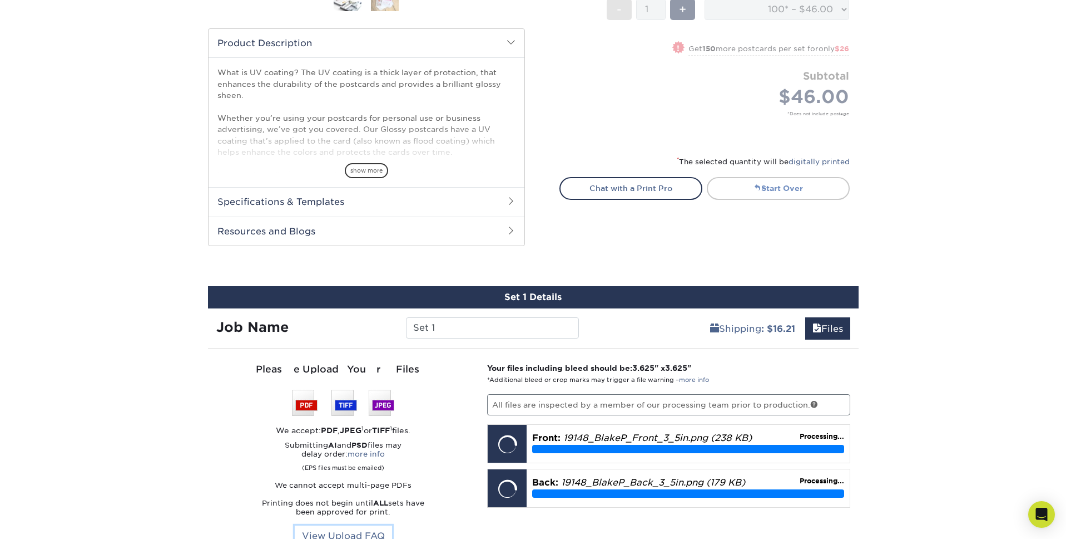
scroll to position [345, 0]
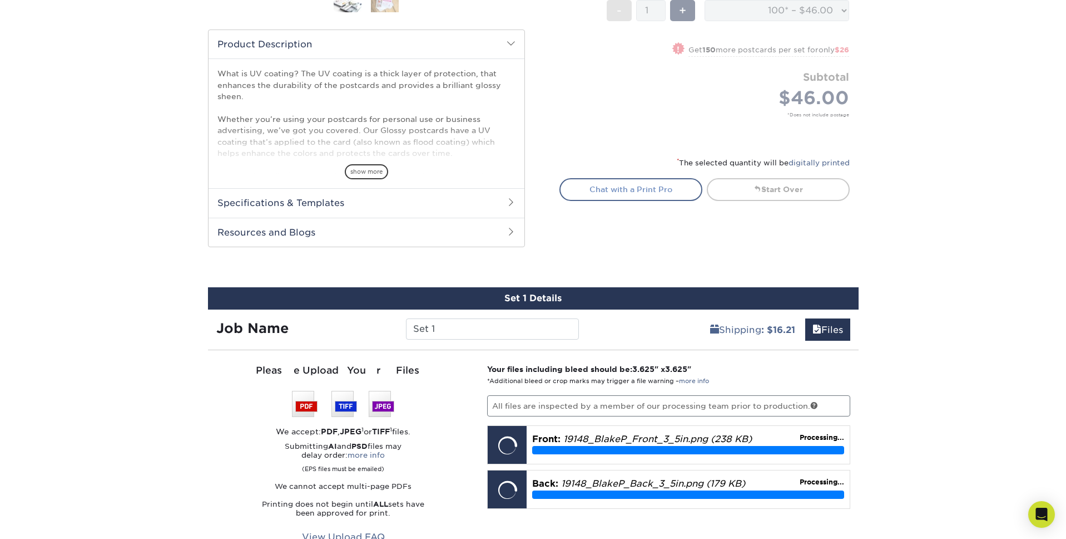
click at [636, 195] on link "Chat with a Print Pro" at bounding box center [631, 189] width 143 height 22
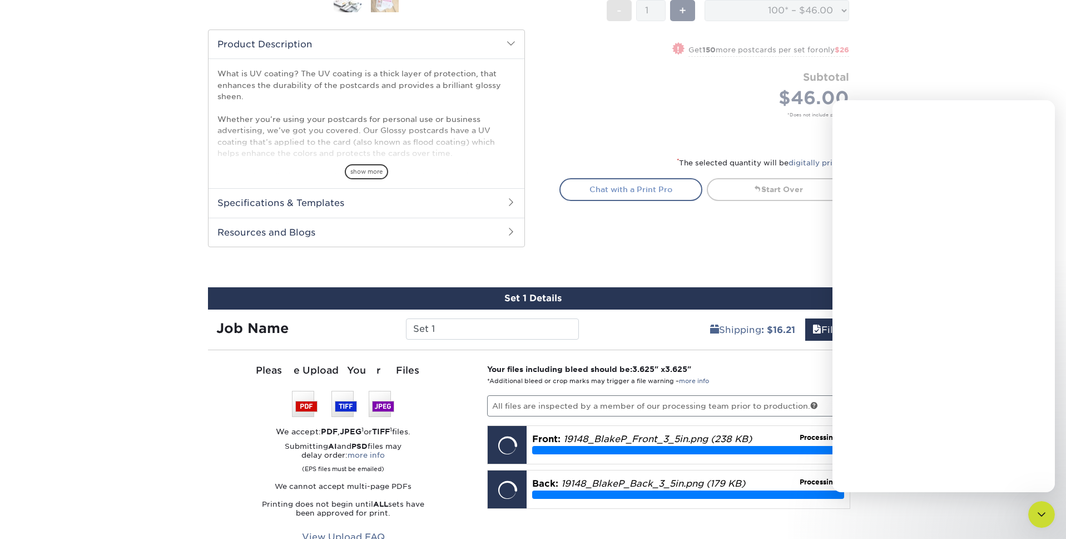
scroll to position [0, 0]
click at [916, 450] on textarea "Message…" at bounding box center [944, 450] width 204 height 19
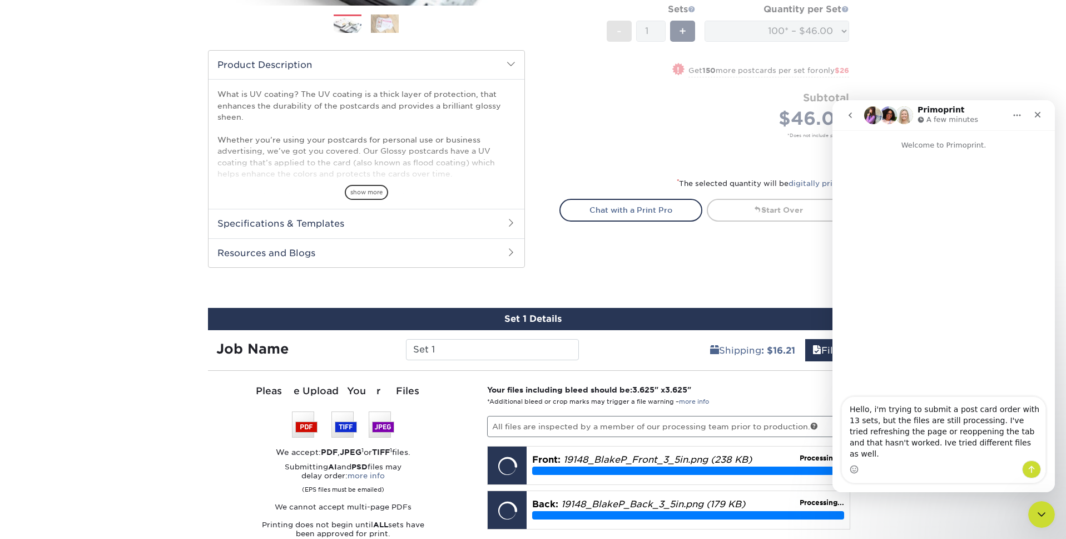
click at [943, 446] on textarea "Hello, i'm trying to submit a post card order with 13 sets, but the files are s…" at bounding box center [944, 428] width 204 height 63
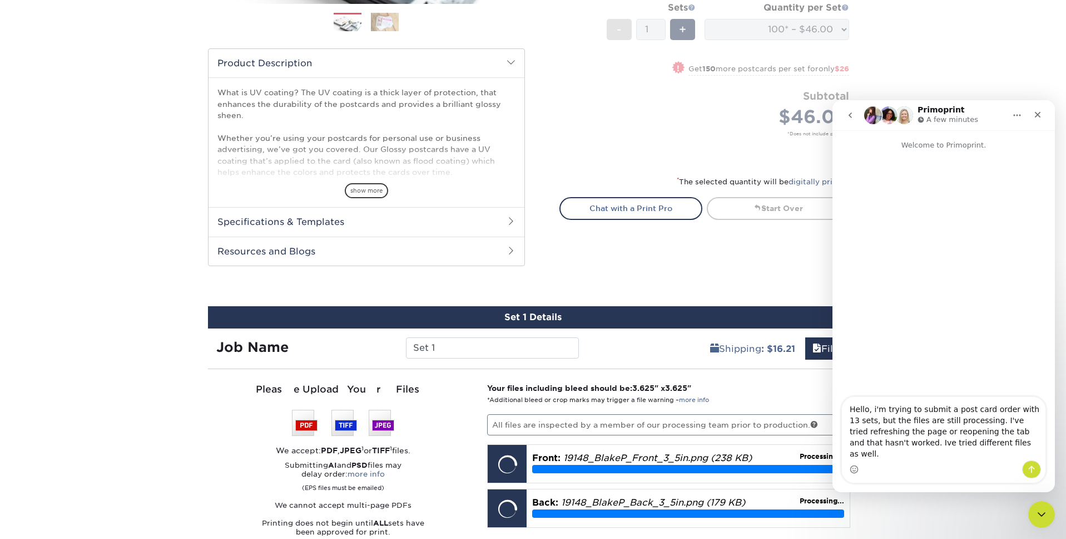
scroll to position [325, 0]
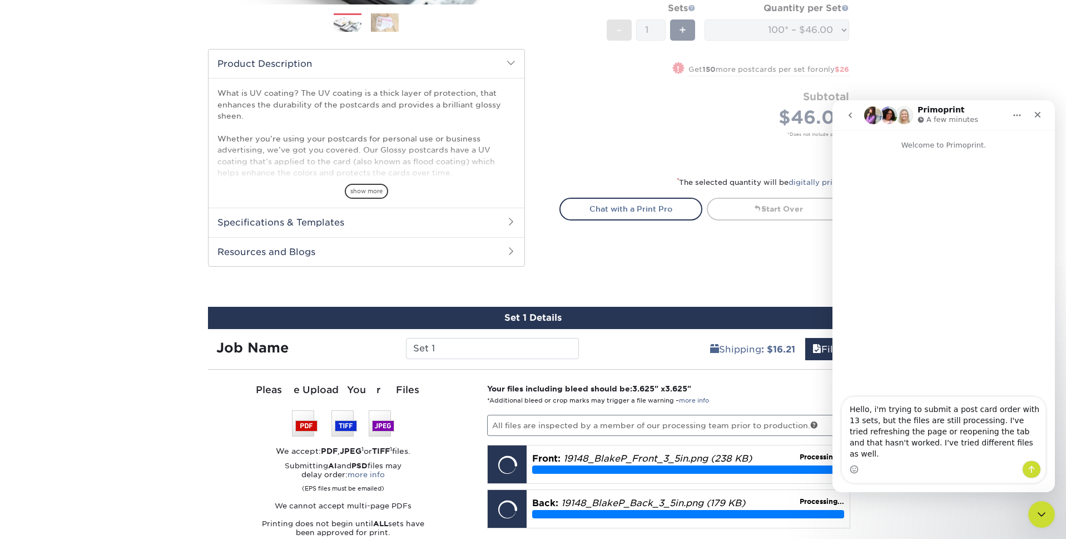
click at [1014, 456] on textarea "Hello, i'm trying to submit a post card order with 13 sets, but the files are s…" at bounding box center [944, 428] width 204 height 63
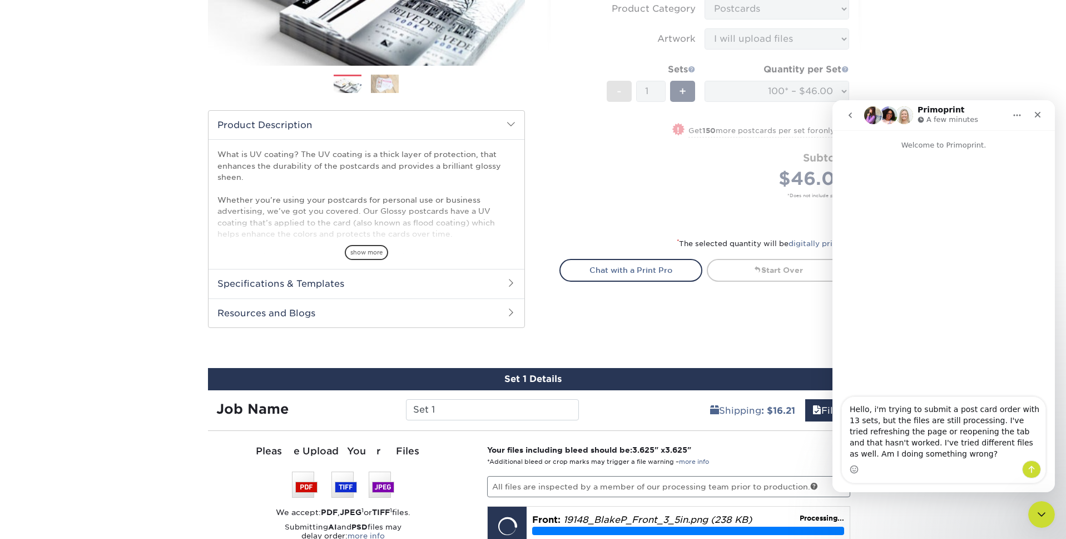
scroll to position [246, 0]
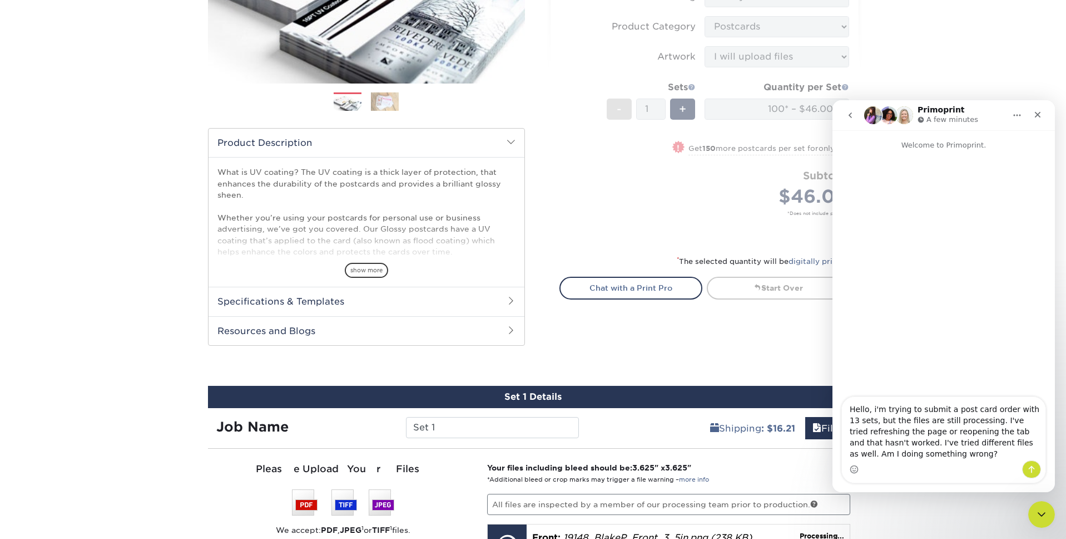
type textarea "Hello, i'm trying to submit a post card order with 13 sets, but the files are s…"
click at [1028, 467] on icon "Send a message…" at bounding box center [1031, 469] width 9 height 9
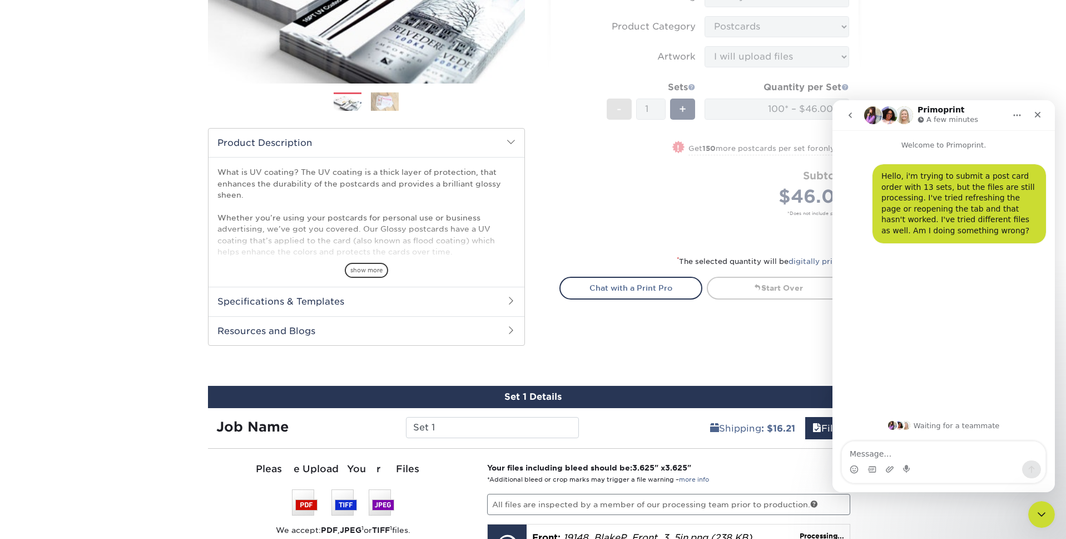
click at [848, 113] on icon "go back" at bounding box center [850, 115] width 9 height 9
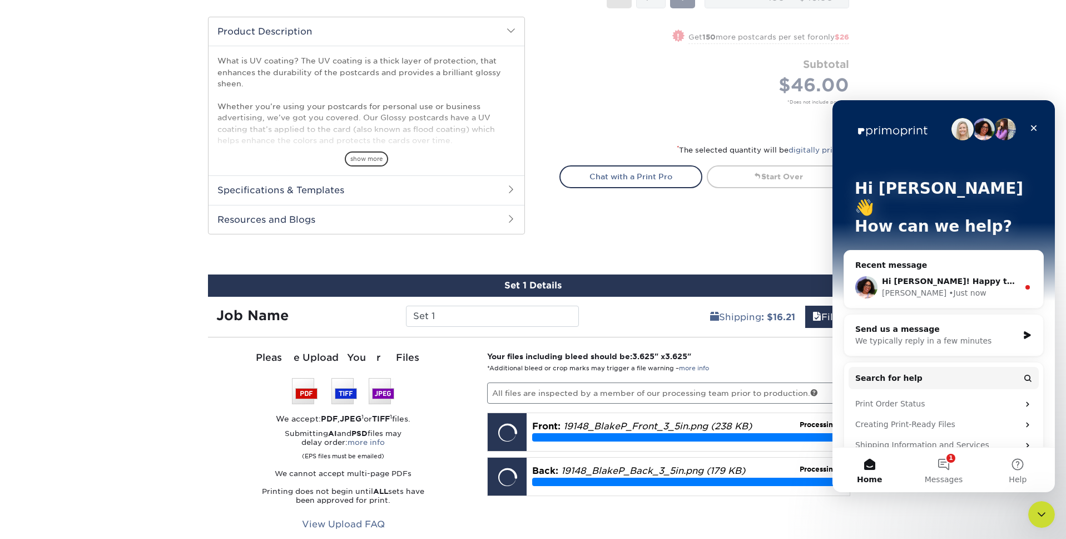
scroll to position [372, 0]
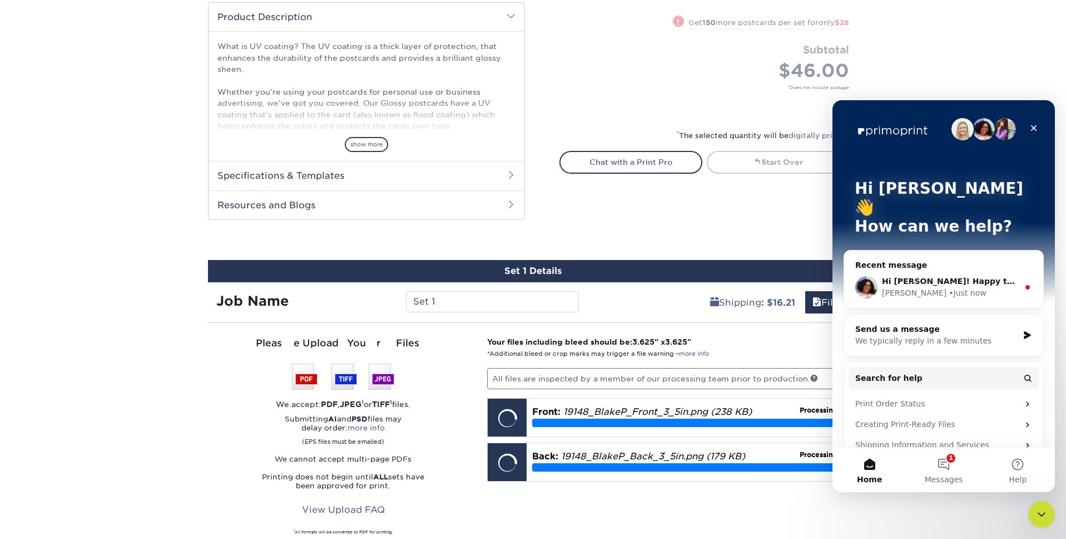
click at [941, 266] on div "Hi Brad! Happy to help. Avery • Just now" at bounding box center [943, 286] width 199 height 41
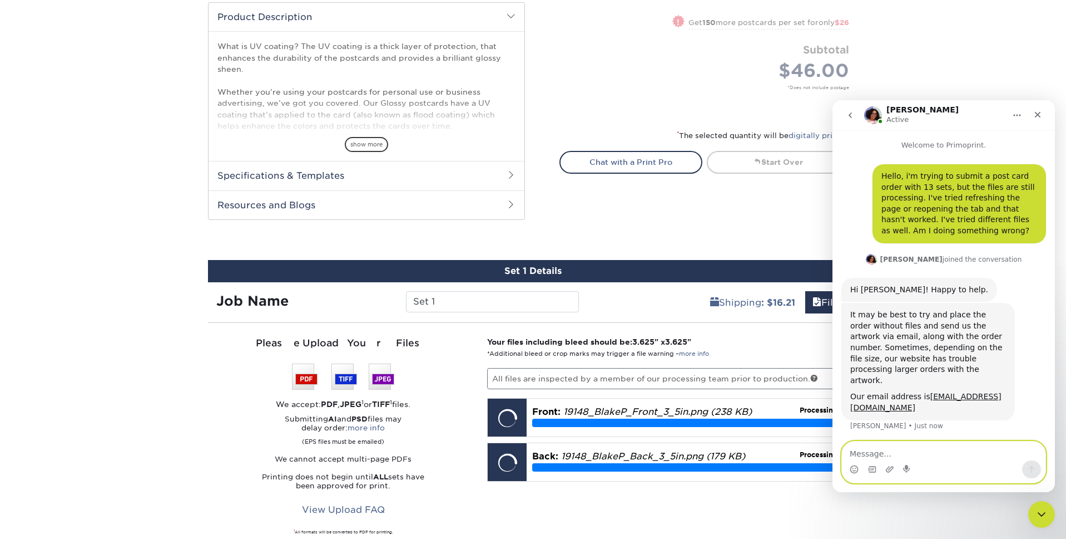
click at [935, 443] on textarea "Message…" at bounding box center [944, 450] width 204 height 19
type textarea "O"
type textarea "No problem, thank you so much!"
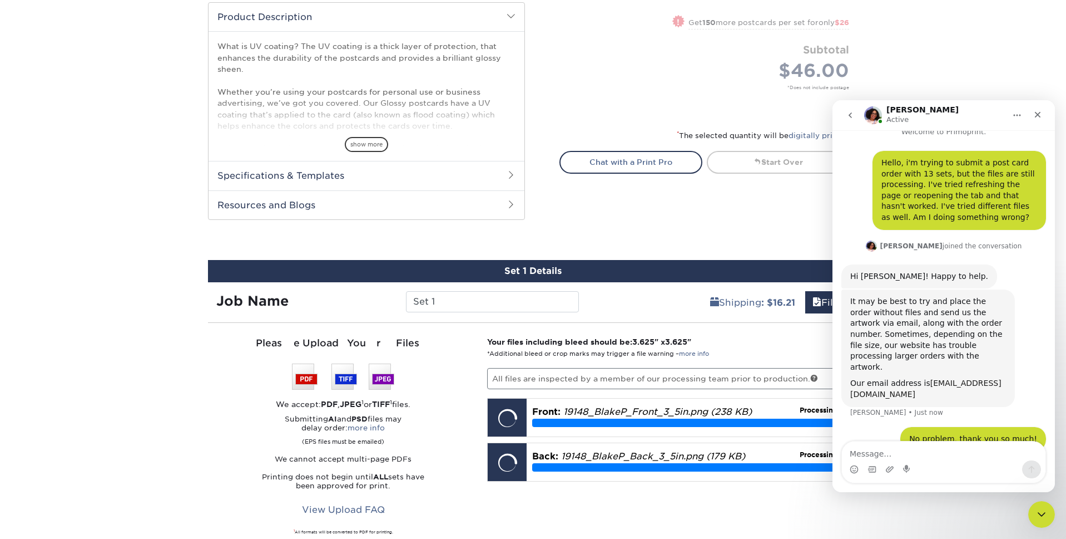
click at [969, 378] on link "[EMAIL_ADDRESS][DOMAIN_NAME]" at bounding box center [926, 388] width 151 height 20
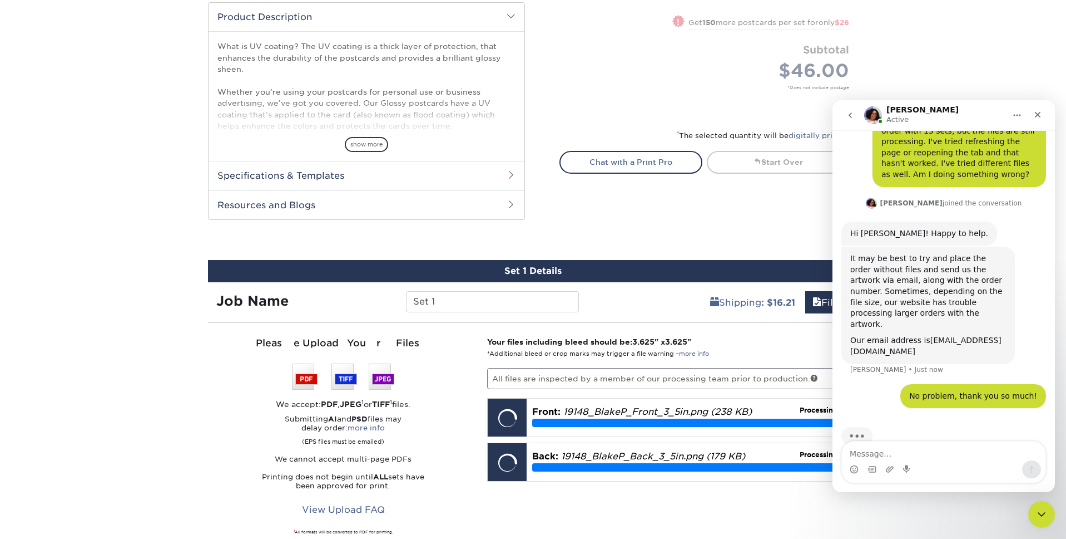
scroll to position [319, 0]
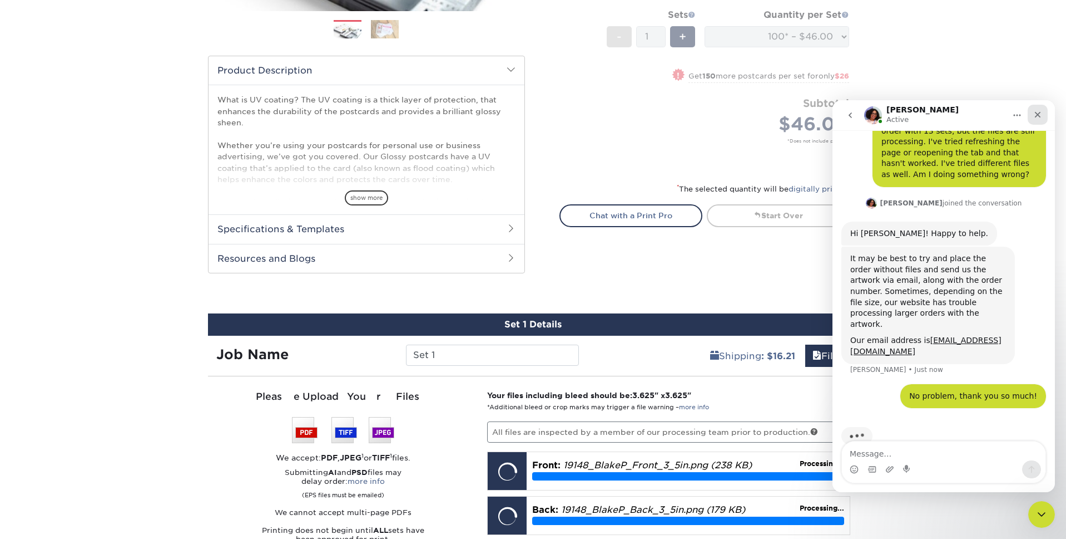
click at [1041, 116] on icon "Close" at bounding box center [1038, 114] width 9 height 9
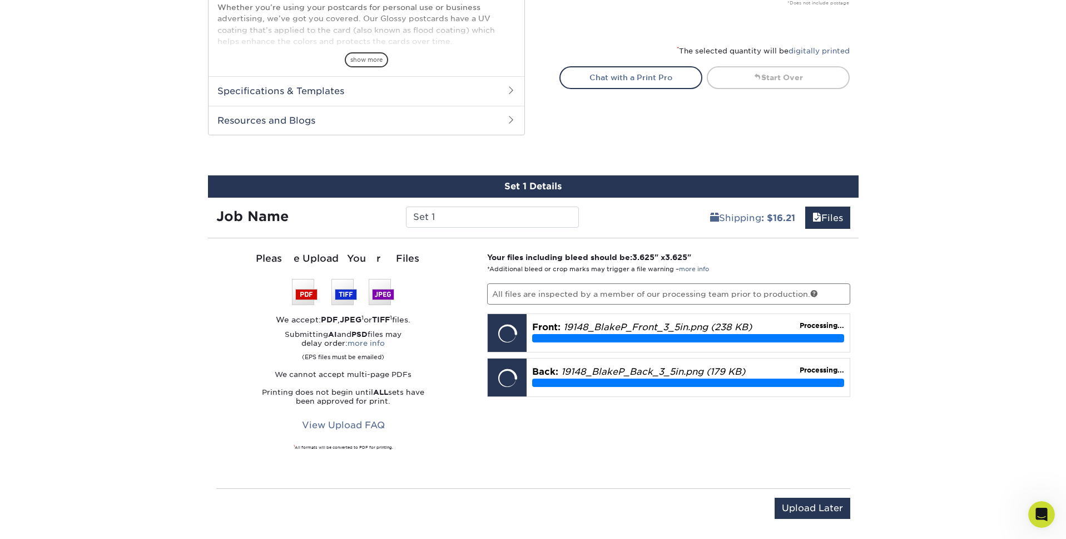
scroll to position [462, 0]
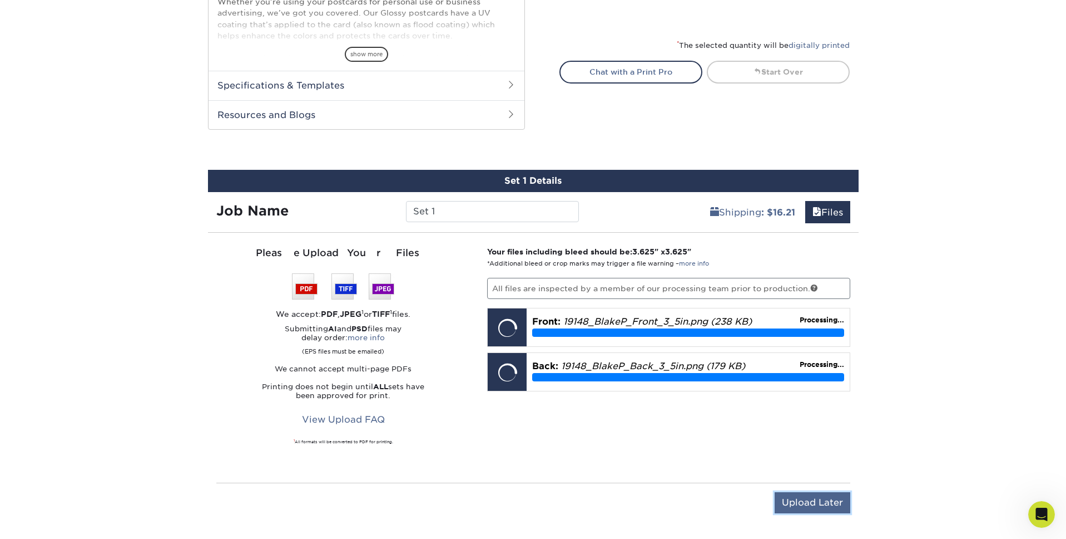
click at [848, 497] on input "Upload Later" at bounding box center [813, 502] width 76 height 21
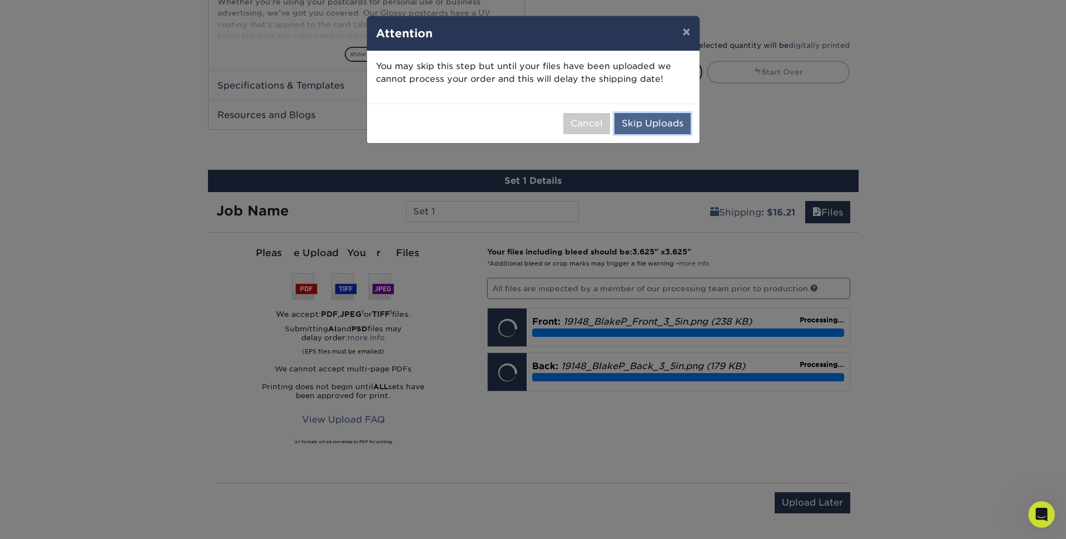
click at [638, 125] on button "Skip Uploads" at bounding box center [653, 123] width 76 height 21
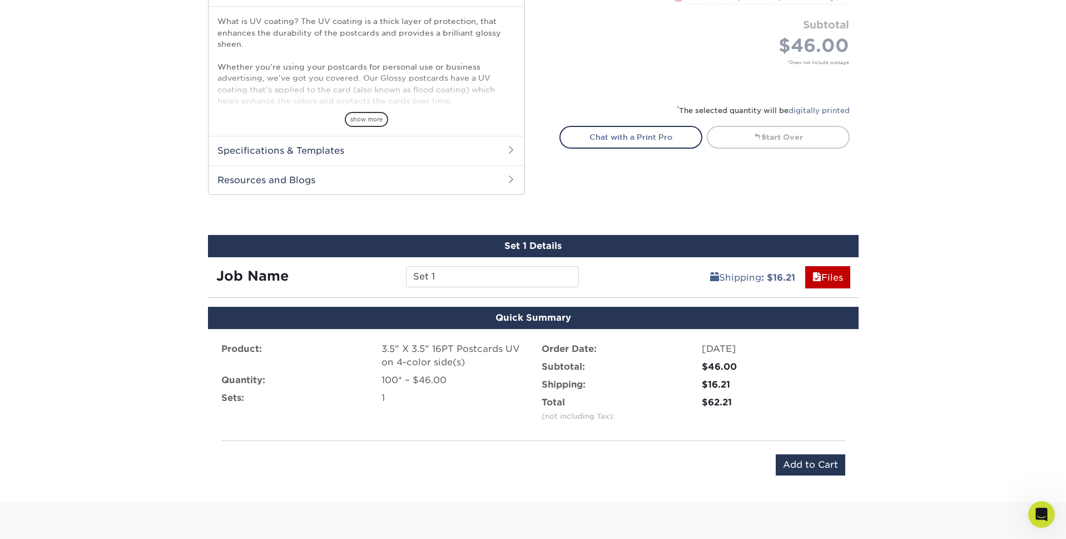
scroll to position [396, 0]
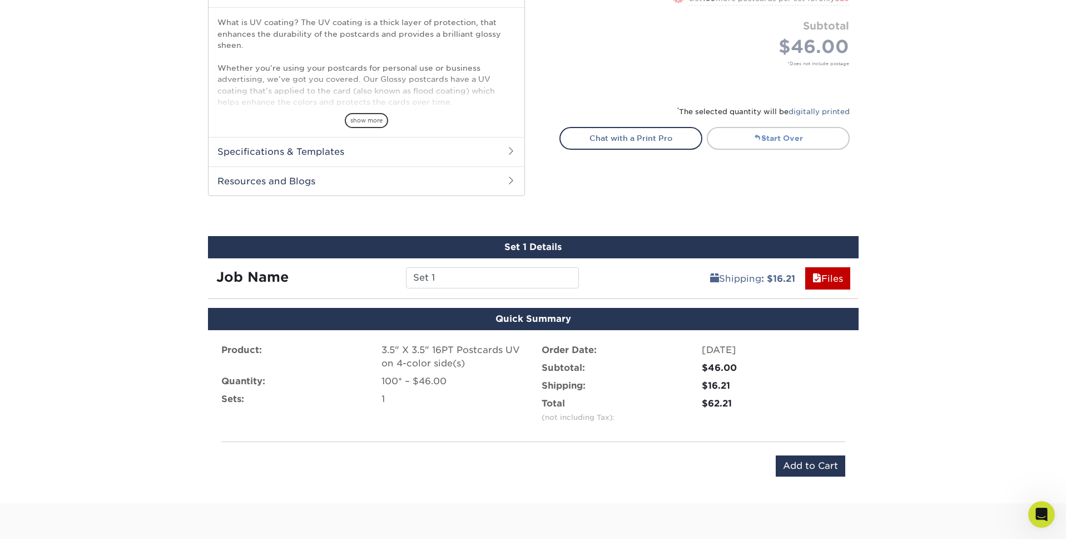
click at [763, 137] on link "Start Over" at bounding box center [778, 138] width 143 height 22
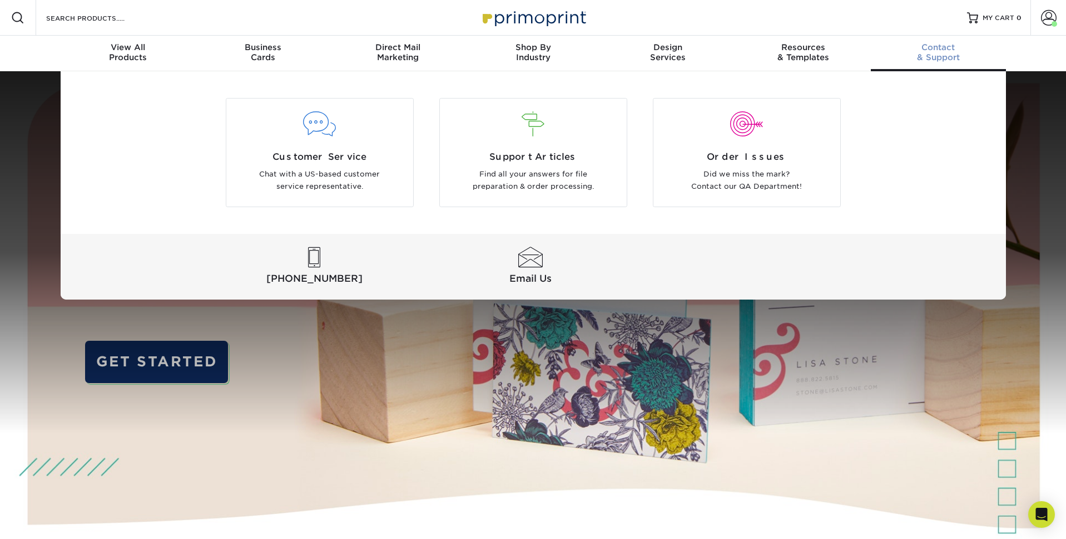
click at [941, 55] on div "Contact & Support" at bounding box center [938, 52] width 135 height 20
click at [563, 142] on div at bounding box center [533, 131] width 187 height 38
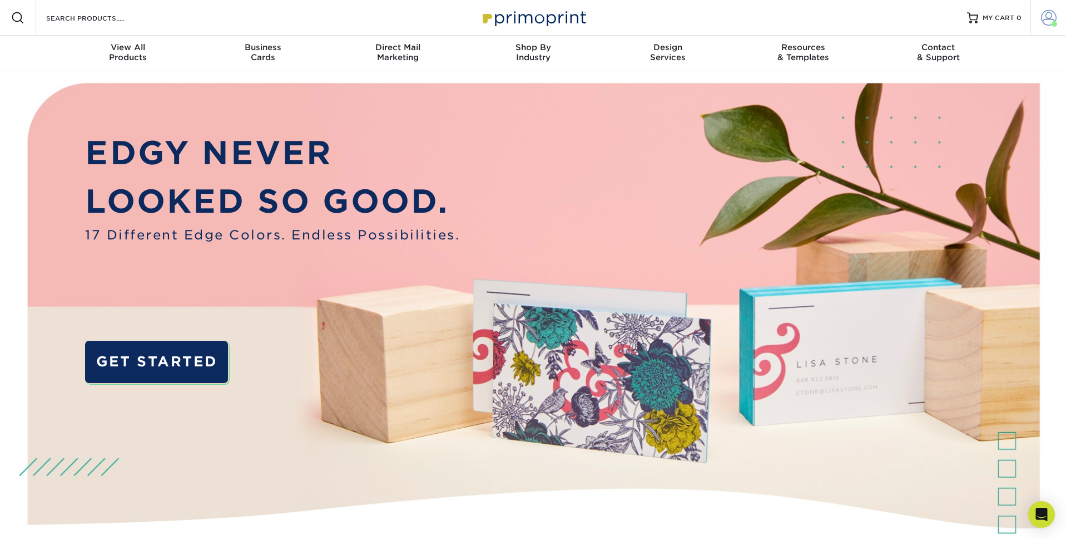
click at [1044, 21] on span at bounding box center [1049, 18] width 16 height 16
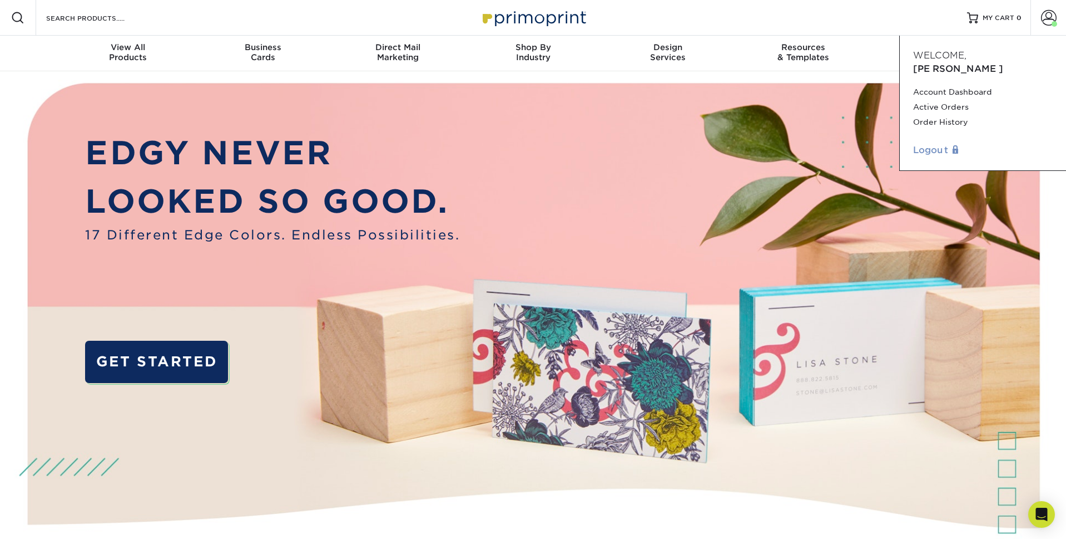
click at [932, 144] on link "Logout" at bounding box center [983, 150] width 140 height 13
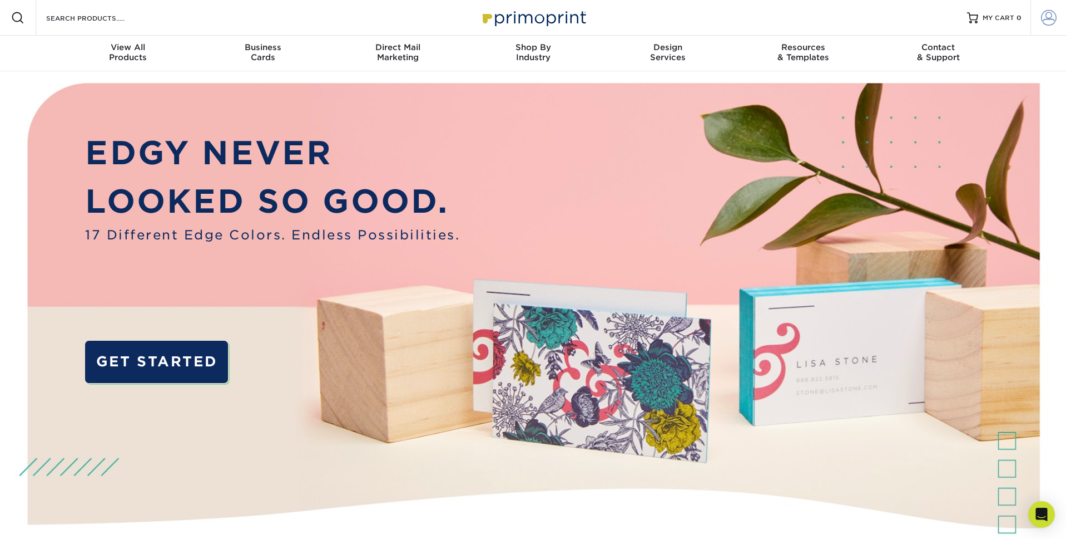
click at [1046, 12] on span at bounding box center [1049, 18] width 16 height 16
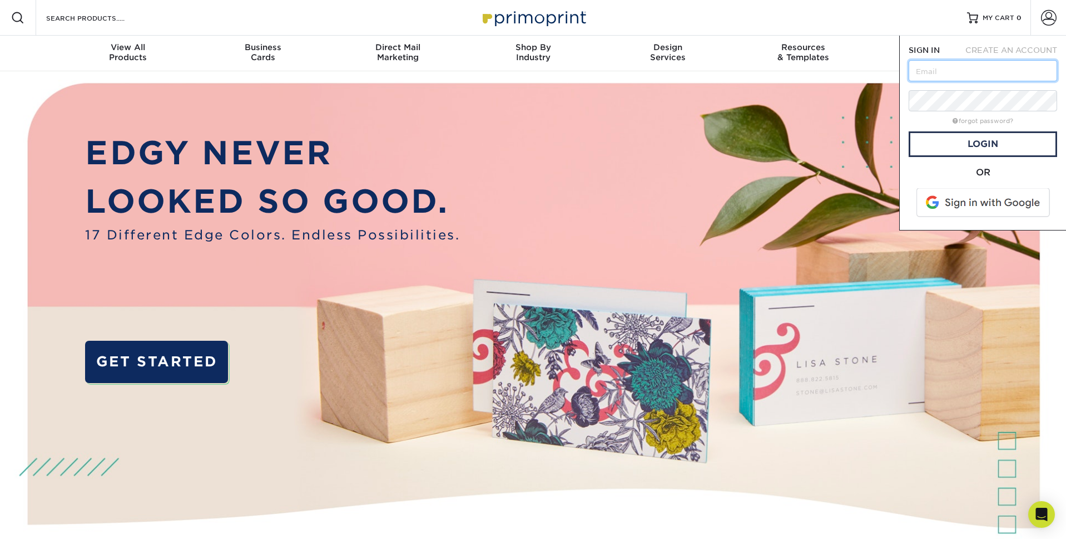
click at [981, 68] on input "text" at bounding box center [983, 70] width 149 height 21
click at [921, 177] on div "OR" at bounding box center [983, 172] width 149 height 13
click at [963, 70] on input "text" at bounding box center [983, 70] width 149 height 21
type input "[PERSON_NAME][EMAIL_ADDRESS][DOMAIN_NAME]"
drag, startPoint x: 937, startPoint y: 73, endPoint x: 889, endPoint y: 72, distance: 47.8
